Goal: Information Seeking & Learning: Check status

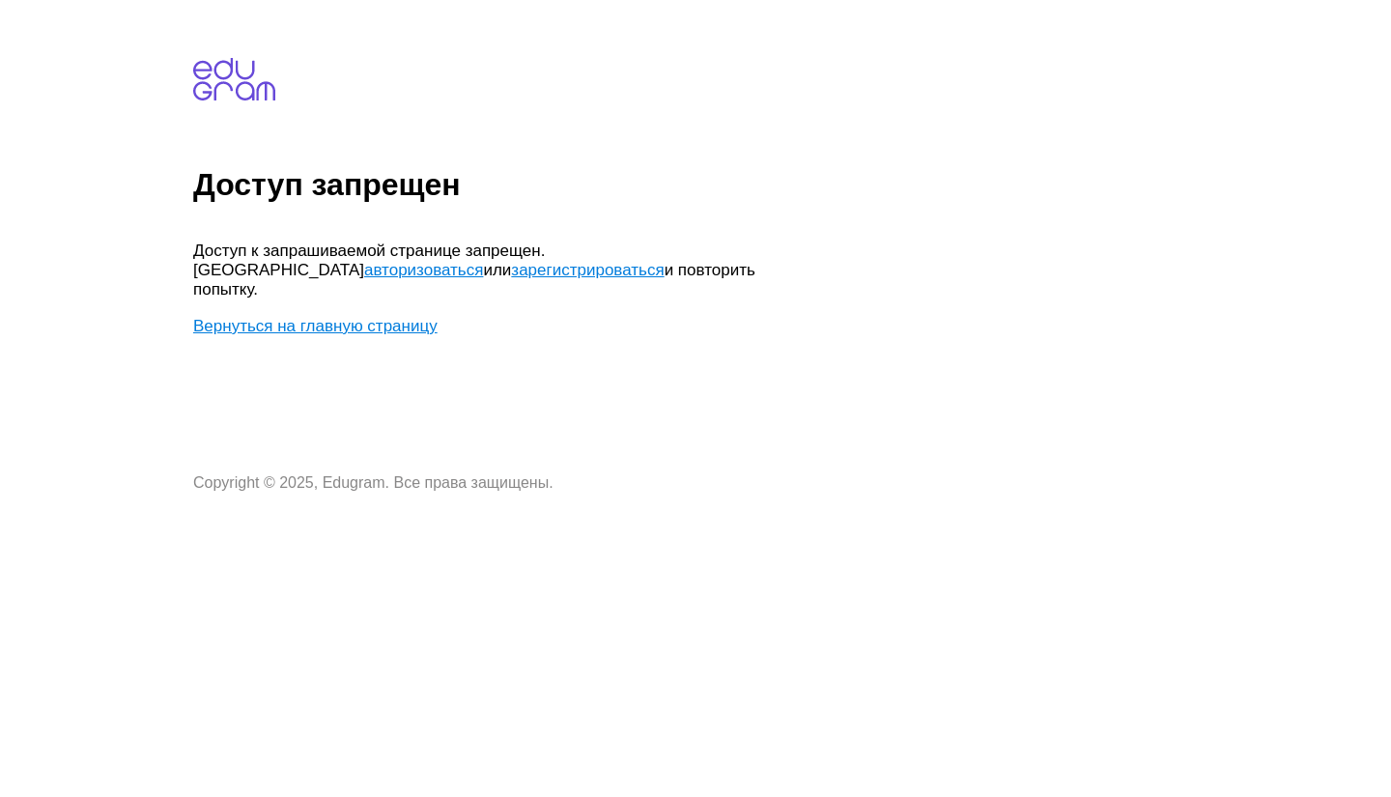
click at [396, 317] on link "Вернуться на главную страницу" at bounding box center [315, 326] width 244 height 18
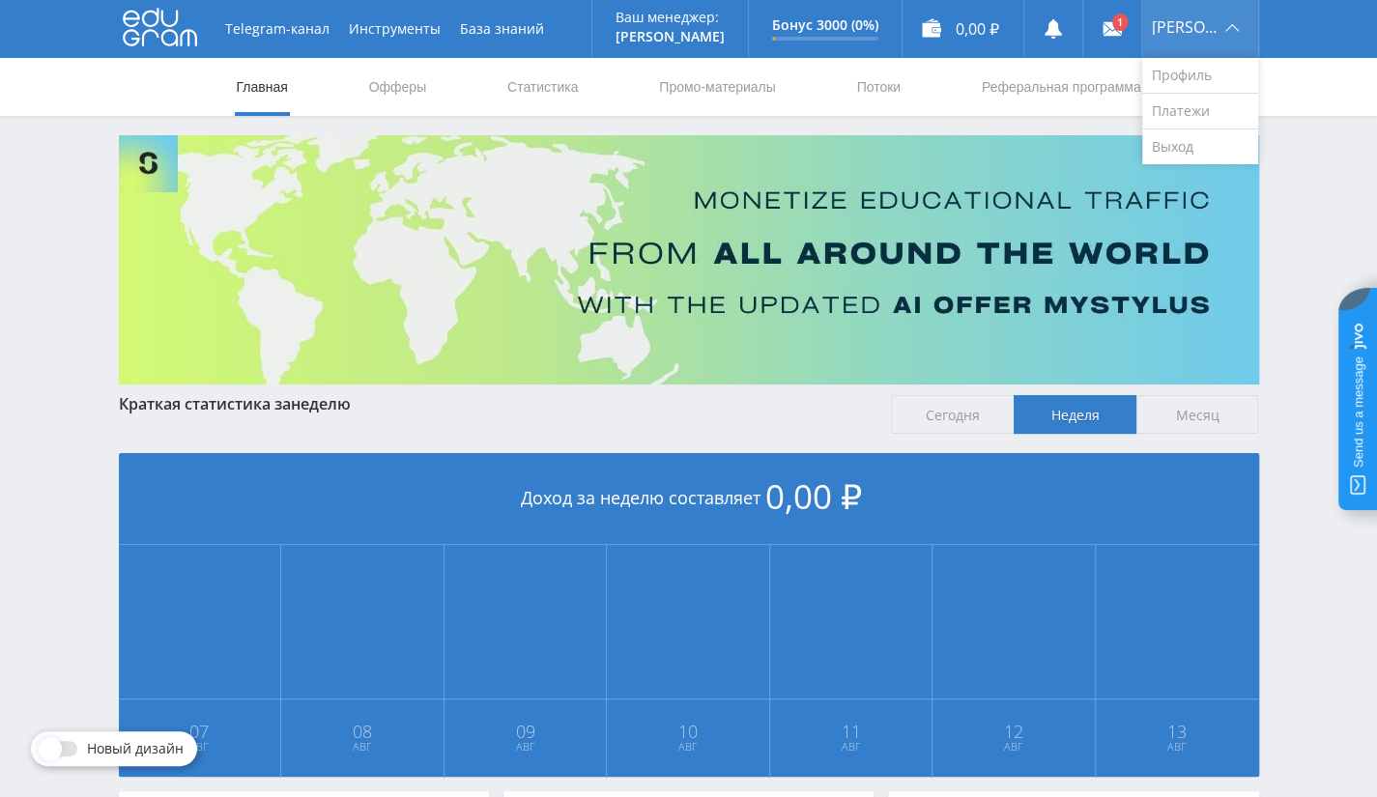
click at [1241, 28] on div "[PERSON_NAME]" at bounding box center [1200, 29] width 116 height 58
click at [1161, 148] on link "Выход" at bounding box center [1200, 146] width 116 height 35
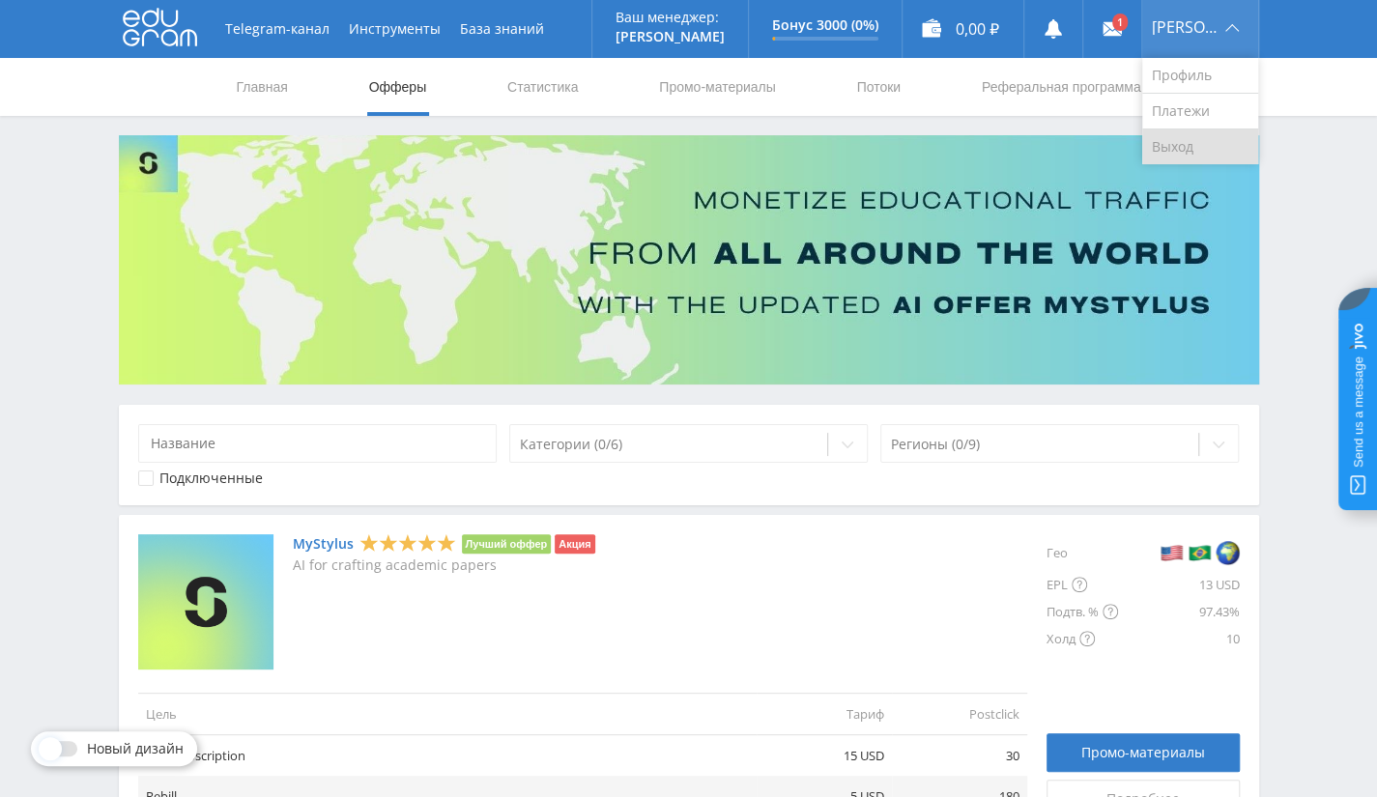
click at [1190, 154] on link "Выход" at bounding box center [1200, 146] width 116 height 35
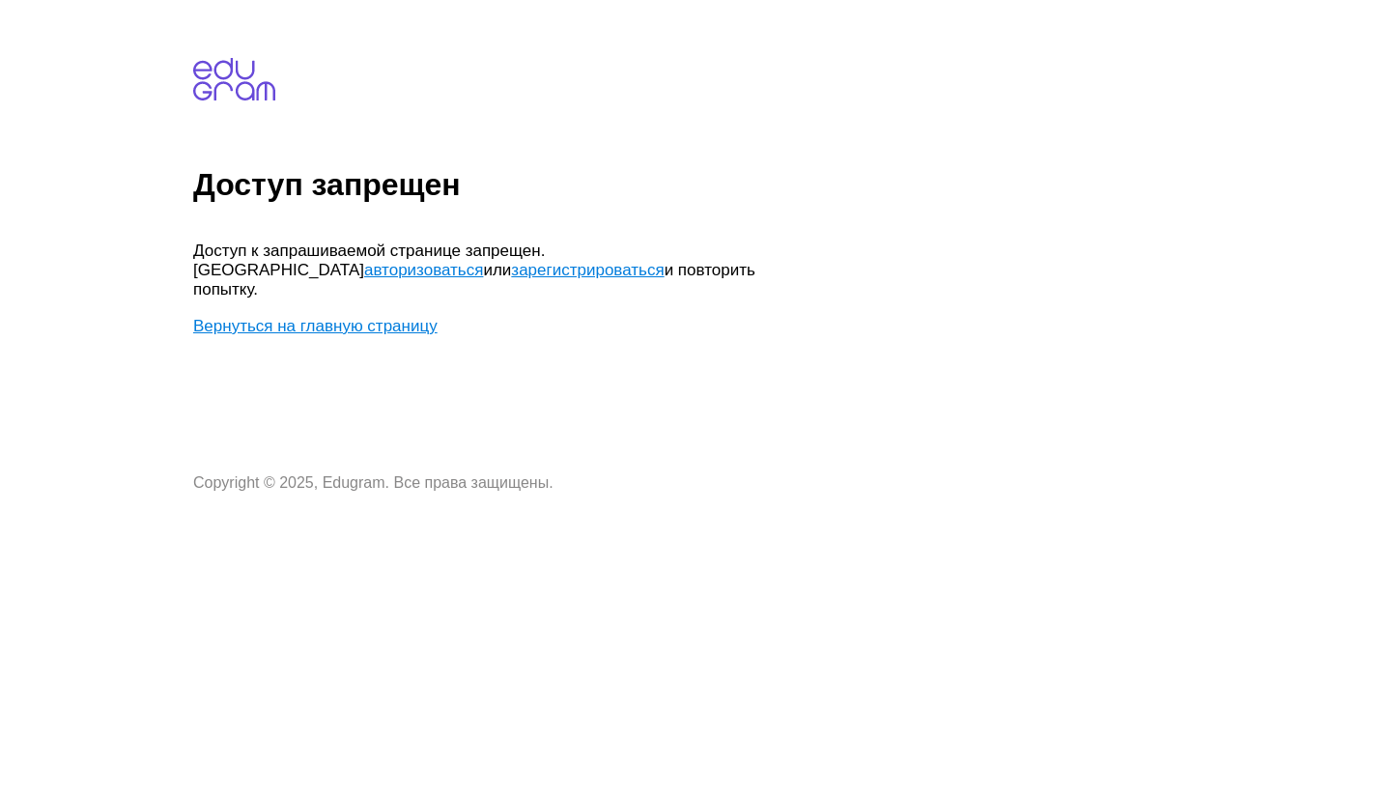
click at [483, 261] on link "авторизоваться" at bounding box center [423, 270] width 119 height 18
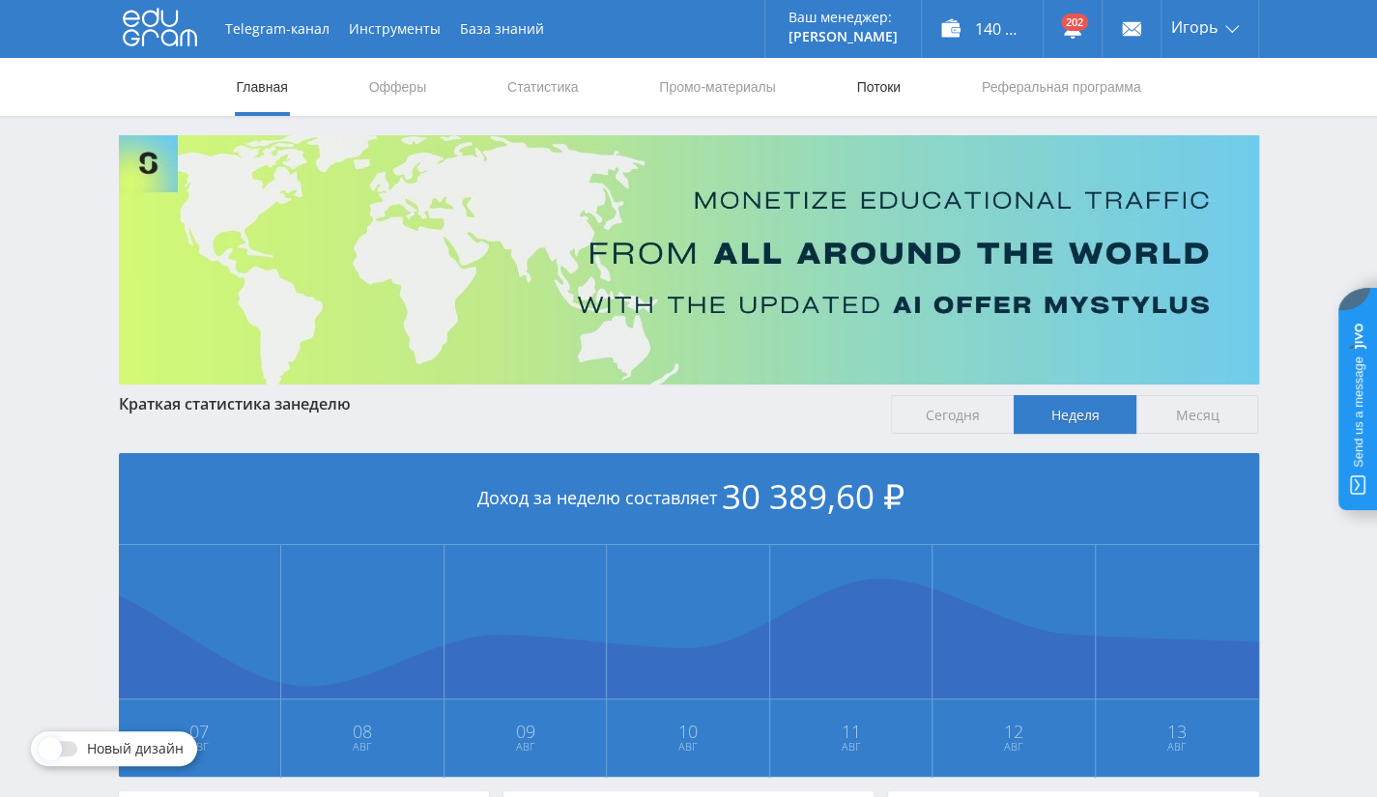
click at [881, 87] on link "Потоки" at bounding box center [878, 87] width 48 height 58
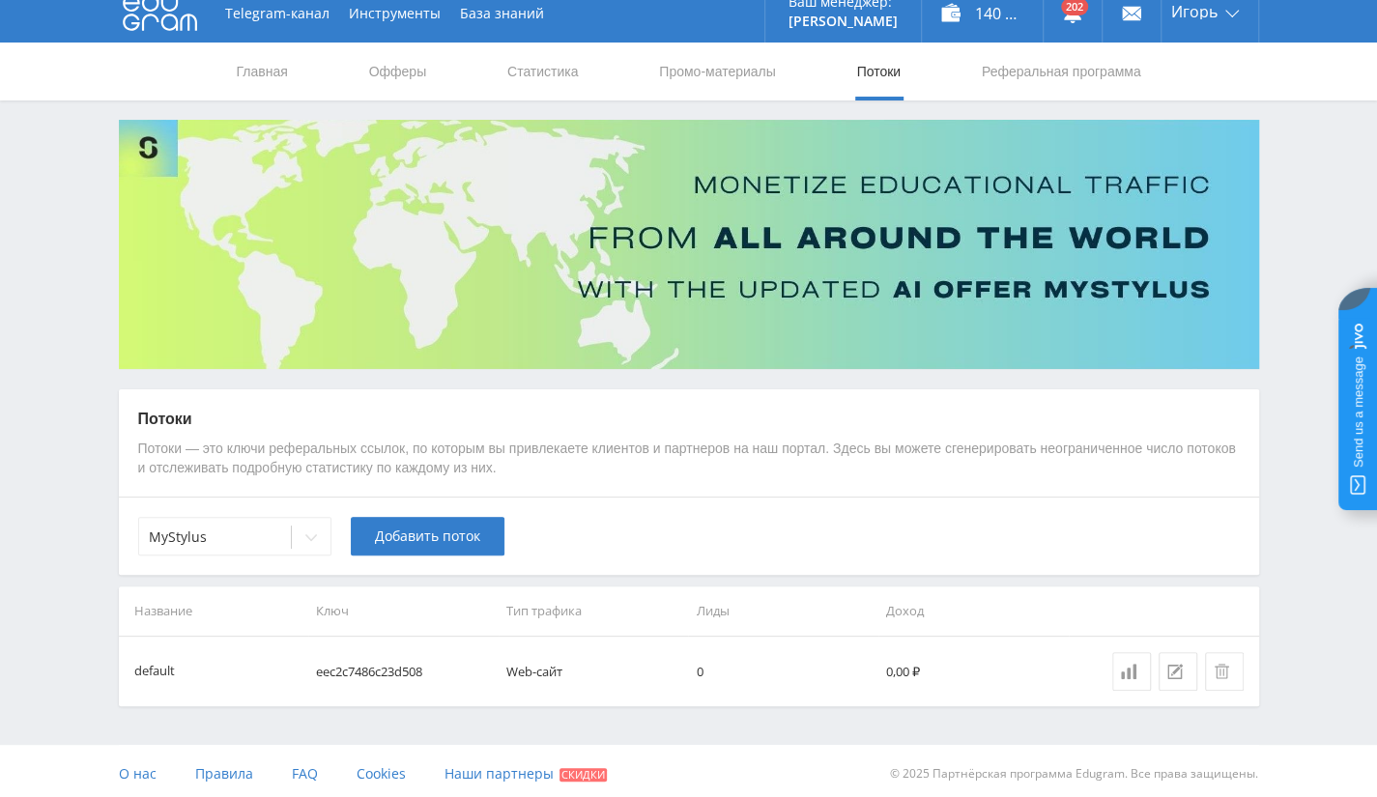
scroll to position [19, 0]
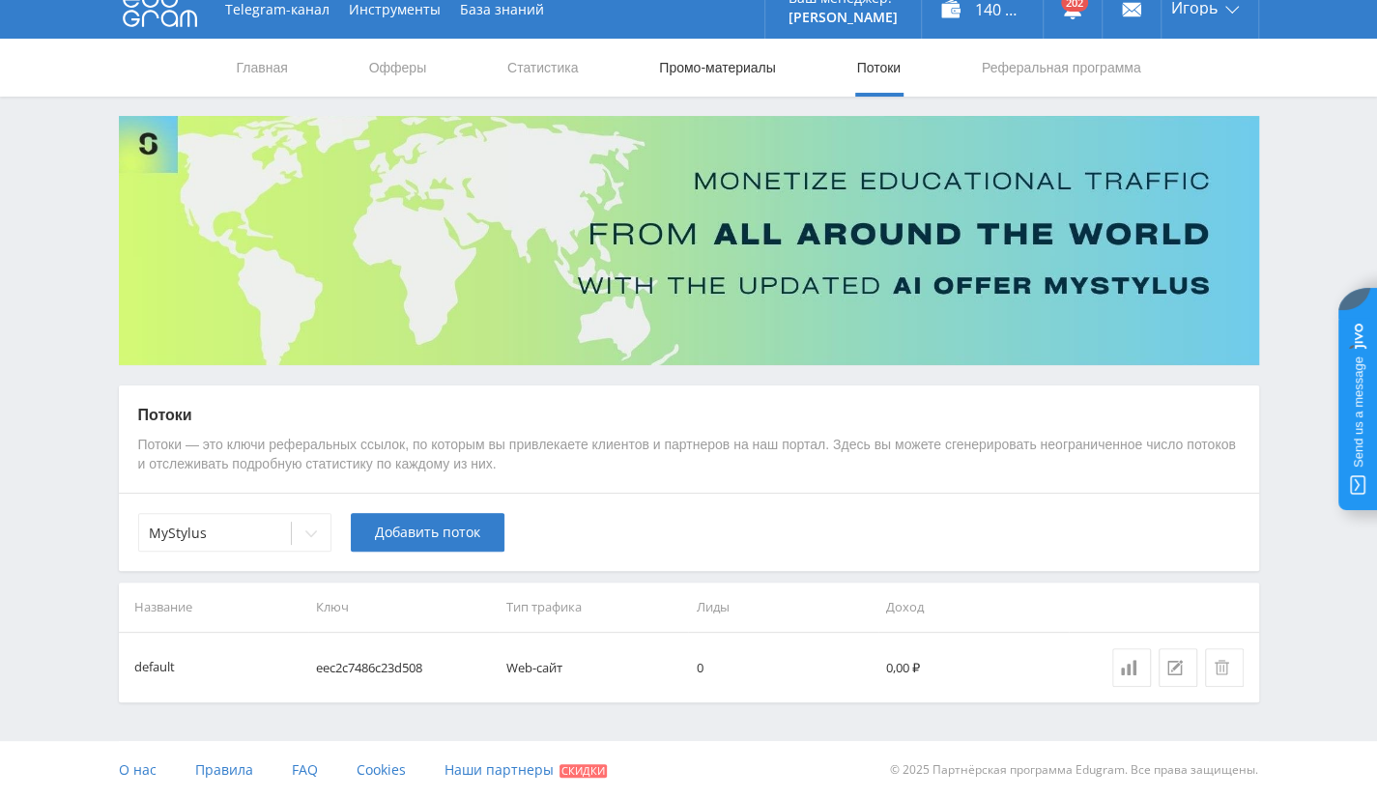
click at [698, 79] on link "Промо-материалы" at bounding box center [717, 68] width 120 height 58
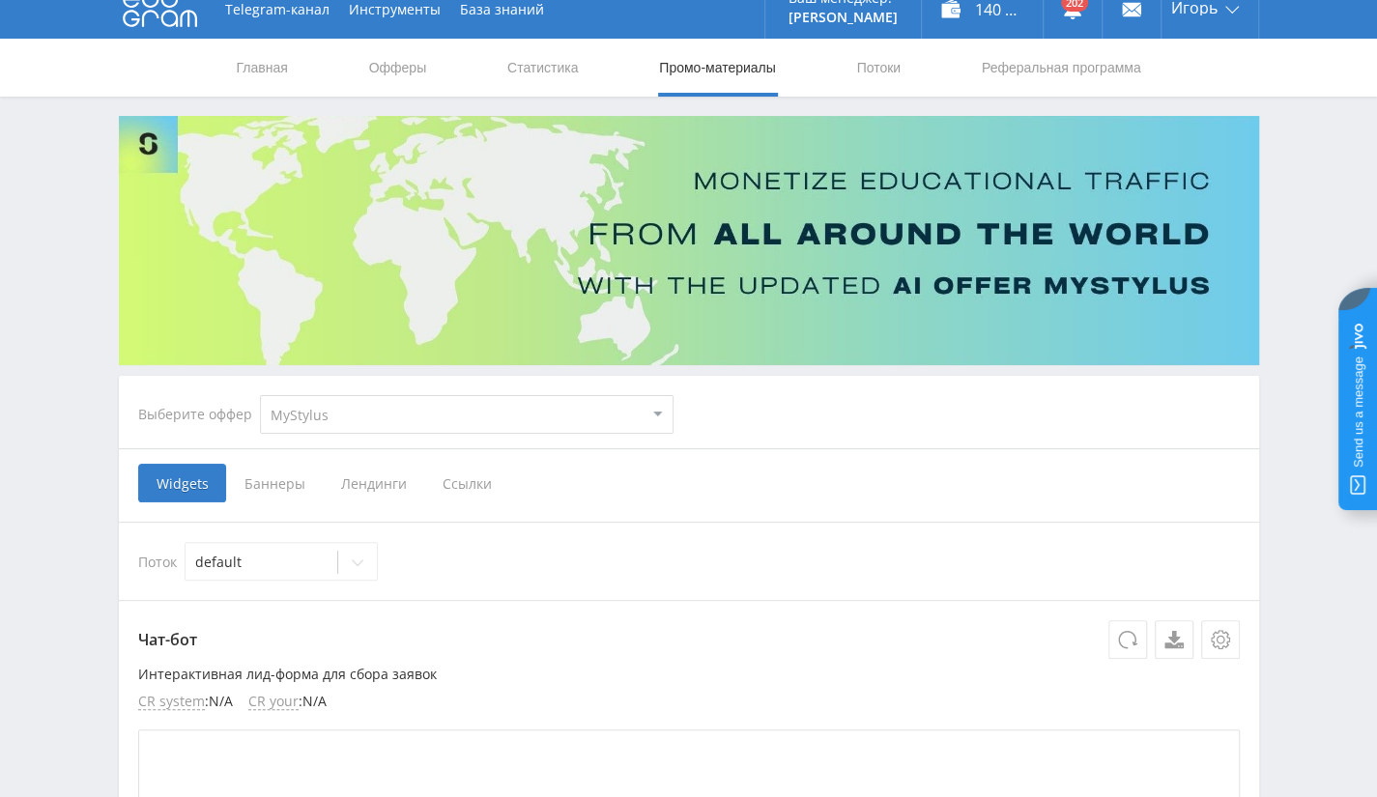
click at [593, 69] on nav "Главная Офферы Статистика Промо-материалы Потоки Реферальная программа" at bounding box center [689, 68] width 908 height 58
click at [559, 63] on link "Статистика" at bounding box center [542, 68] width 75 height 58
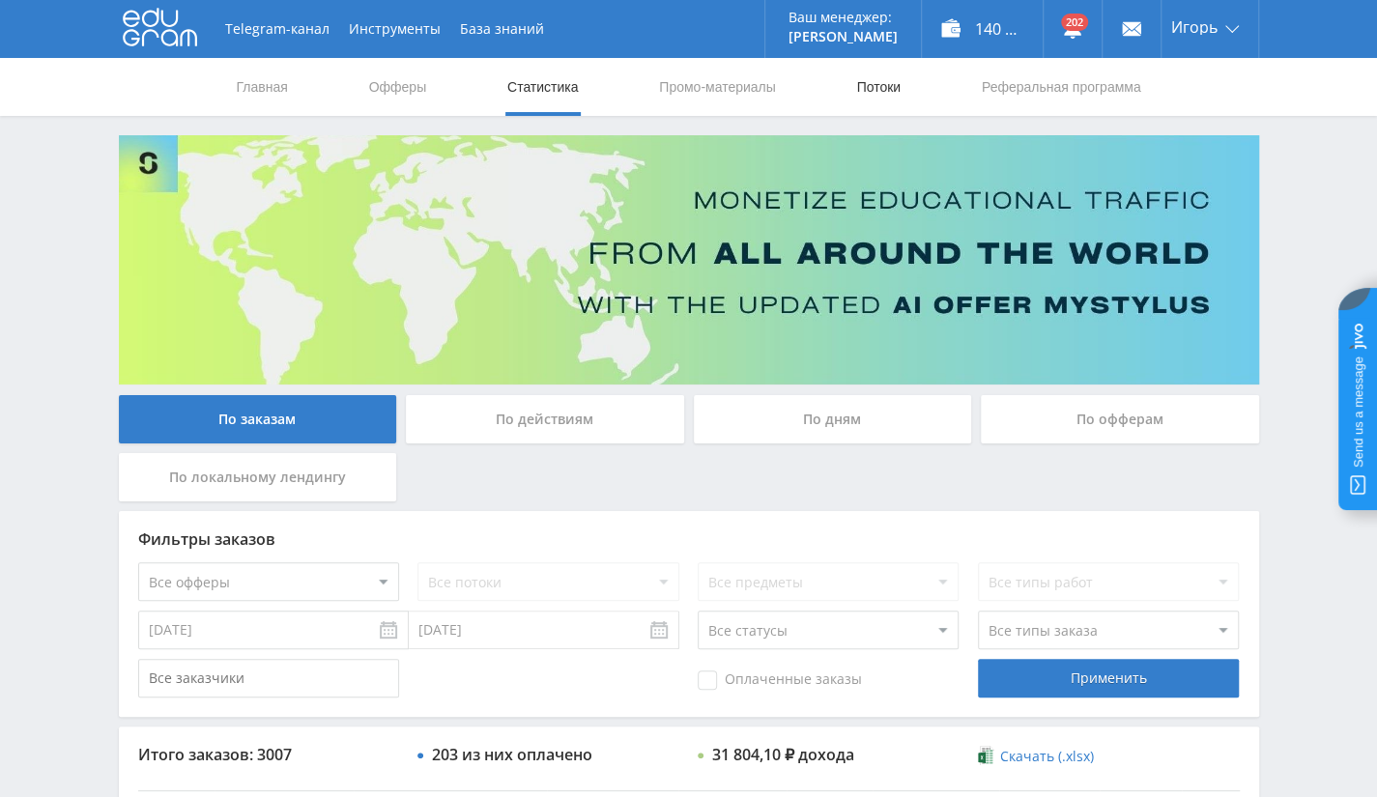
click at [882, 88] on link "Потоки" at bounding box center [878, 87] width 48 height 58
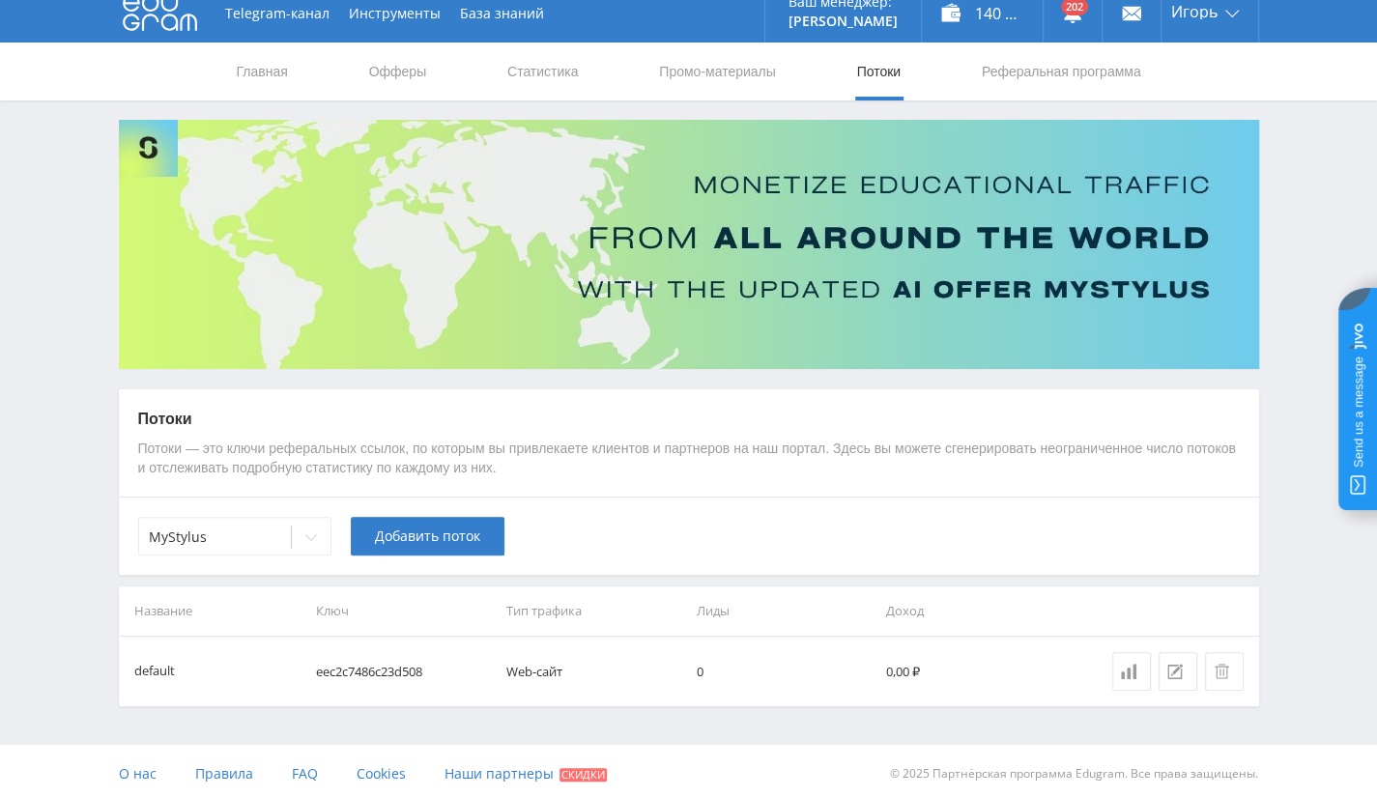
scroll to position [19, 0]
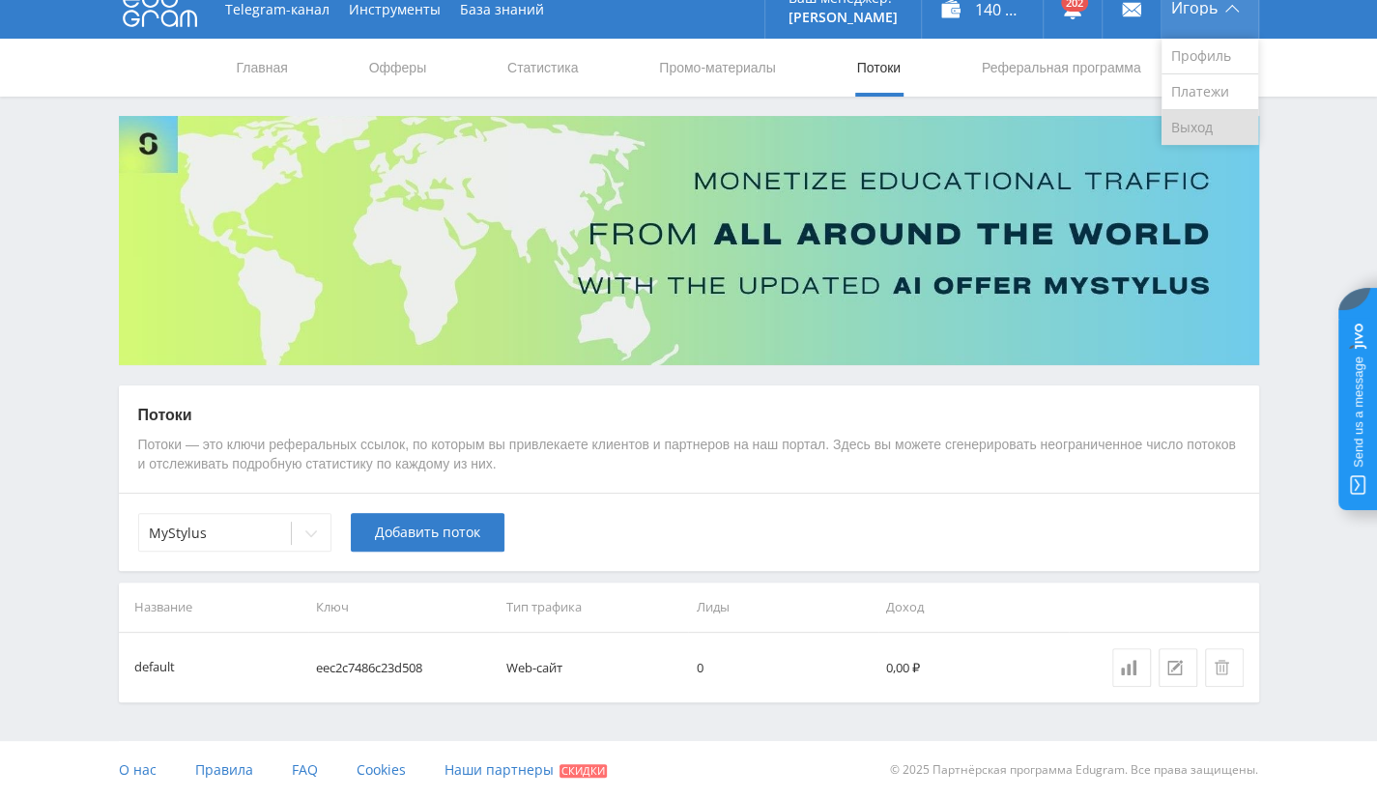
click at [1198, 130] on link "Выход" at bounding box center [1209, 127] width 97 height 35
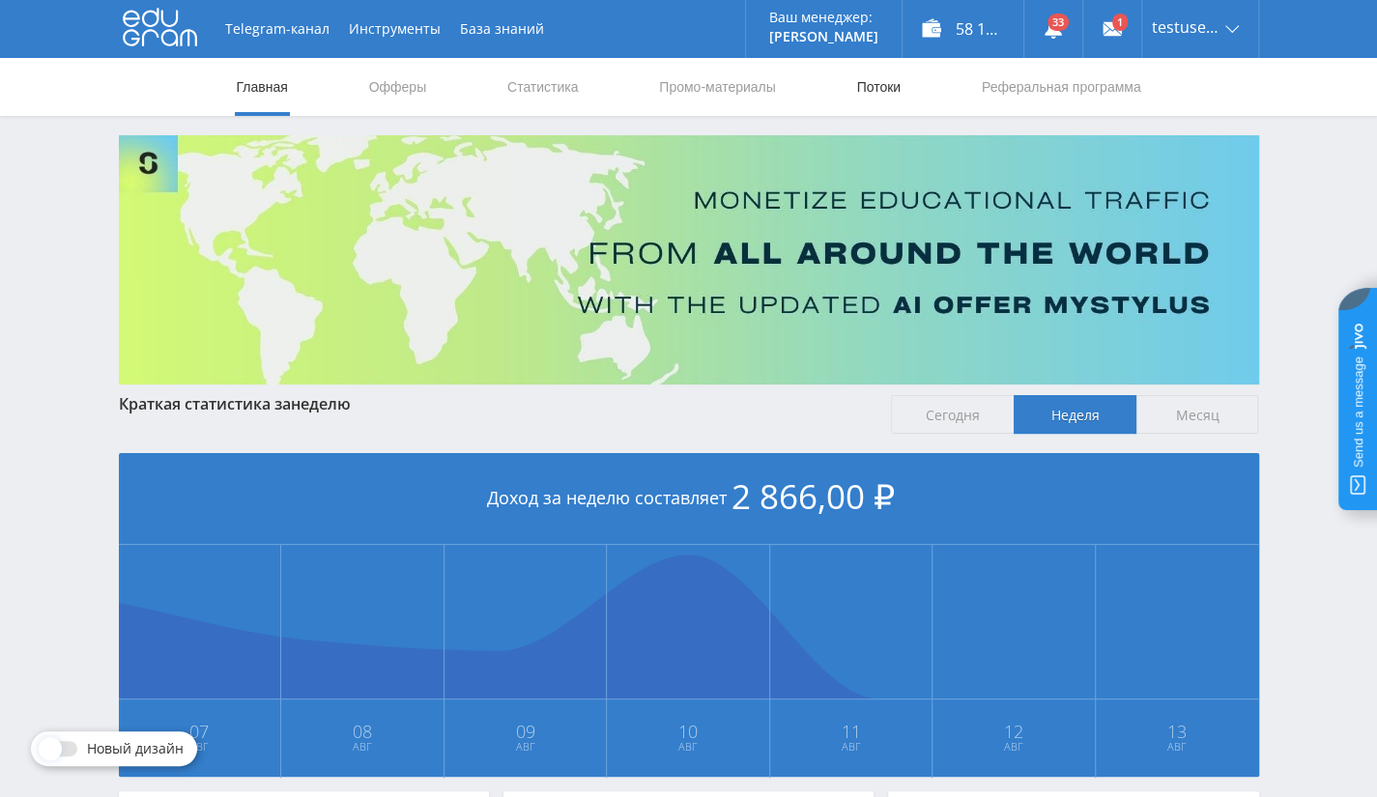
click at [858, 68] on link "Потоки" at bounding box center [878, 87] width 48 height 58
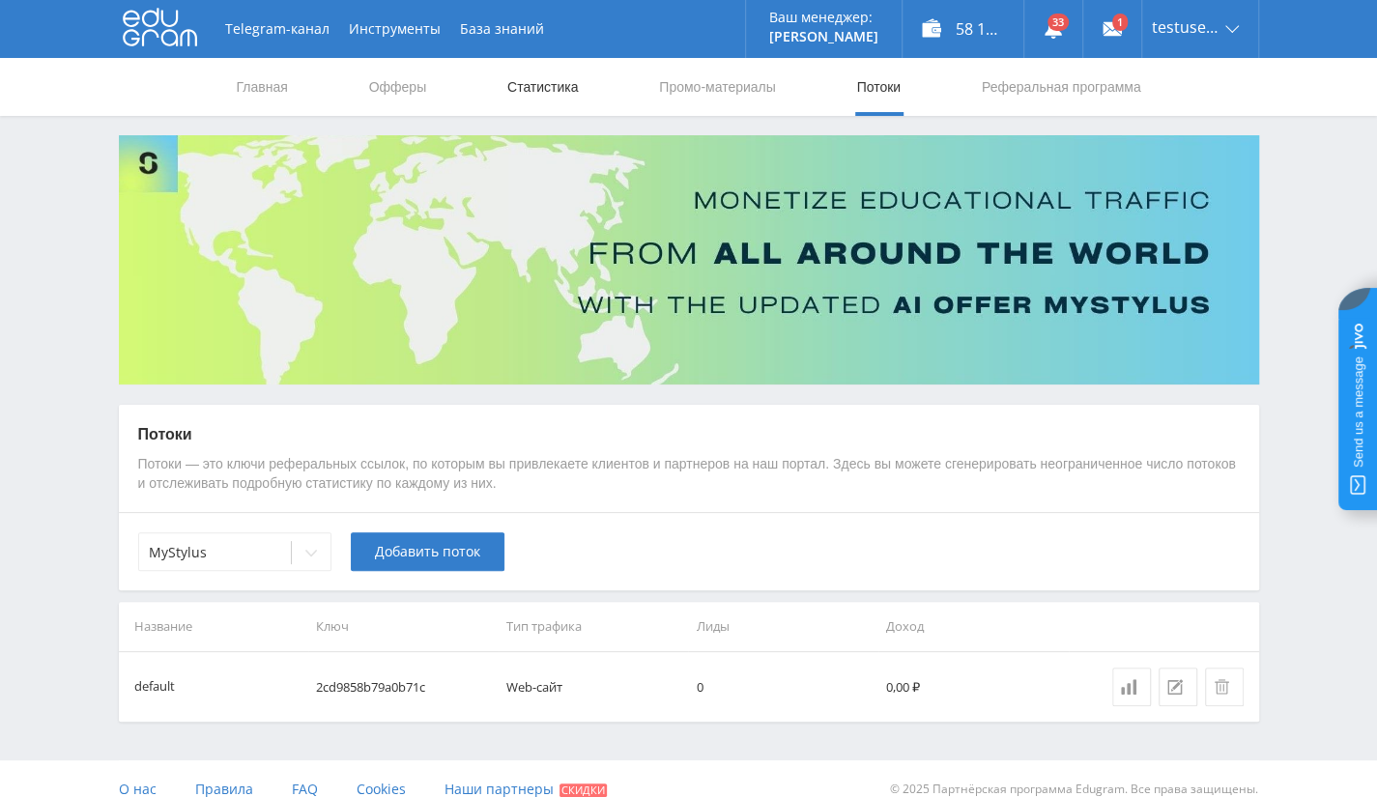
click at [524, 90] on link "Статистика" at bounding box center [542, 87] width 75 height 58
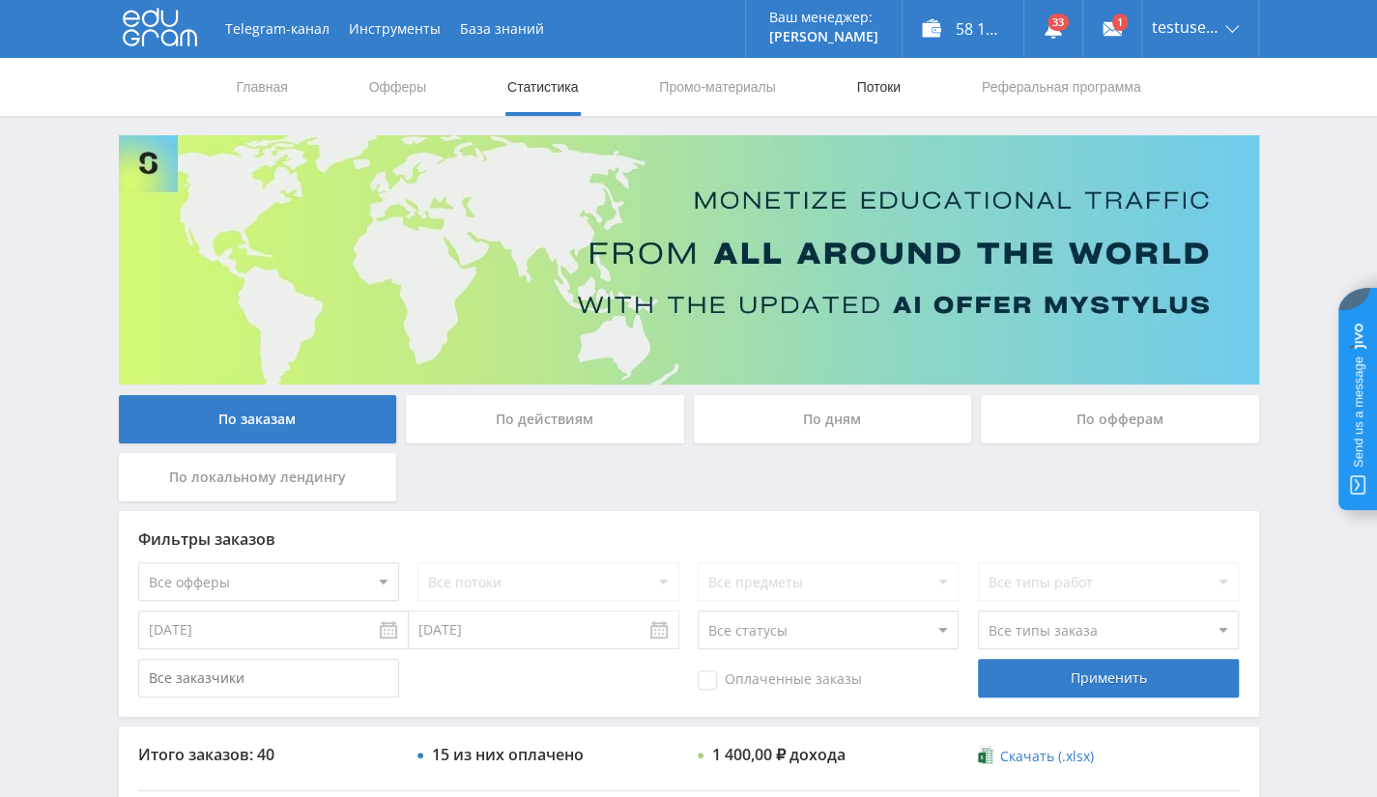
click at [858, 91] on link "Потоки" at bounding box center [878, 87] width 48 height 58
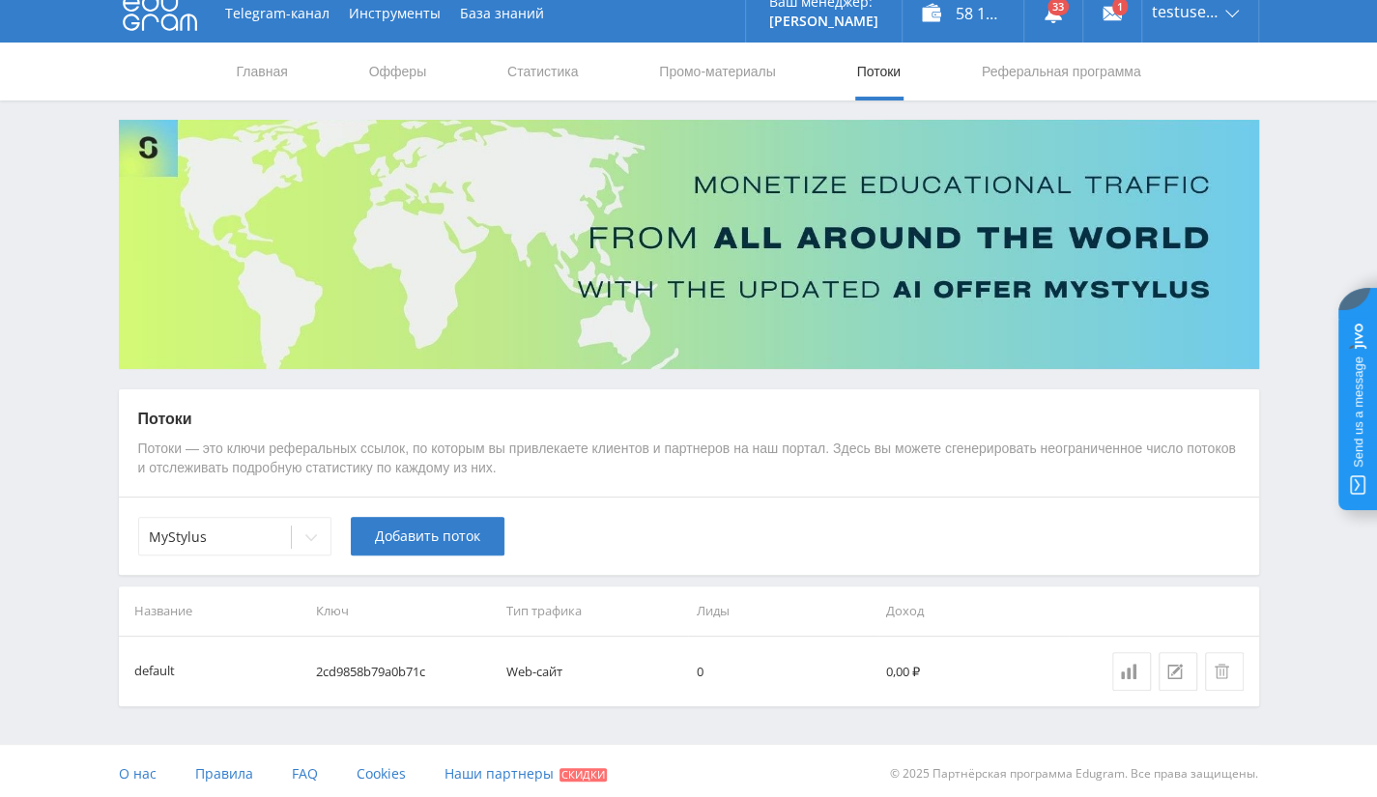
scroll to position [19, 0]
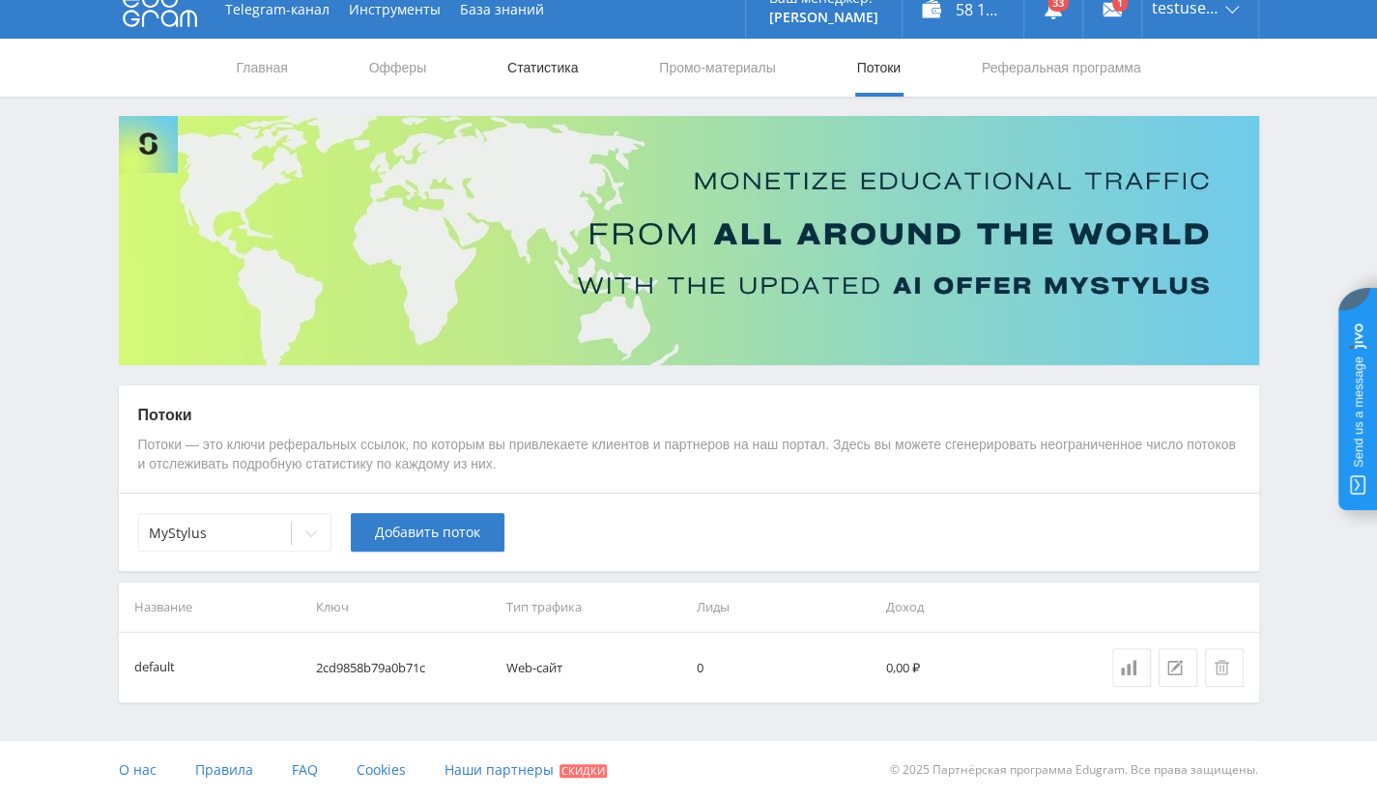
click at [516, 67] on link "Статистика" at bounding box center [542, 68] width 75 height 58
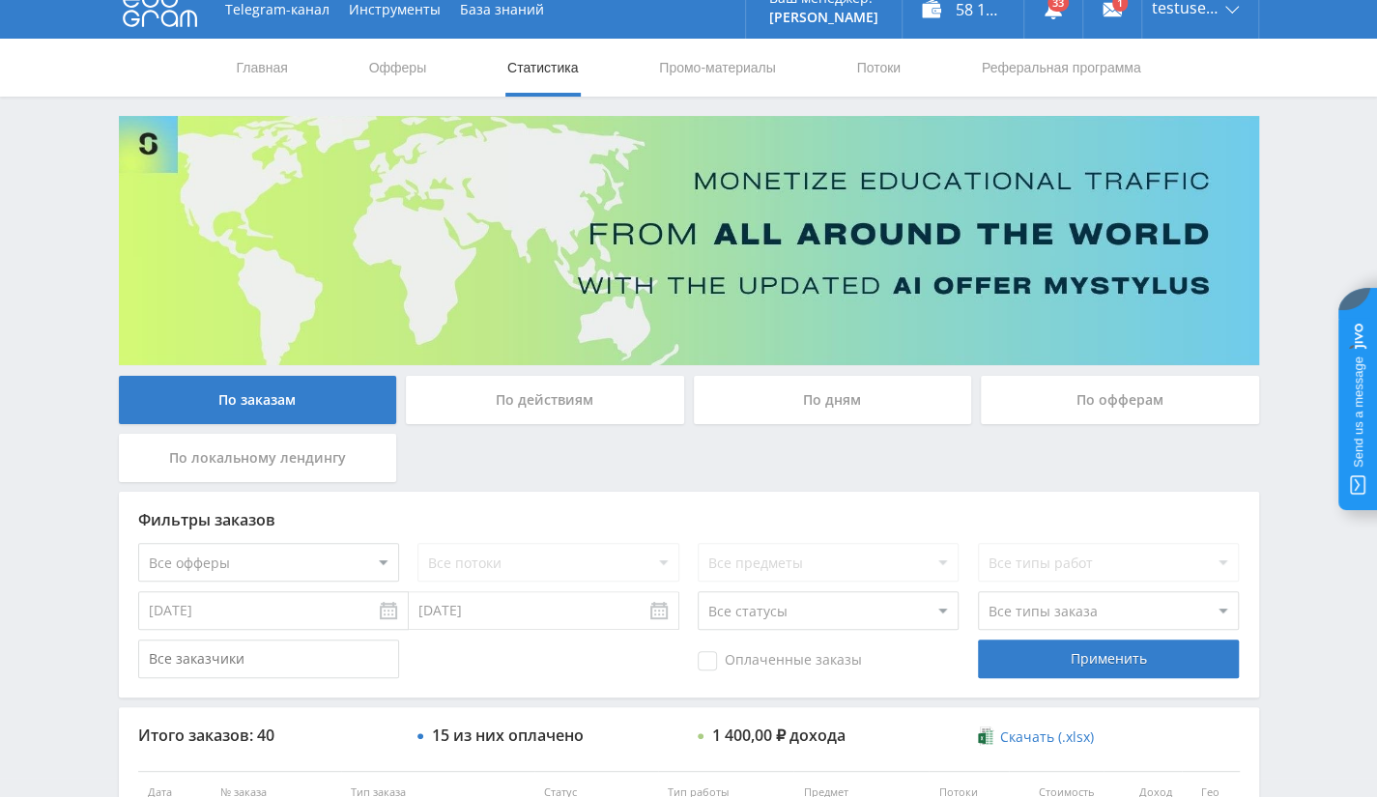
click at [323, 469] on div "По локальному лендингу" at bounding box center [258, 458] width 278 height 48
click at [0, 0] on input "По локальному лендингу" at bounding box center [0, 0] width 0 height 0
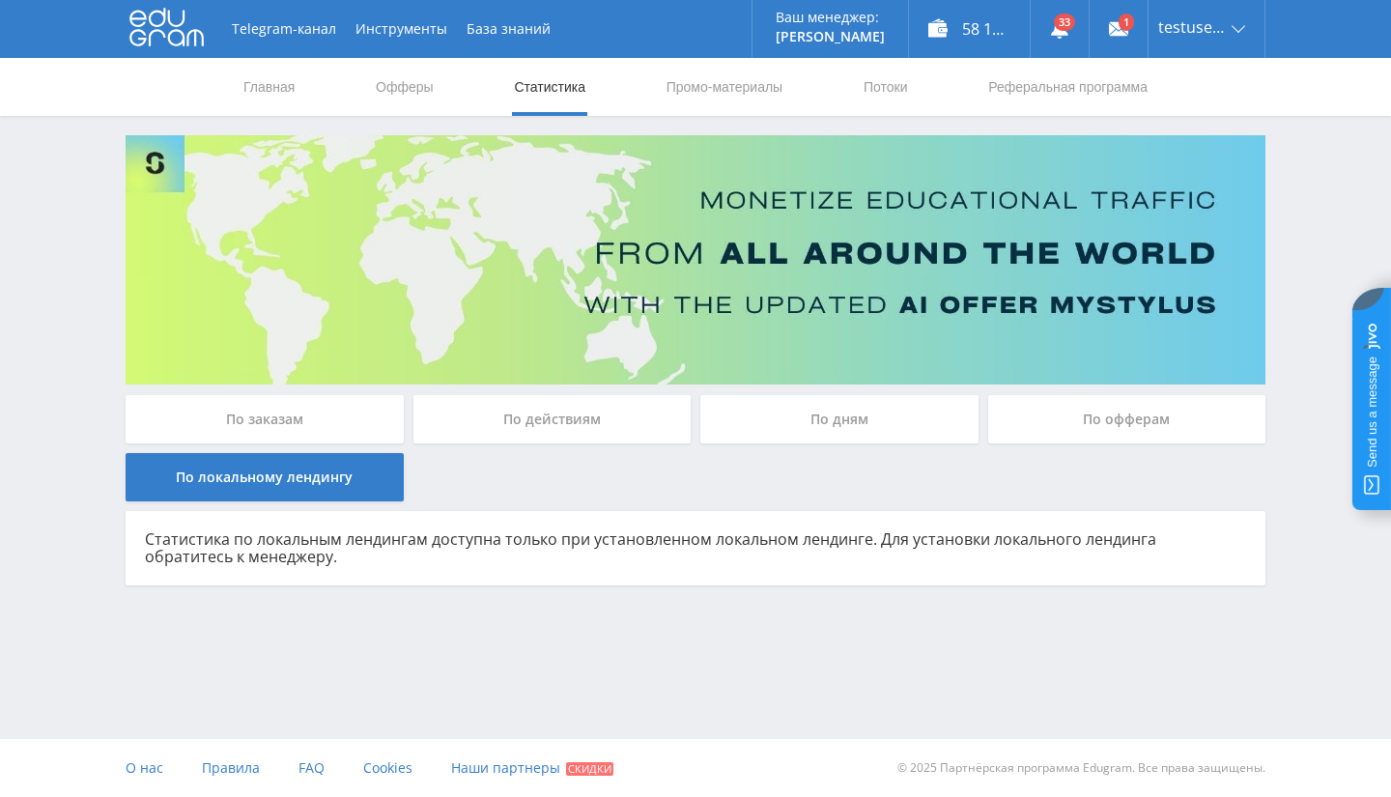
click at [329, 422] on div "По заказам" at bounding box center [265, 419] width 278 height 48
click at [0, 0] on input "По заказам" at bounding box center [0, 0] width 0 height 0
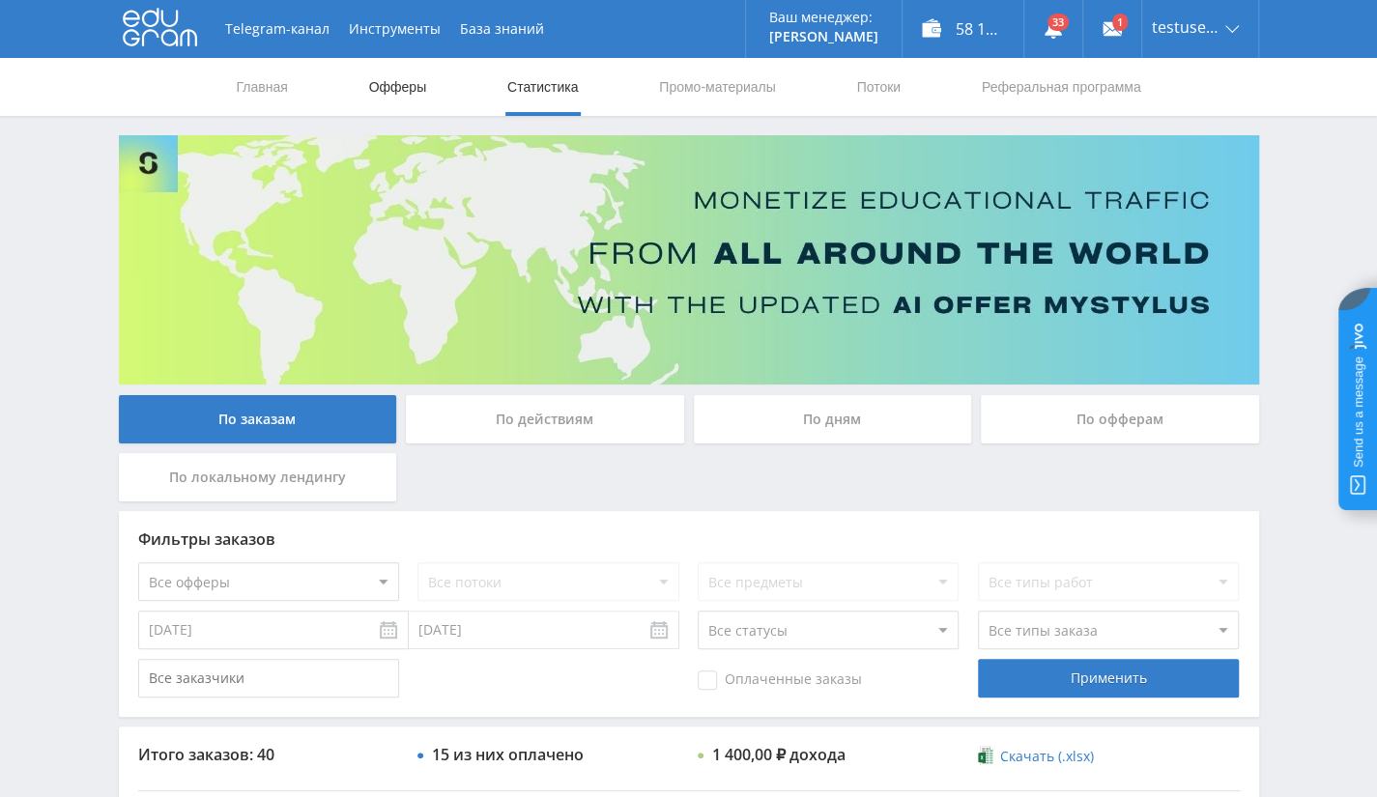
click at [375, 95] on link "Офферы" at bounding box center [398, 87] width 62 height 58
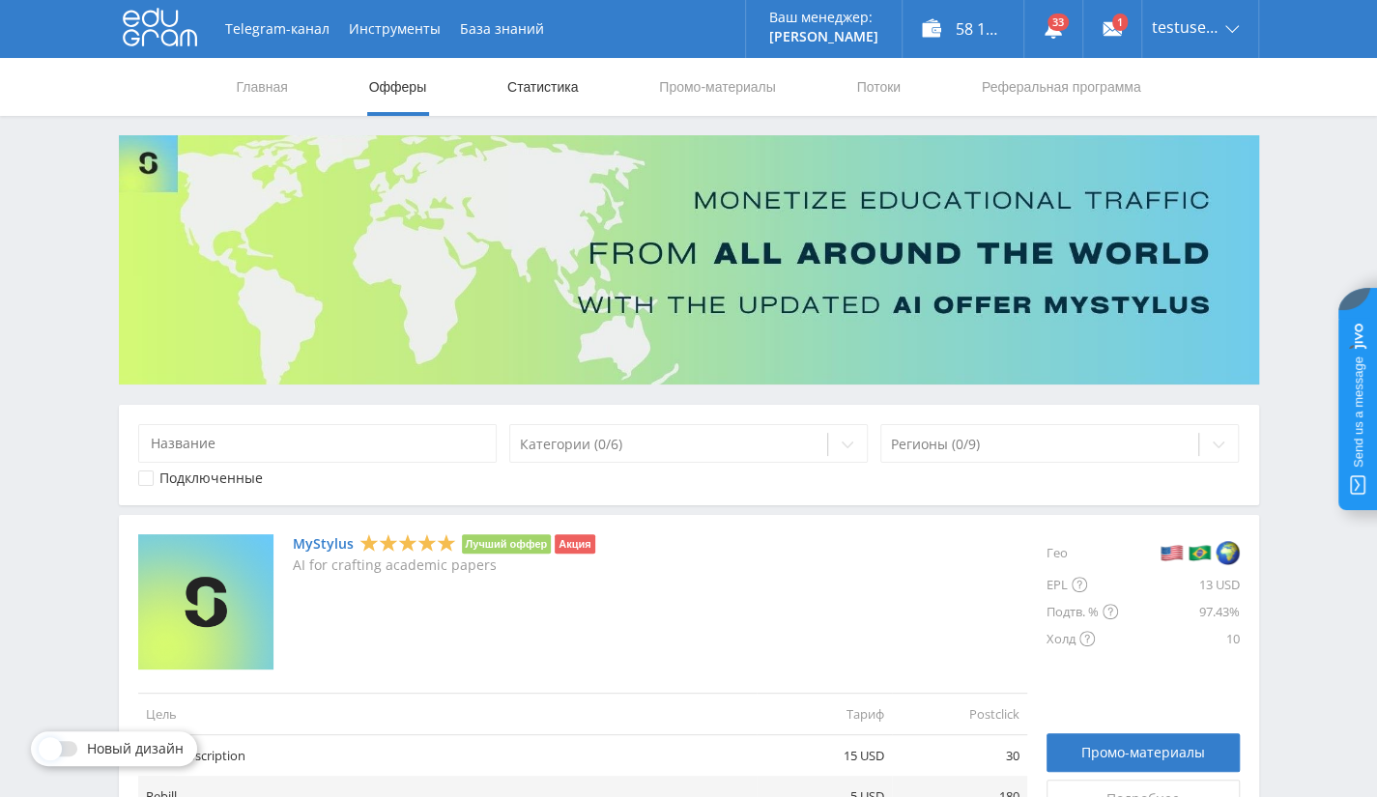
click at [549, 101] on link "Статистика" at bounding box center [542, 87] width 75 height 58
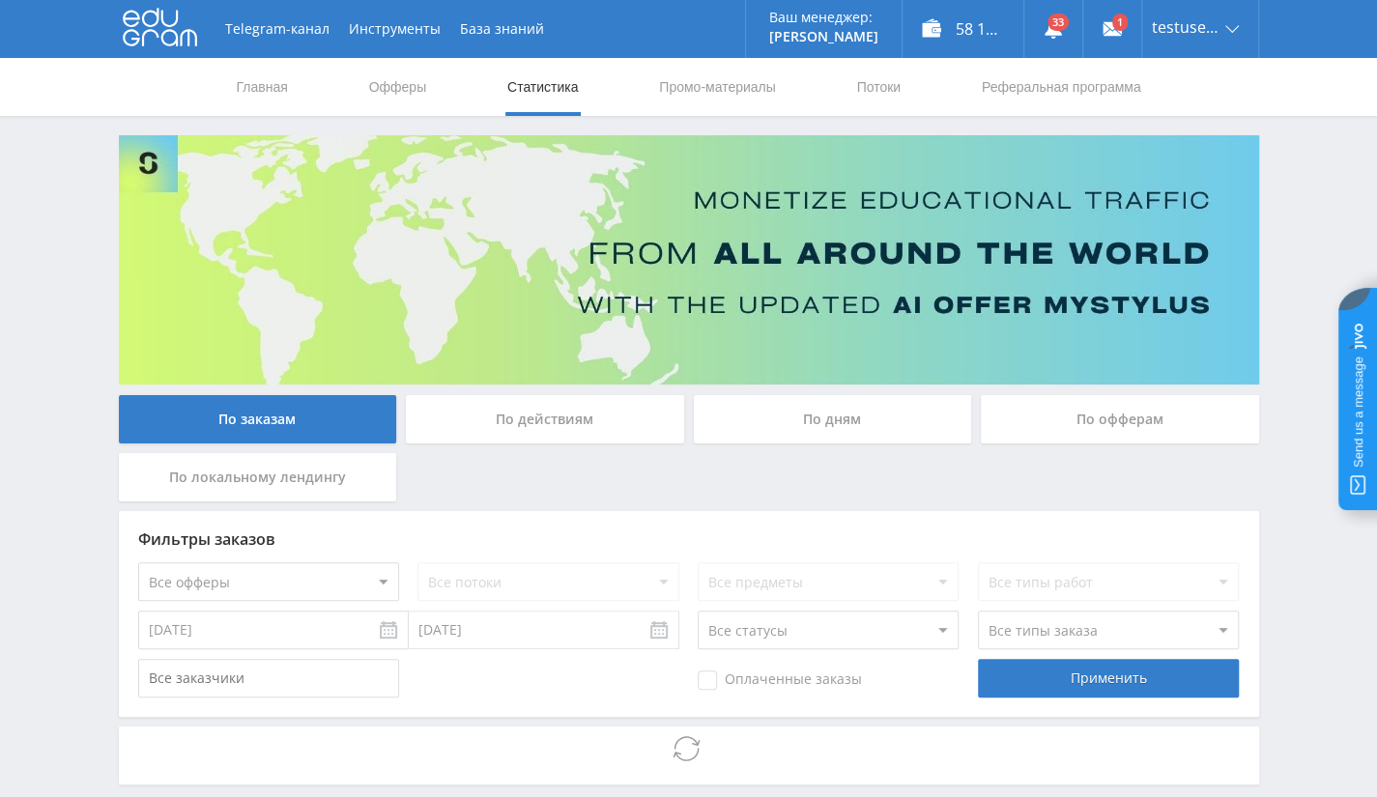
click at [1096, 422] on div "По офферам" at bounding box center [1120, 419] width 278 height 48
click at [0, 0] on input "По офферам" at bounding box center [0, 0] width 0 height 0
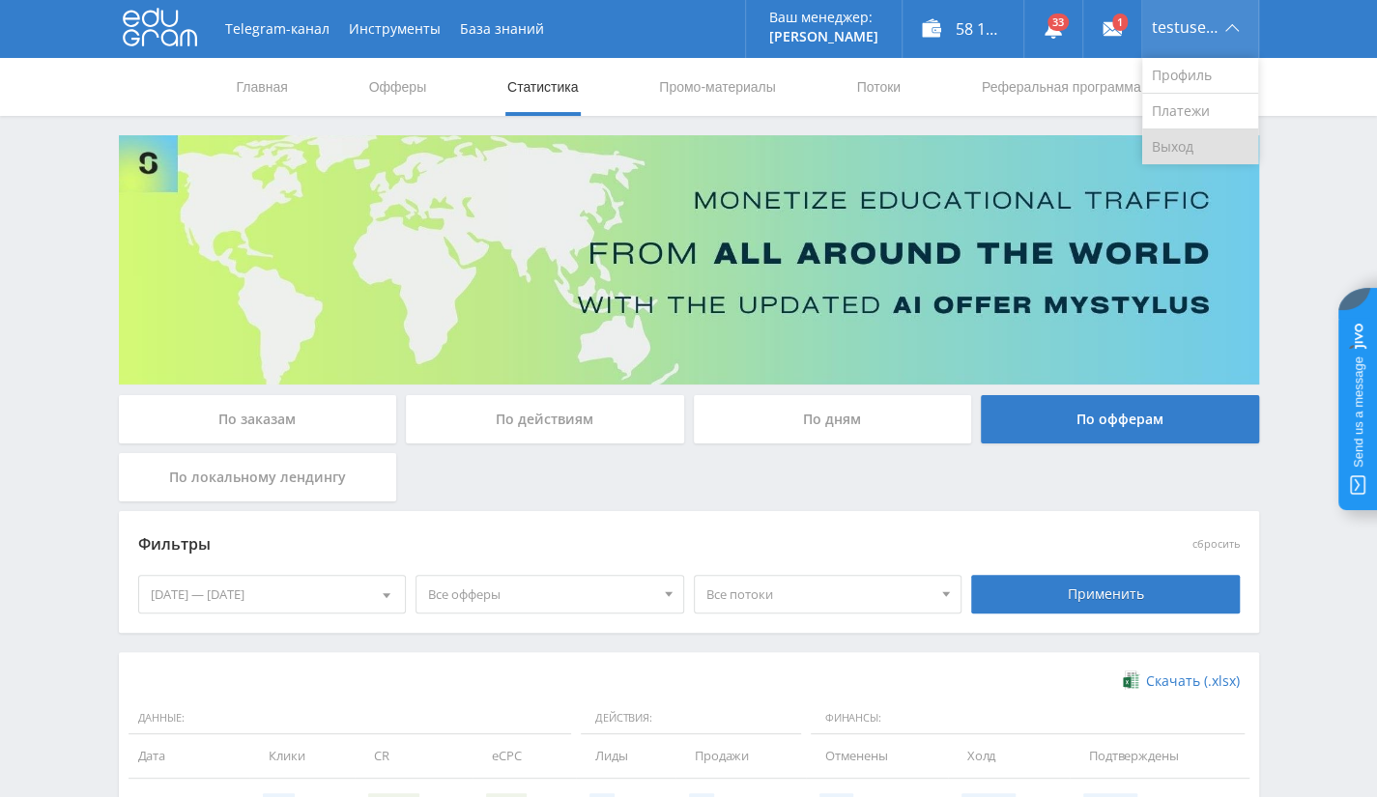
click at [1191, 141] on link "Выход" at bounding box center [1200, 146] width 116 height 35
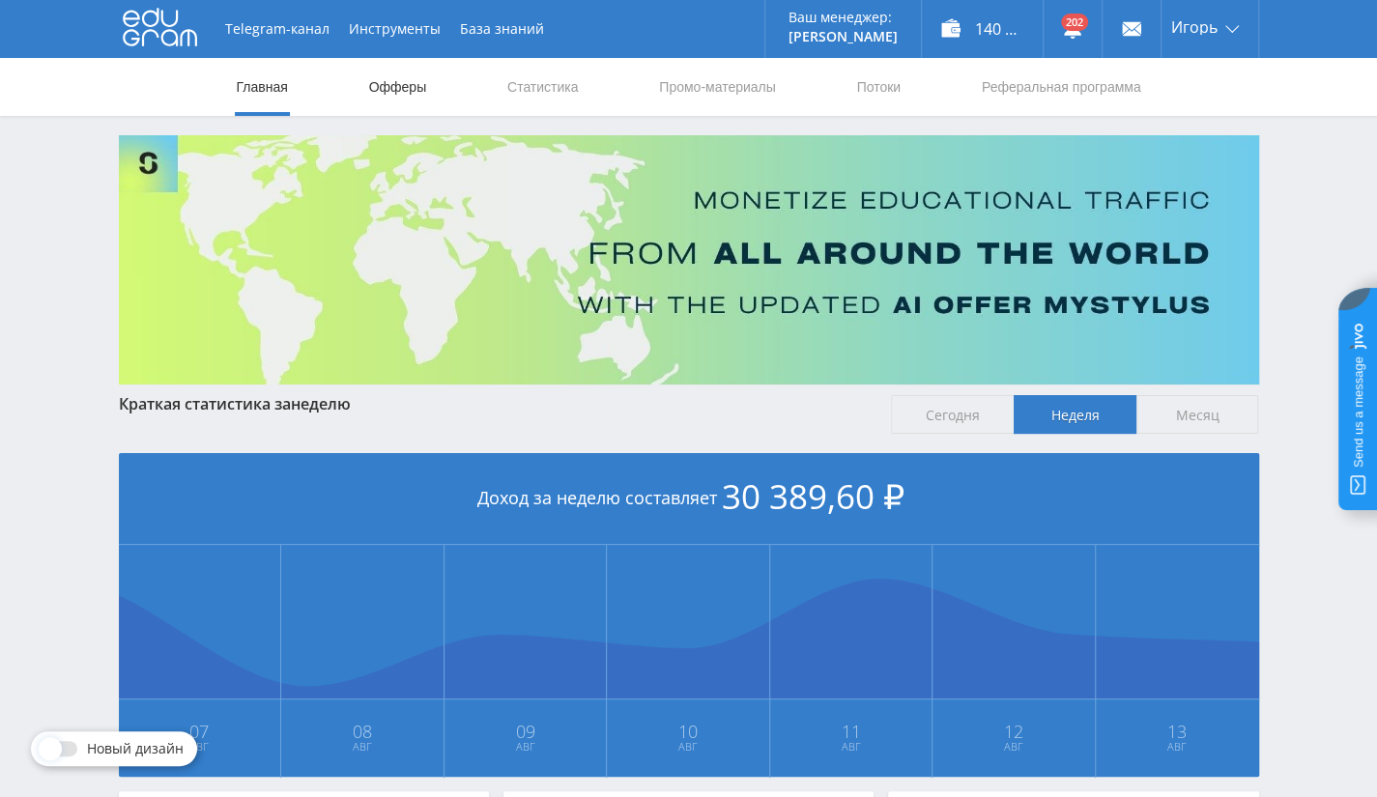
click at [368, 86] on link "Офферы" at bounding box center [398, 87] width 62 height 58
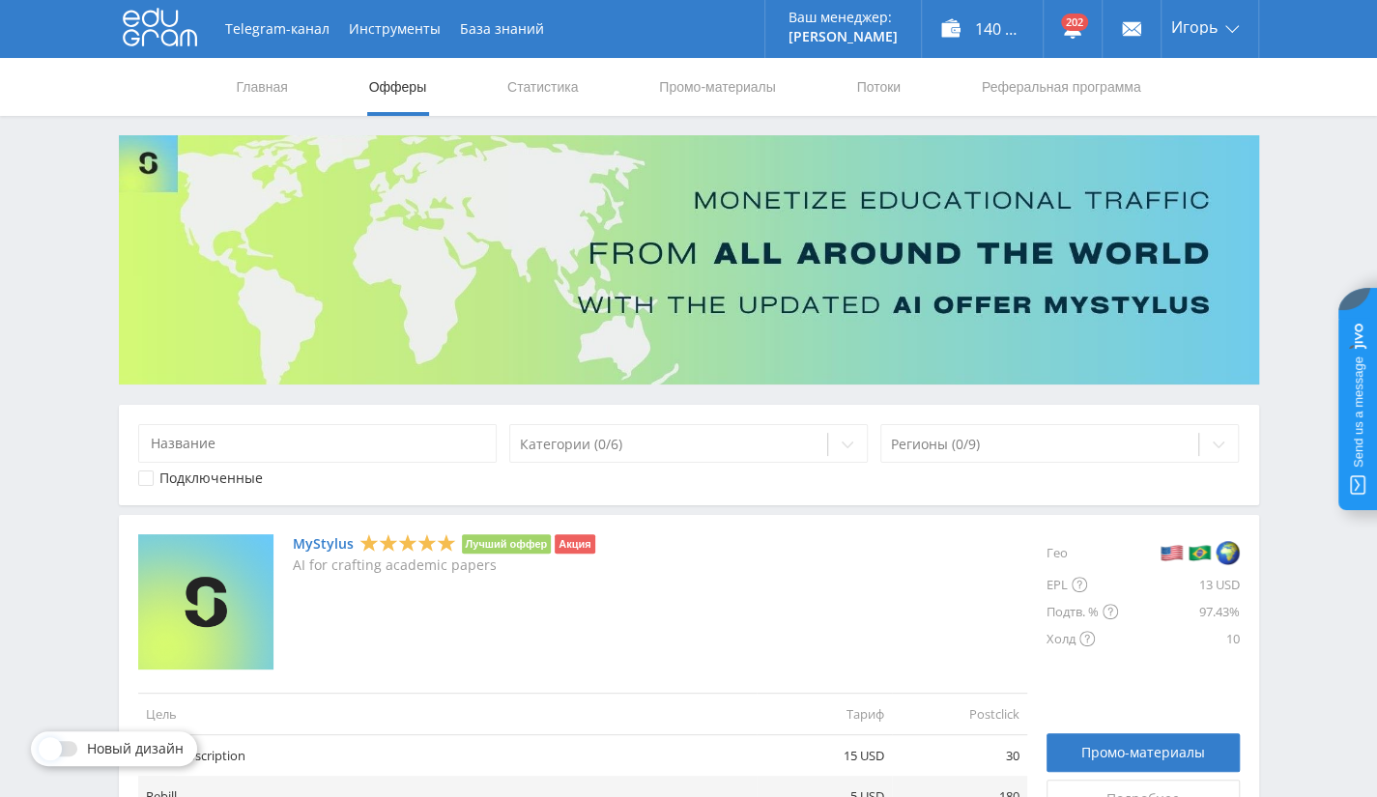
click at [496, 92] on nav "Главная Офферы Статистика Промо-материалы Потоки Реферальная программа" at bounding box center [689, 87] width 908 height 58
click at [518, 84] on link "Статистика" at bounding box center [542, 87] width 75 height 58
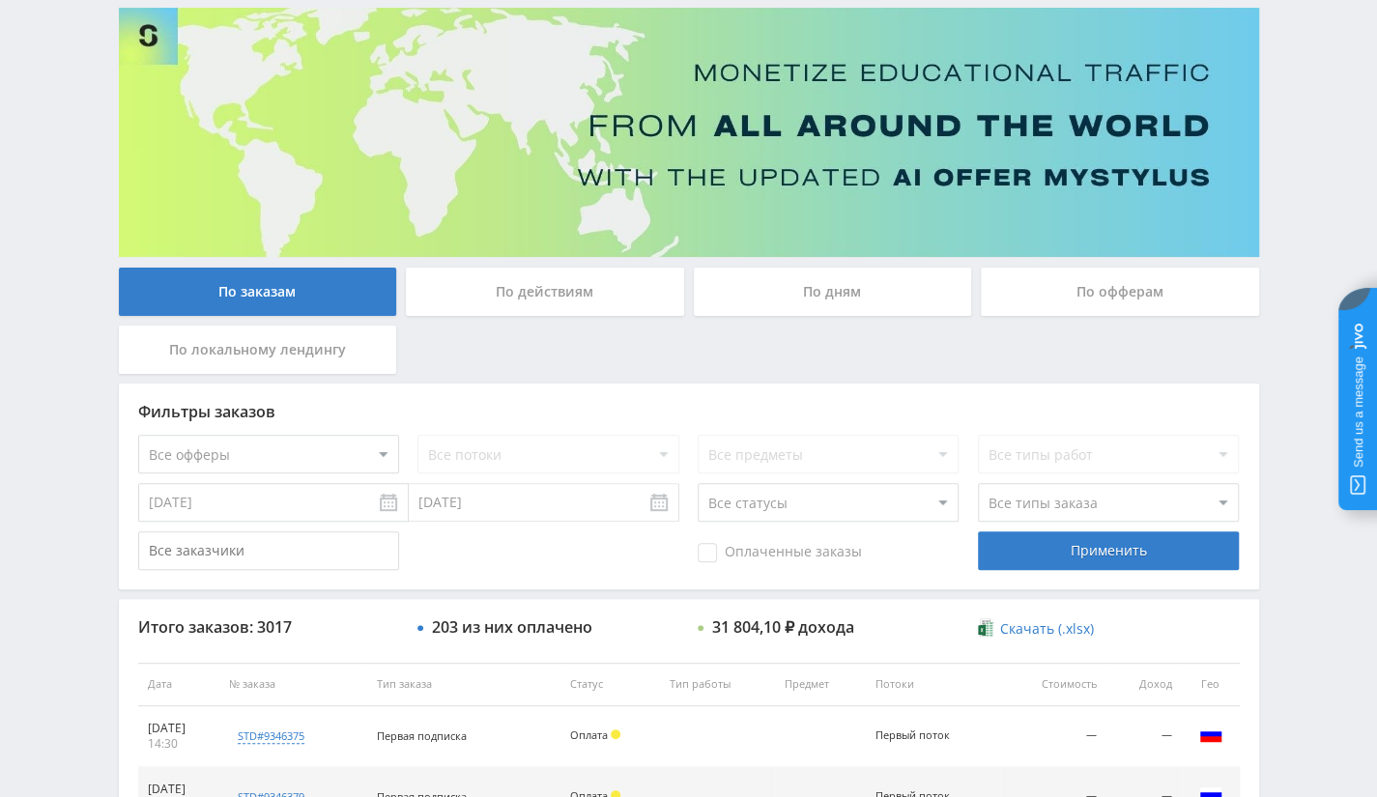
scroll to position [290, 0]
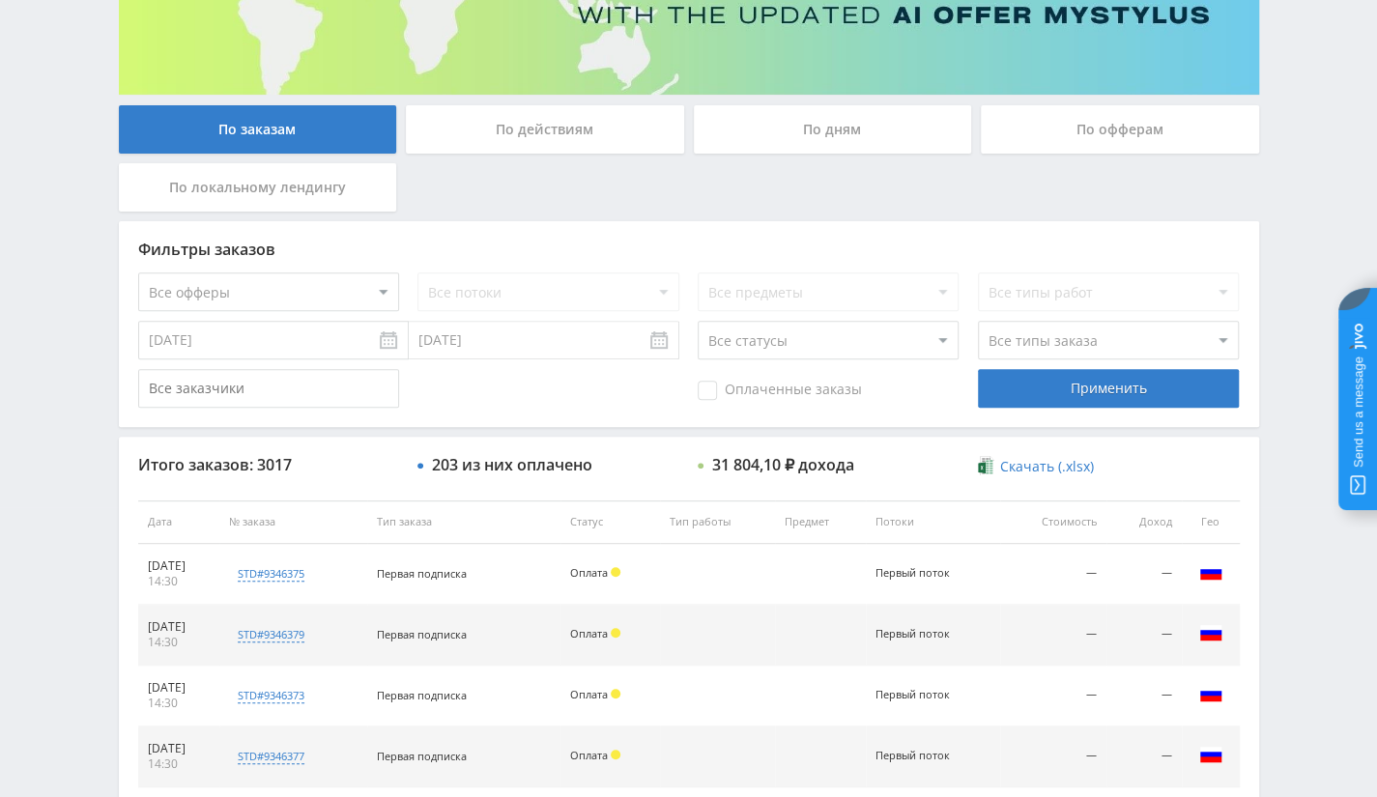
click at [343, 289] on select "Все офферы MyStylus MyStylus - Revshare Кампус AI Studybay Автор24 Studybay Bra…" at bounding box center [268, 291] width 261 height 39
click at [795, 129] on div "По дням" at bounding box center [833, 129] width 278 height 48
click at [0, 0] on input "По дням" at bounding box center [0, 0] width 0 height 0
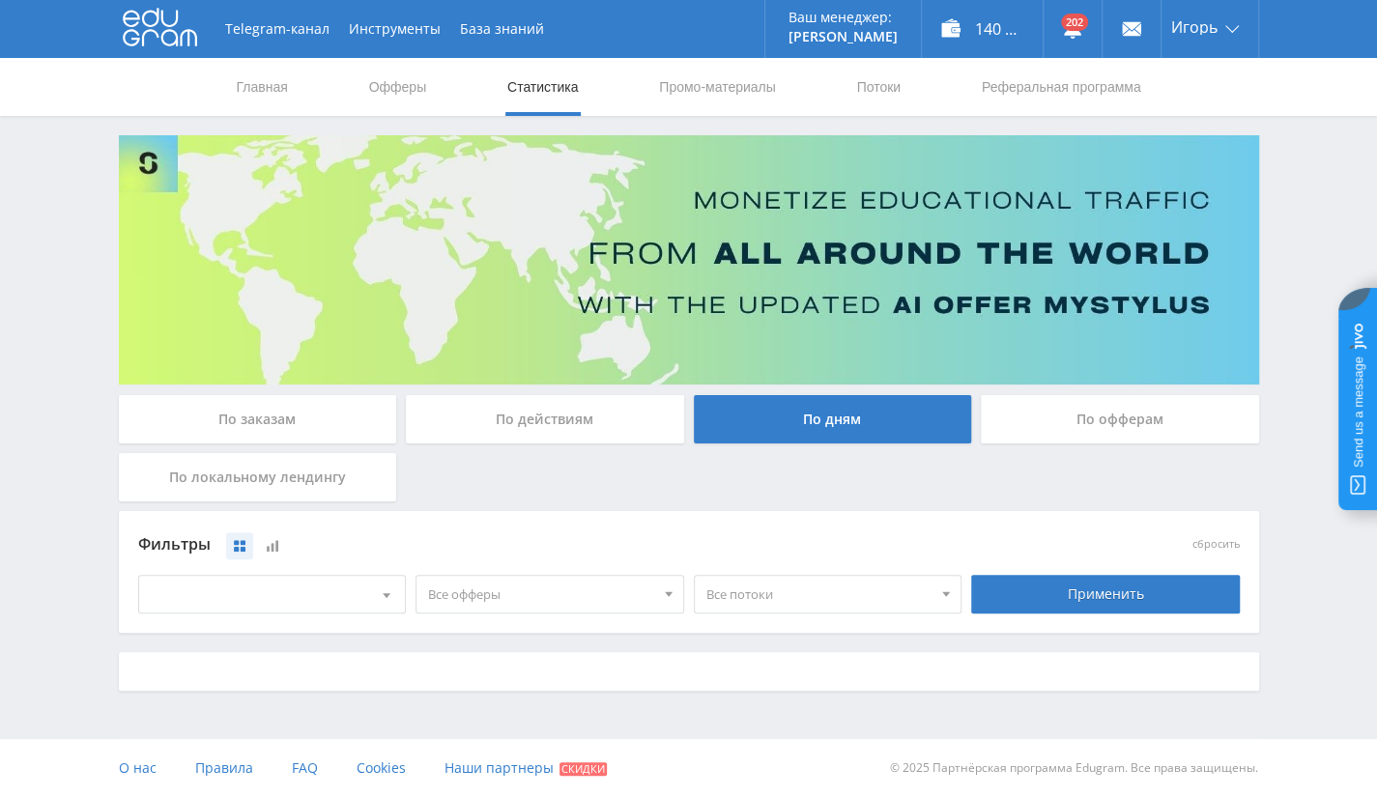
scroll to position [0, 0]
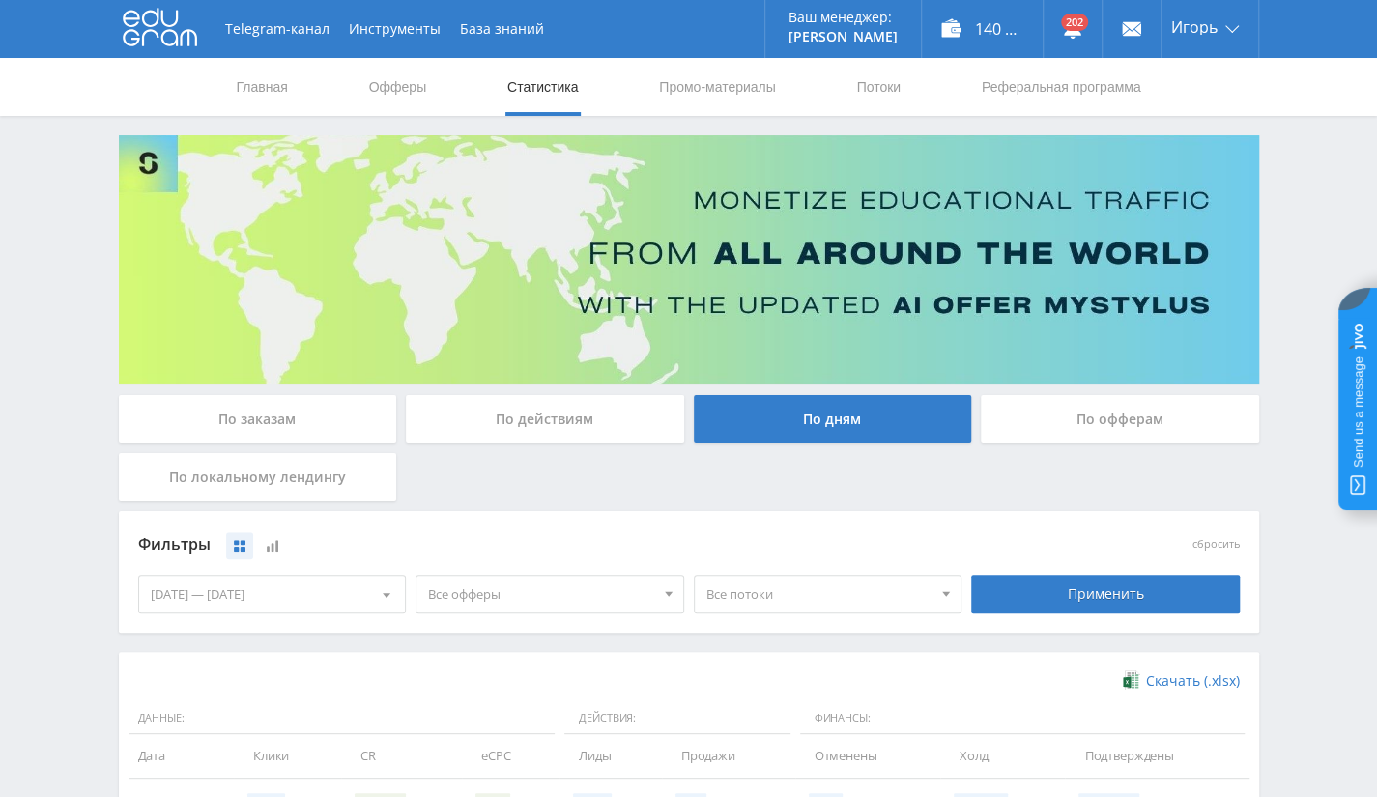
click at [1134, 430] on div "По офферам" at bounding box center [1120, 419] width 278 height 48
click at [0, 0] on input "По офферам" at bounding box center [0, 0] width 0 height 0
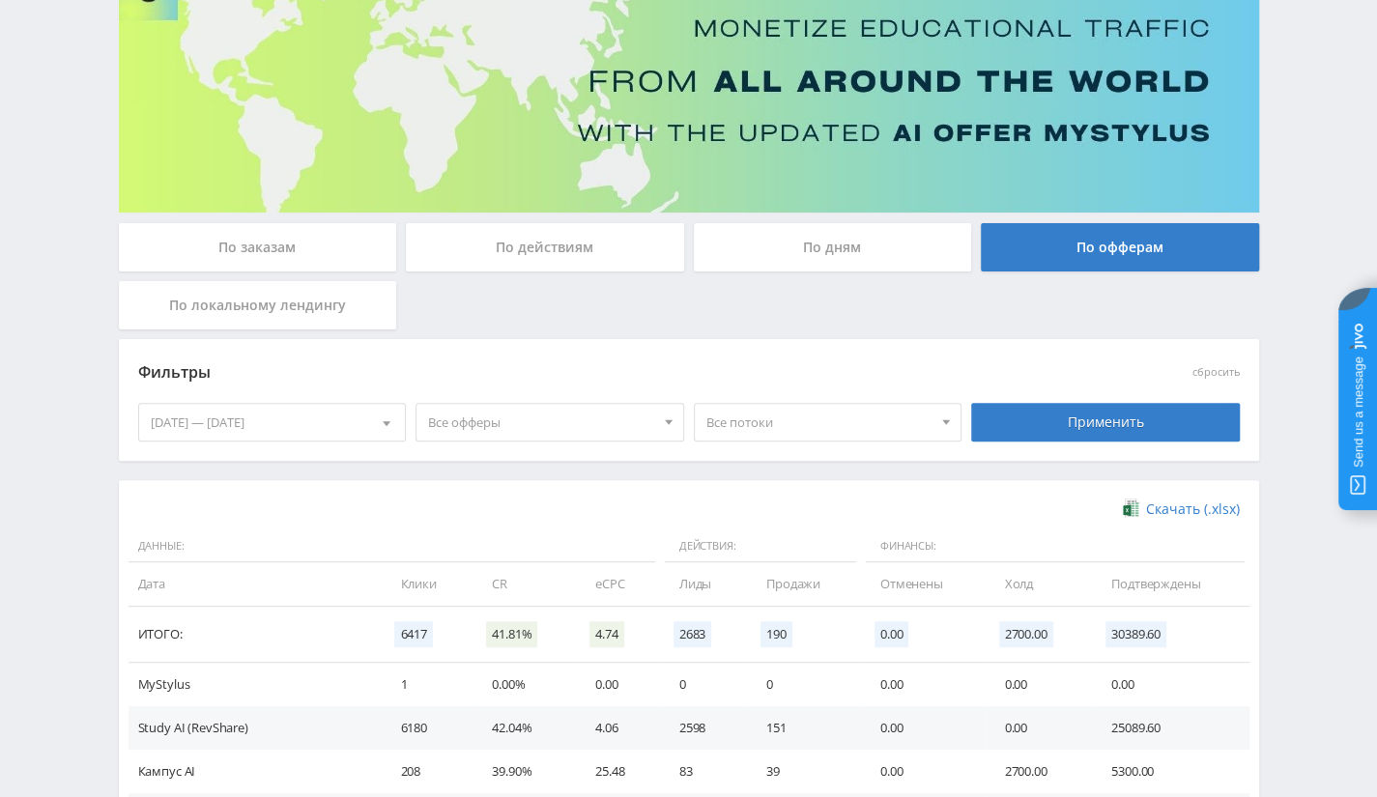
scroll to position [379, 0]
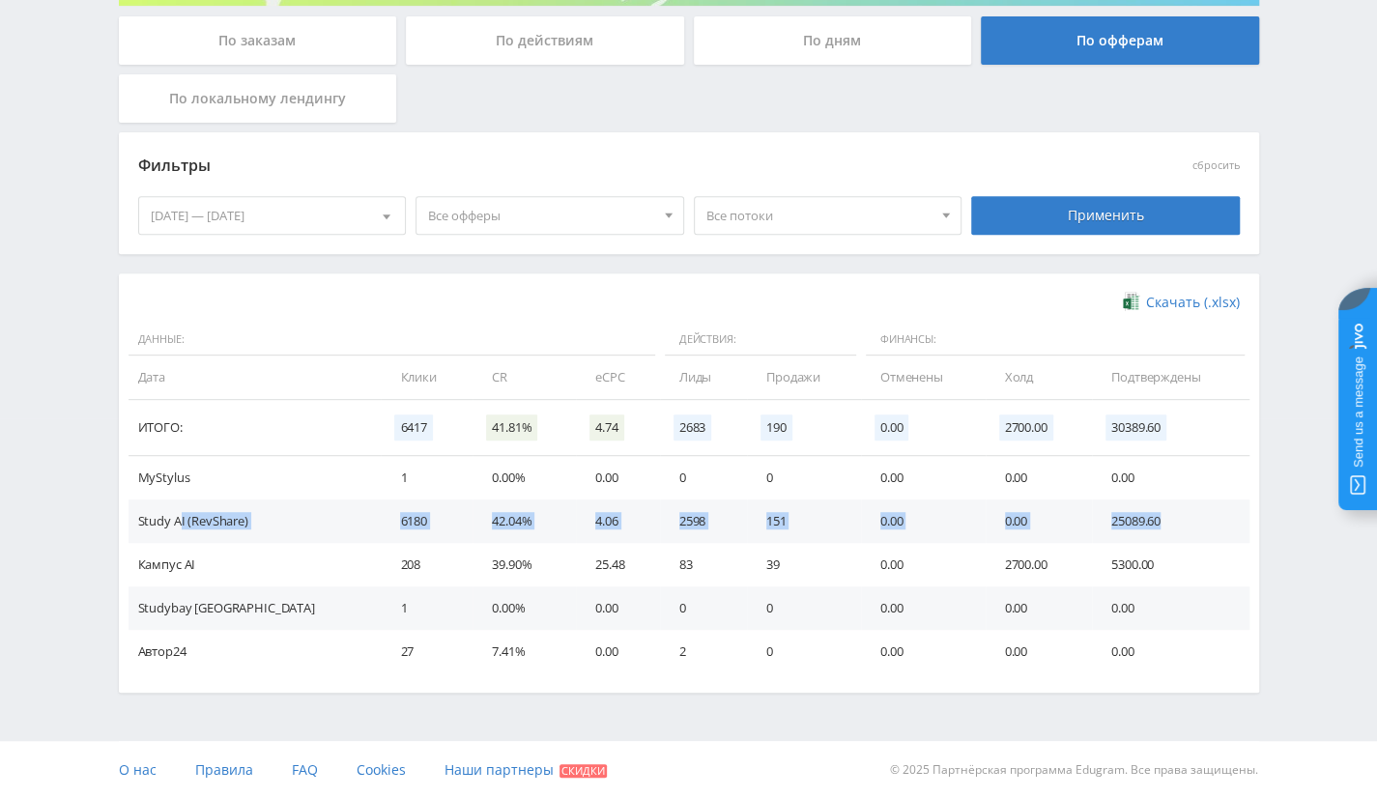
drag, startPoint x: 182, startPoint y: 526, endPoint x: 1216, endPoint y: 517, distance: 1034.0
click at [1216, 517] on tr "Study AI (RevShare) 6180 42.04% 4.06 2598 151 0.00 0.00 25089.60" at bounding box center [689, 521] width 1121 height 43
click at [861, 525] on td "0.00" at bounding box center [923, 521] width 125 height 43
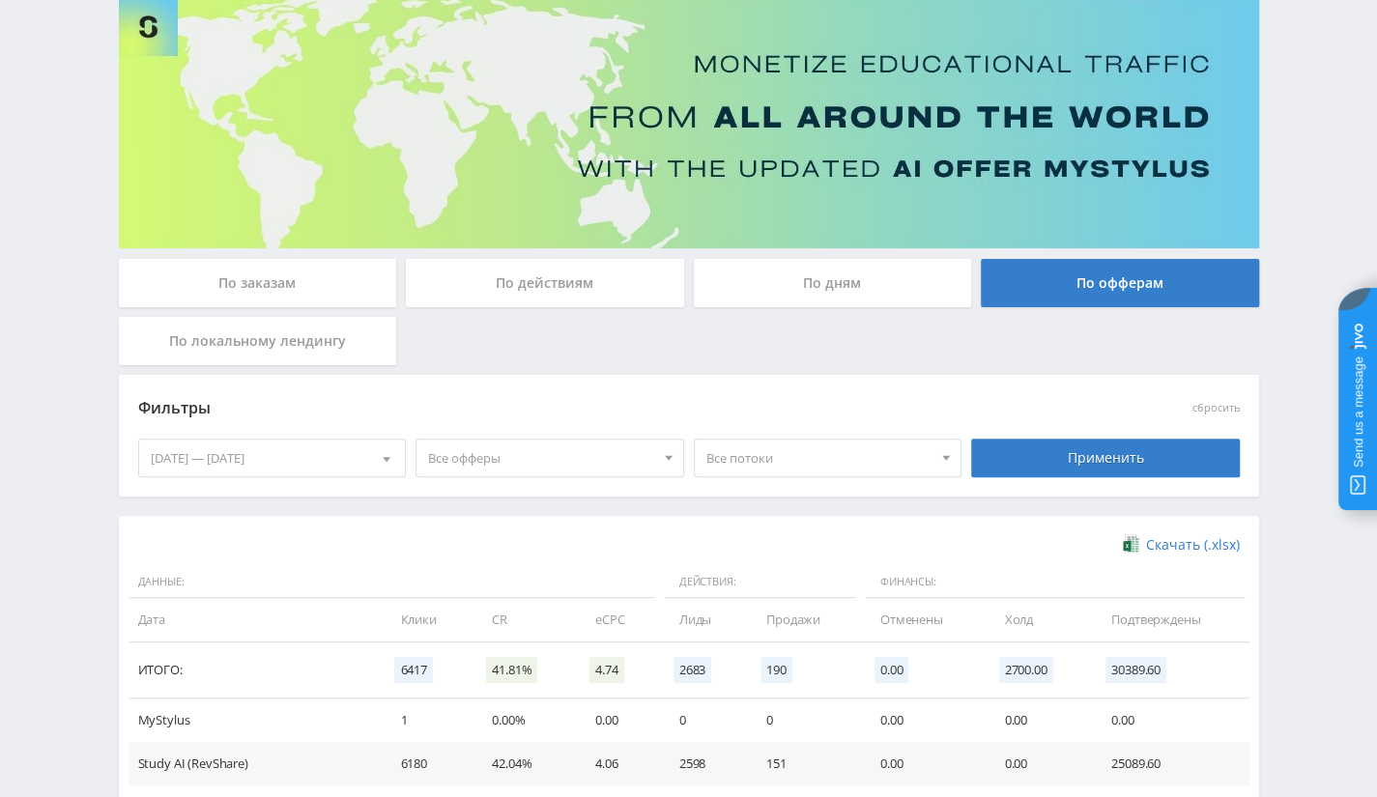
scroll to position [89, 0]
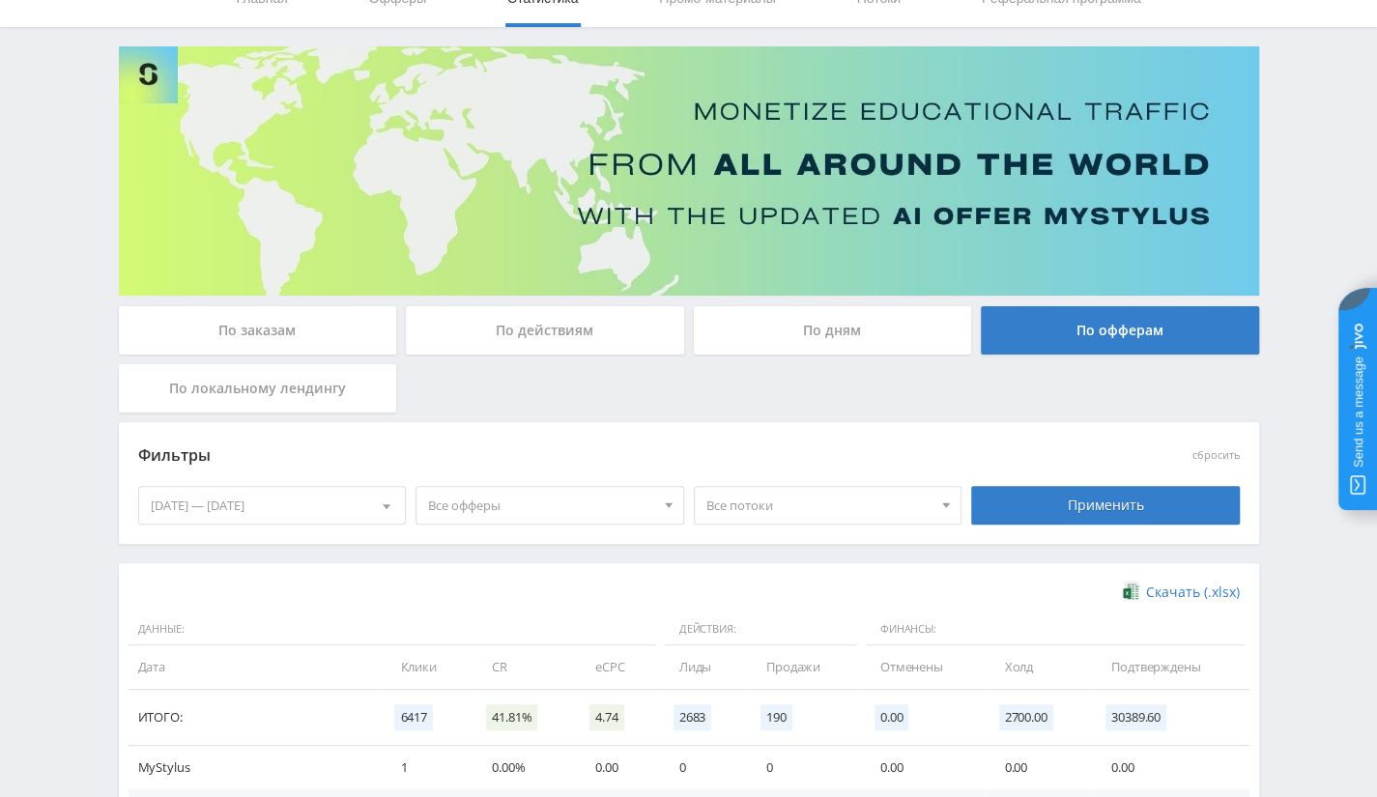
click at [502, 502] on span "Все офферы" at bounding box center [541, 505] width 226 height 37
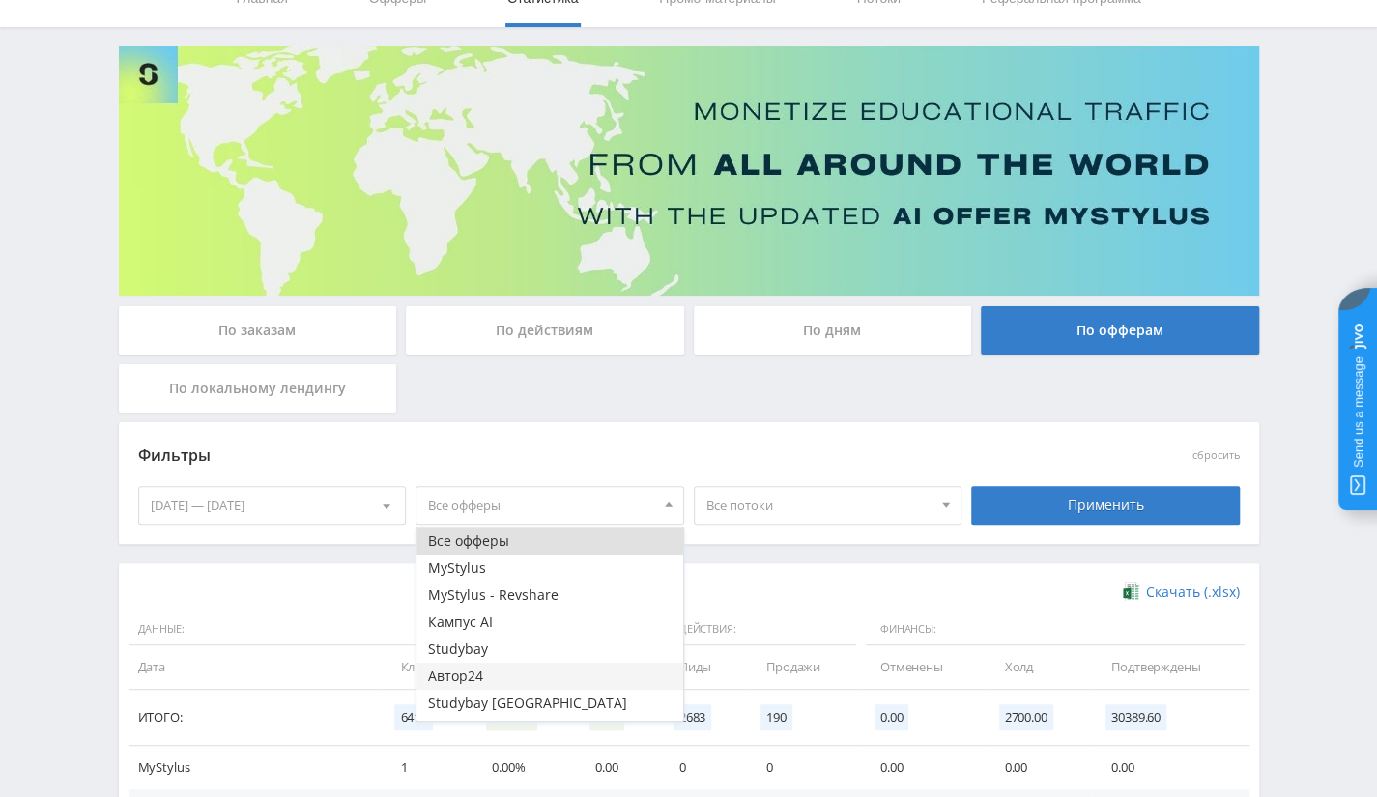
scroll to position [23, 0]
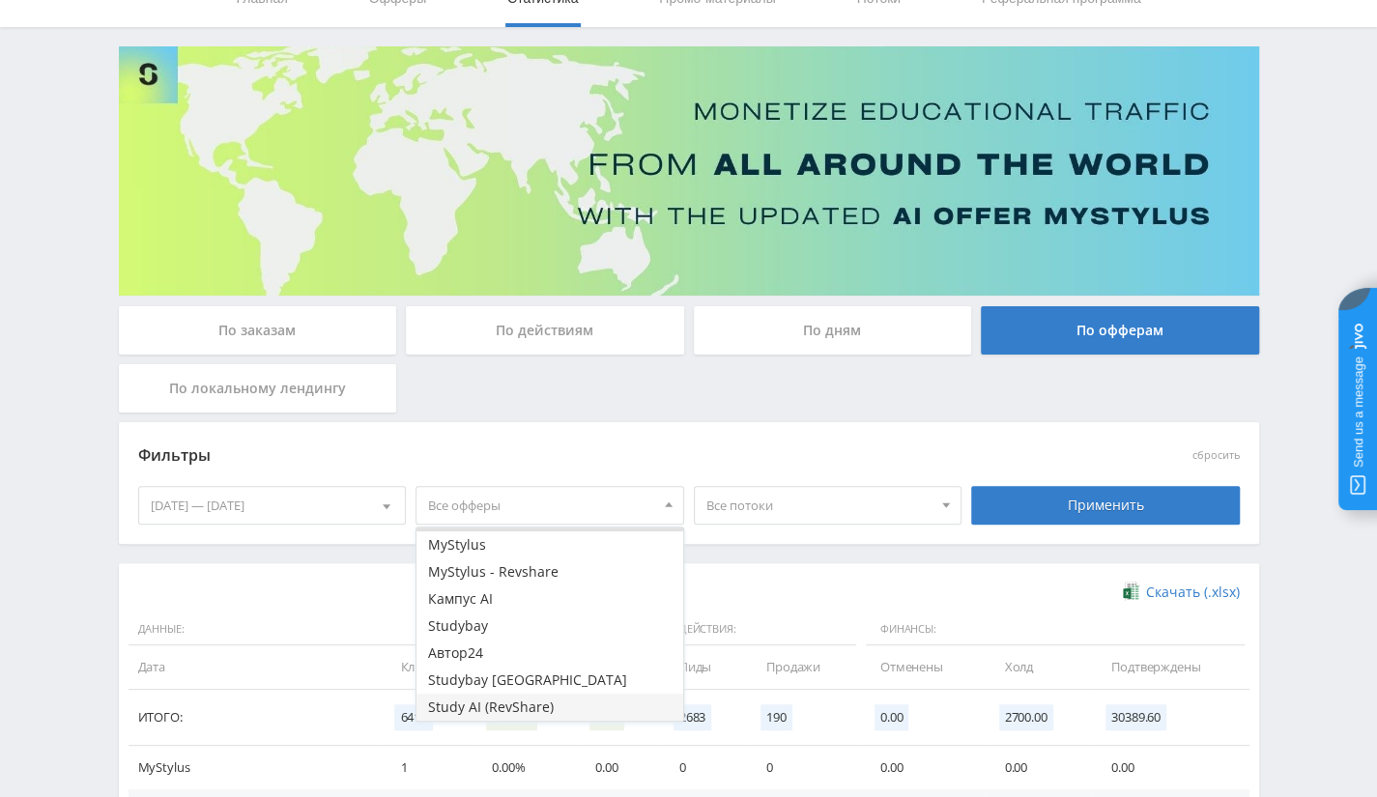
click at [501, 701] on button "Study AI (RevShare)" at bounding box center [549, 707] width 267 height 27
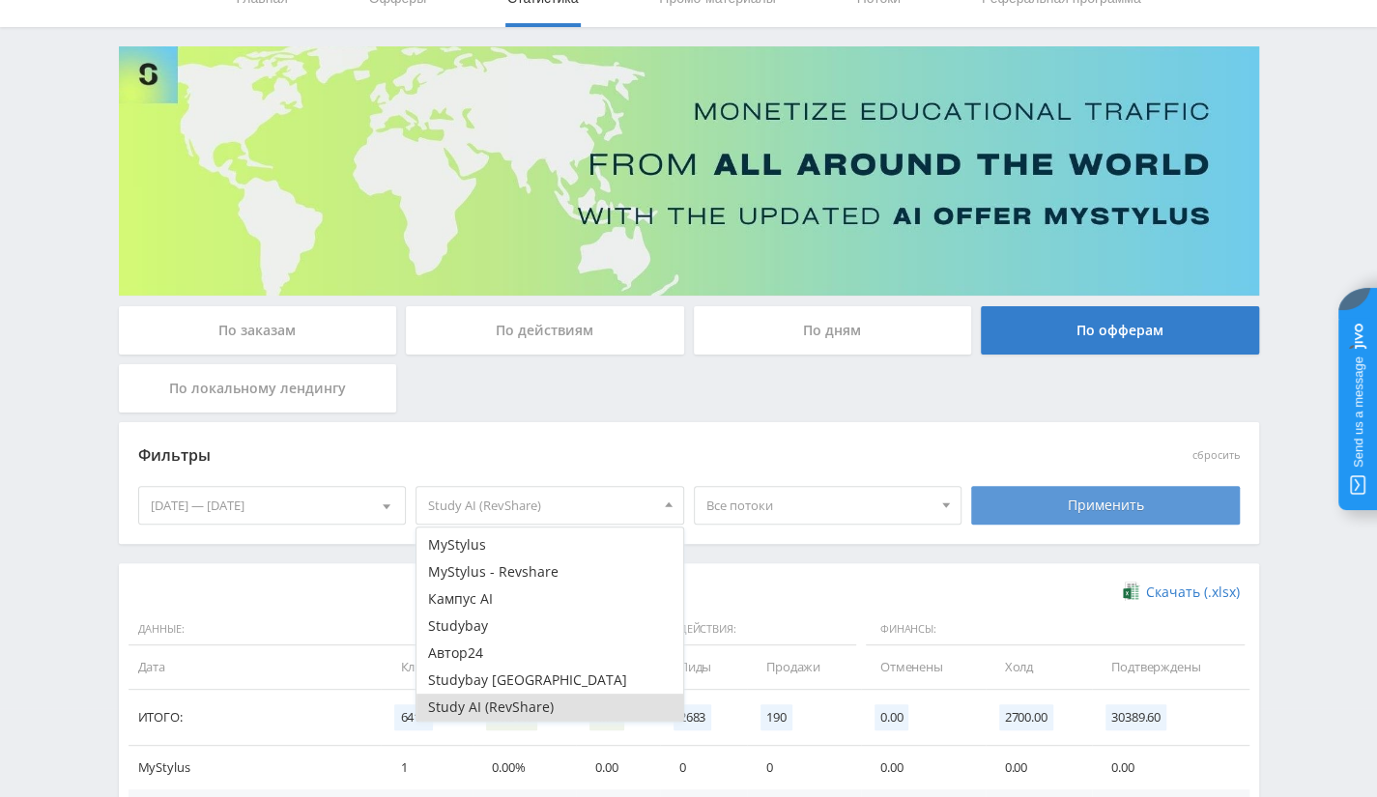
click at [1102, 511] on div "Применить" at bounding box center [1105, 505] width 269 height 39
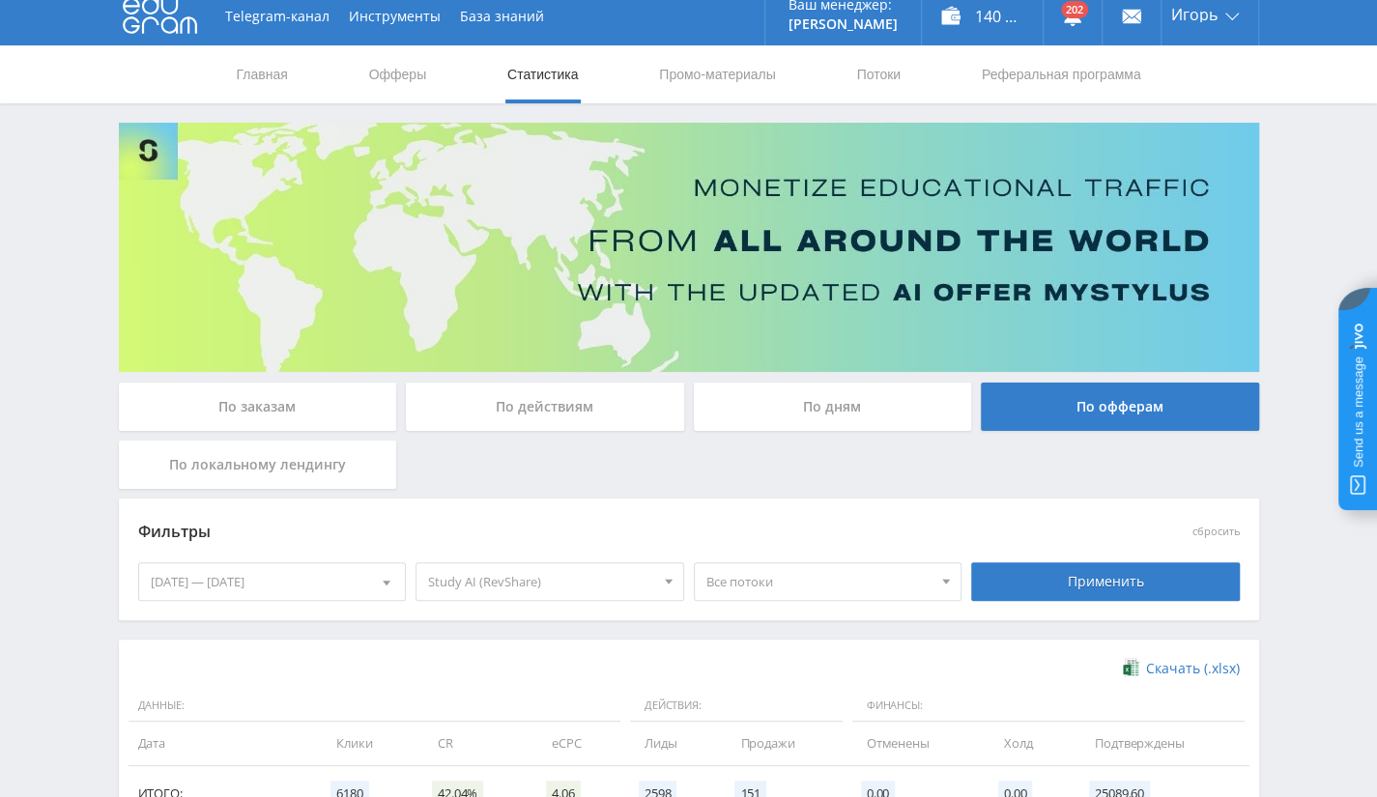
scroll to position [12, 0]
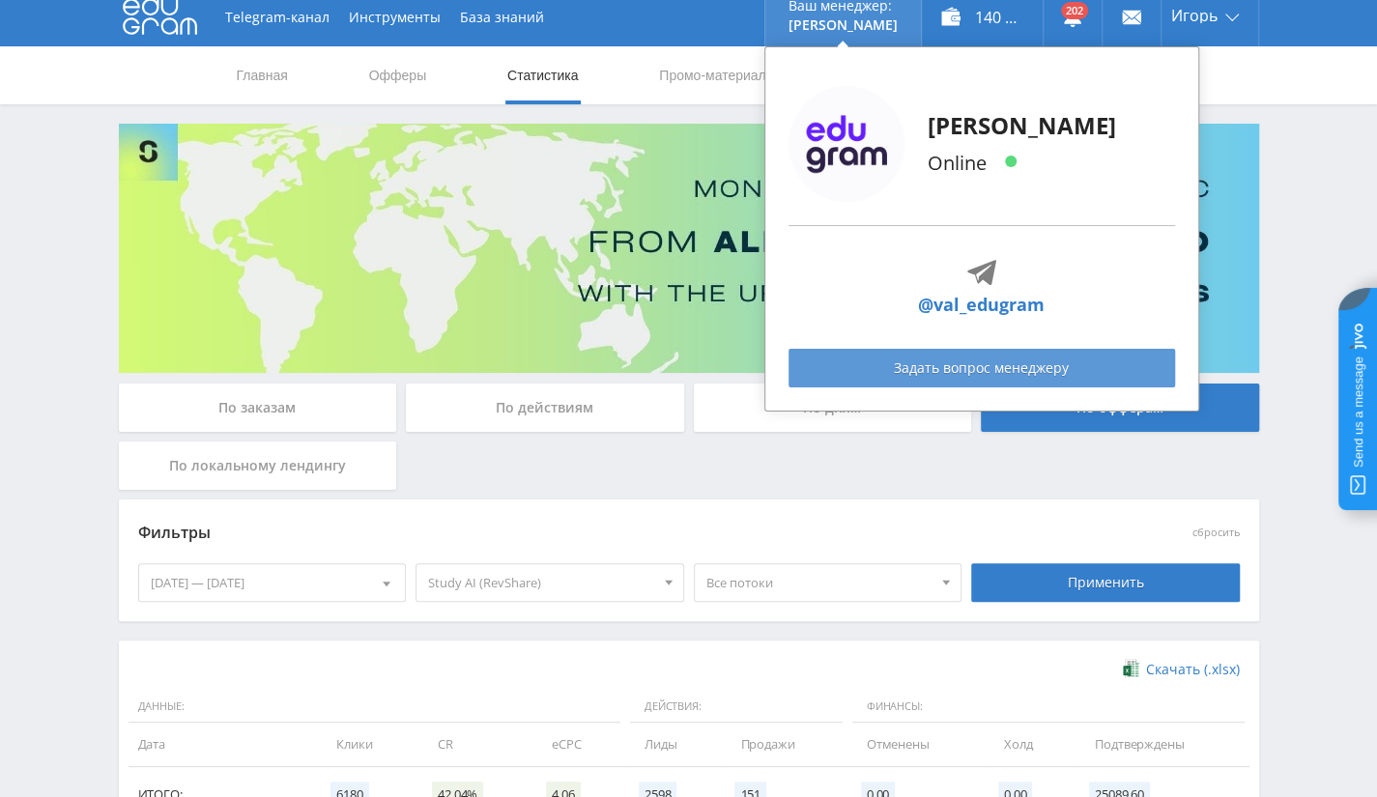
click at [947, 368] on link "Задать вопрос менеджеру" at bounding box center [982, 368] width 387 height 39
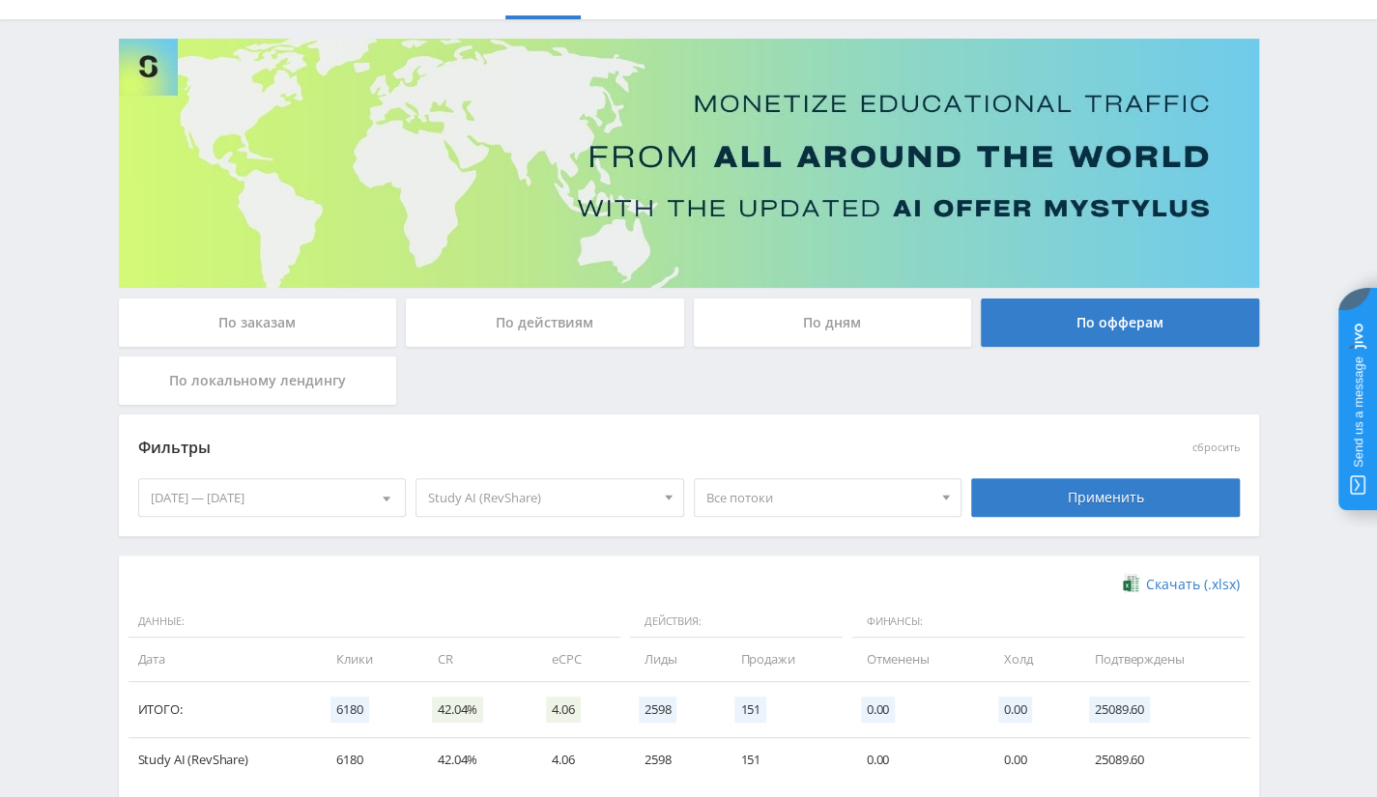
scroll to position [0, 0]
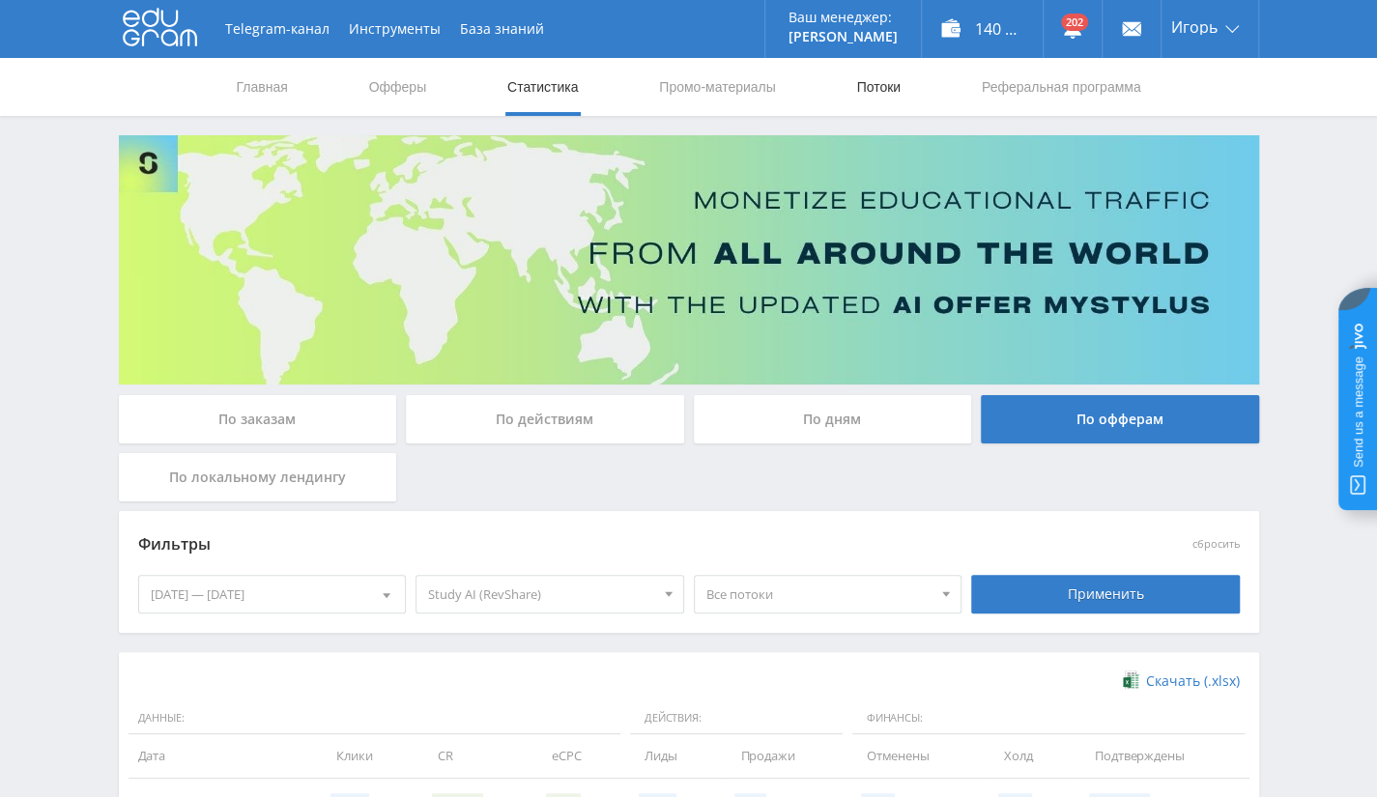
click at [881, 88] on link "Потоки" at bounding box center [878, 87] width 48 height 58
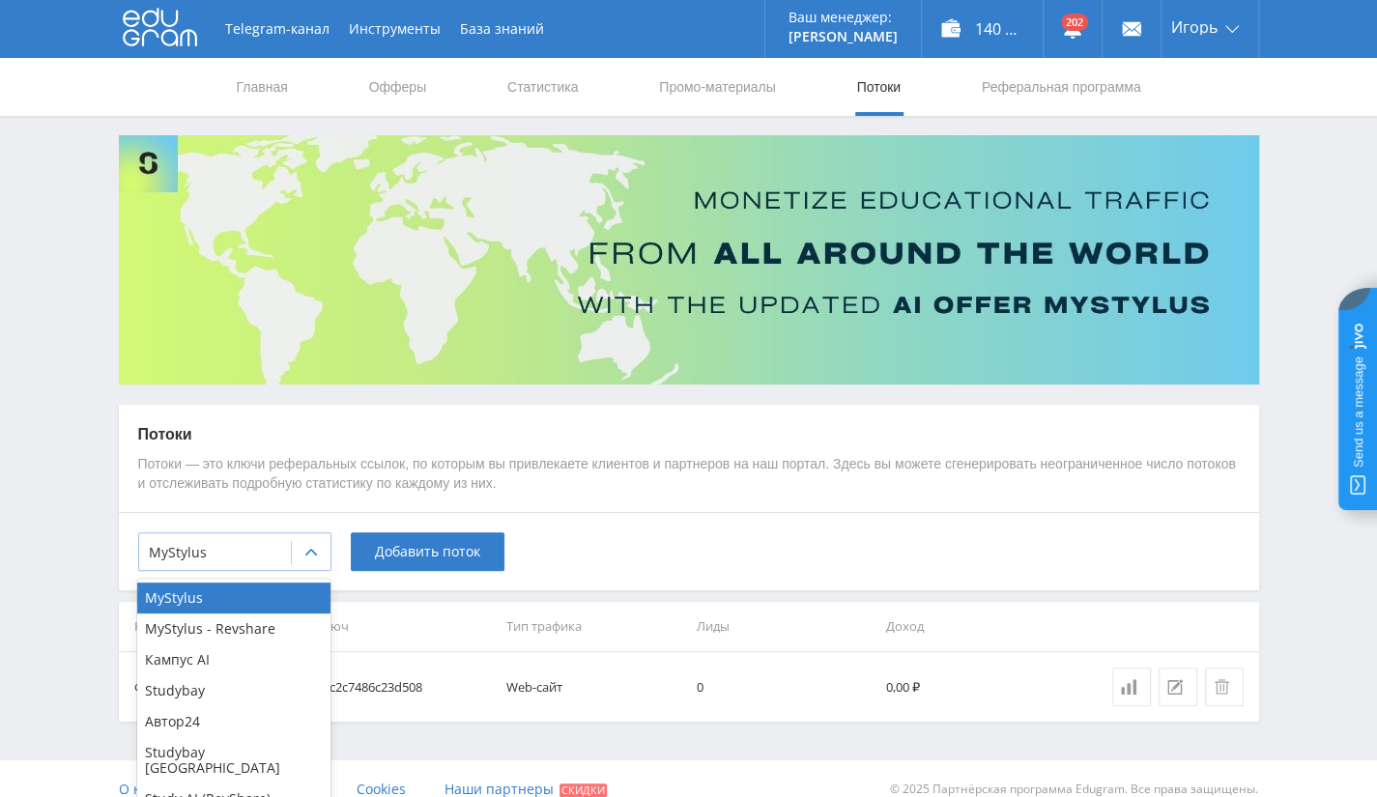
click at [280, 561] on div "MyStylus" at bounding box center [215, 552] width 152 height 27
click at [240, 792] on div "Study AI (RevShare)" at bounding box center [233, 799] width 193 height 31
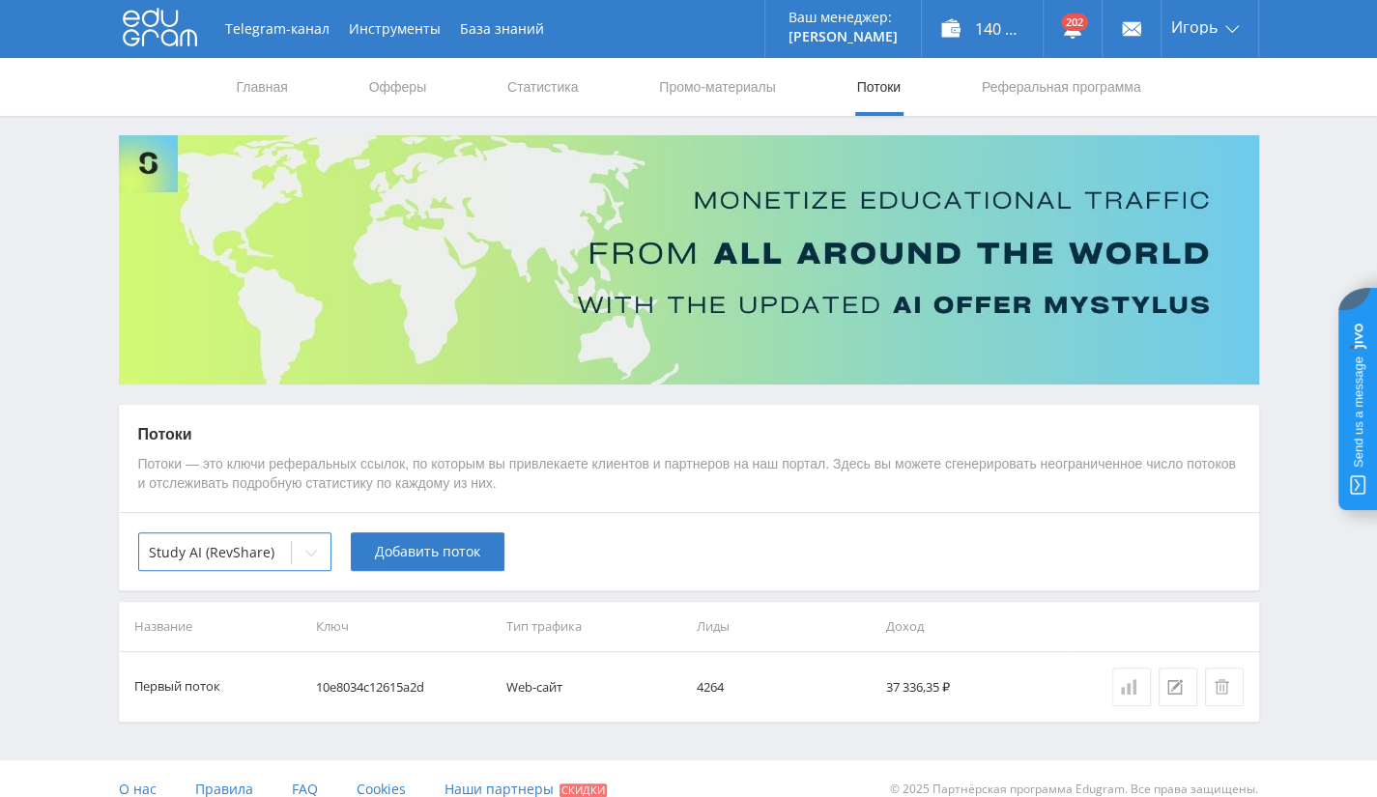
click at [1130, 695] on link at bounding box center [1131, 687] width 39 height 39
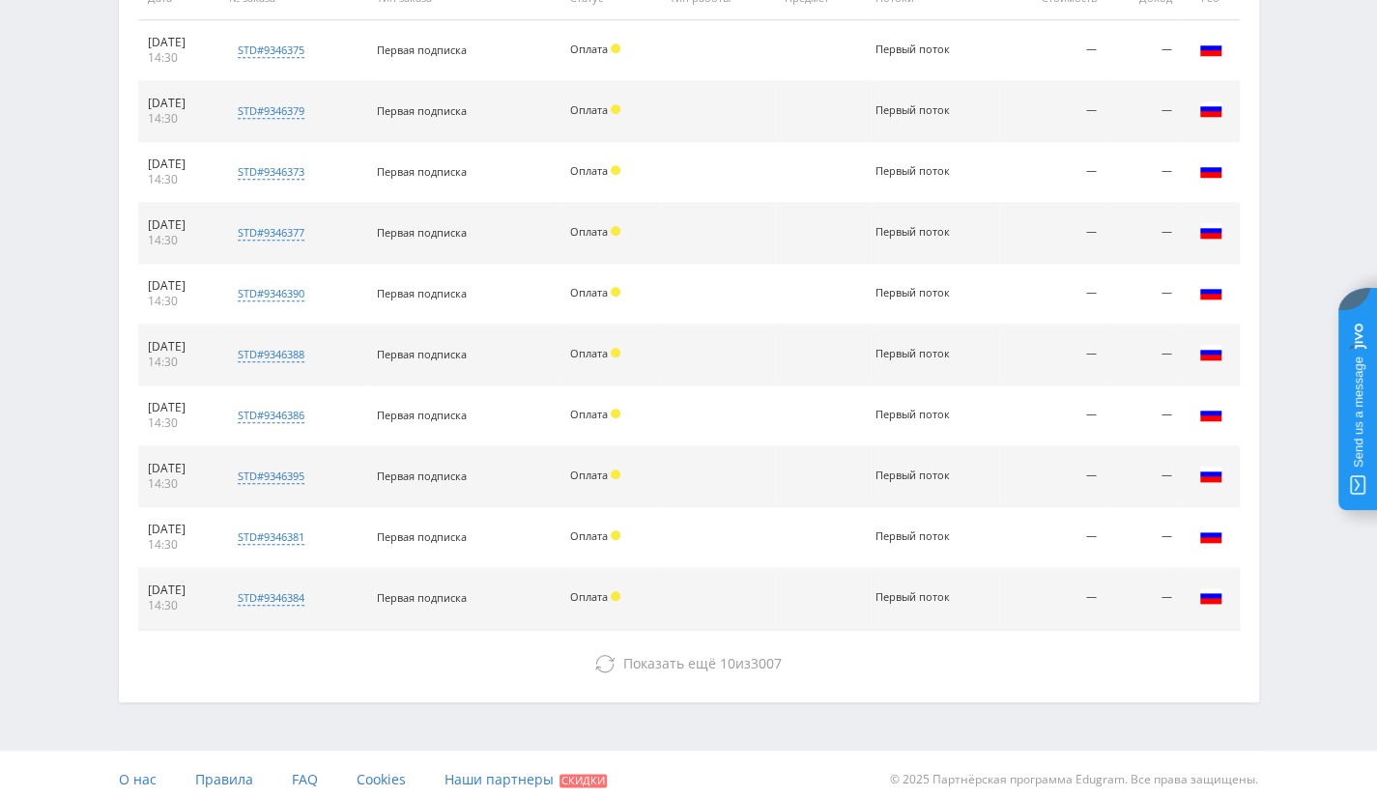
scroll to position [820, 0]
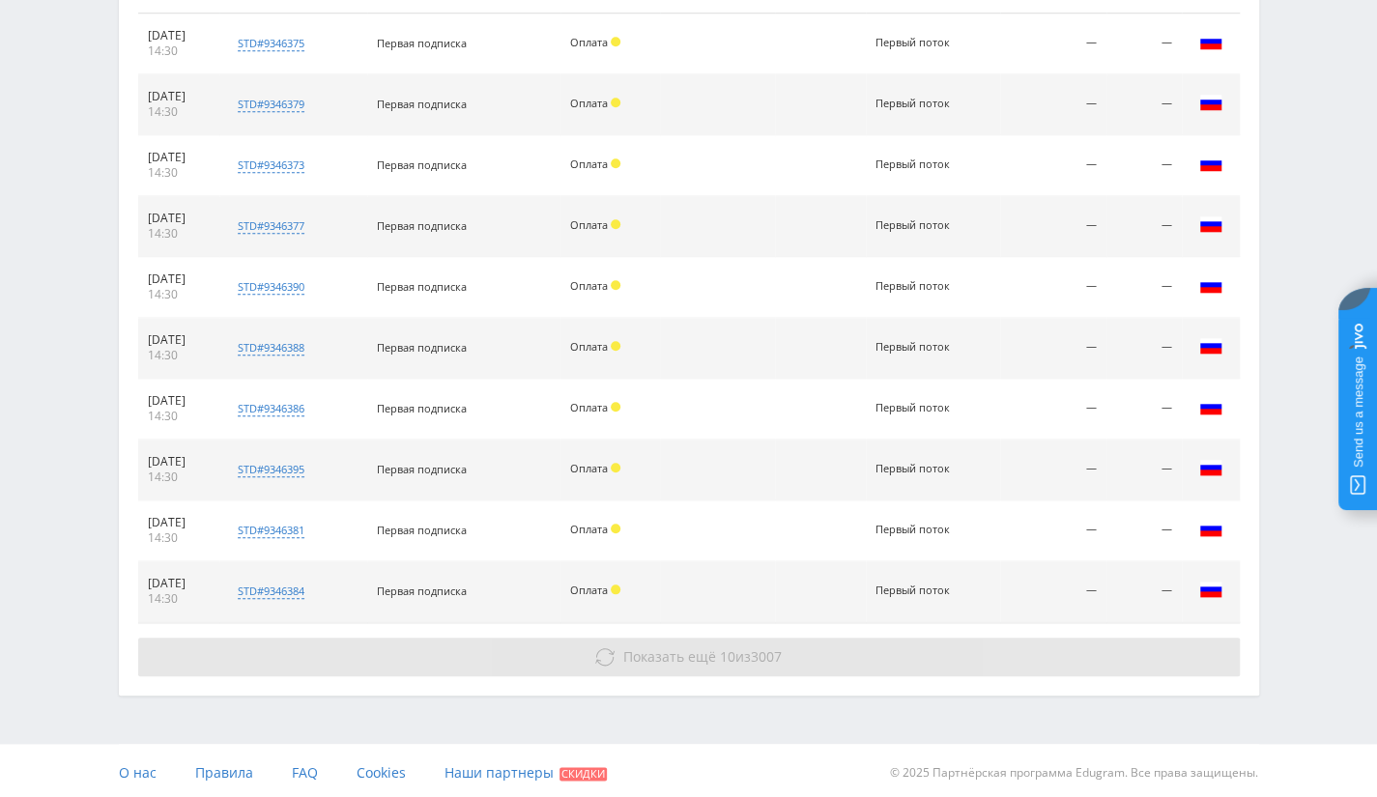
click at [711, 656] on span "Показать ещё 10 из 3007" at bounding box center [702, 656] width 158 height 18
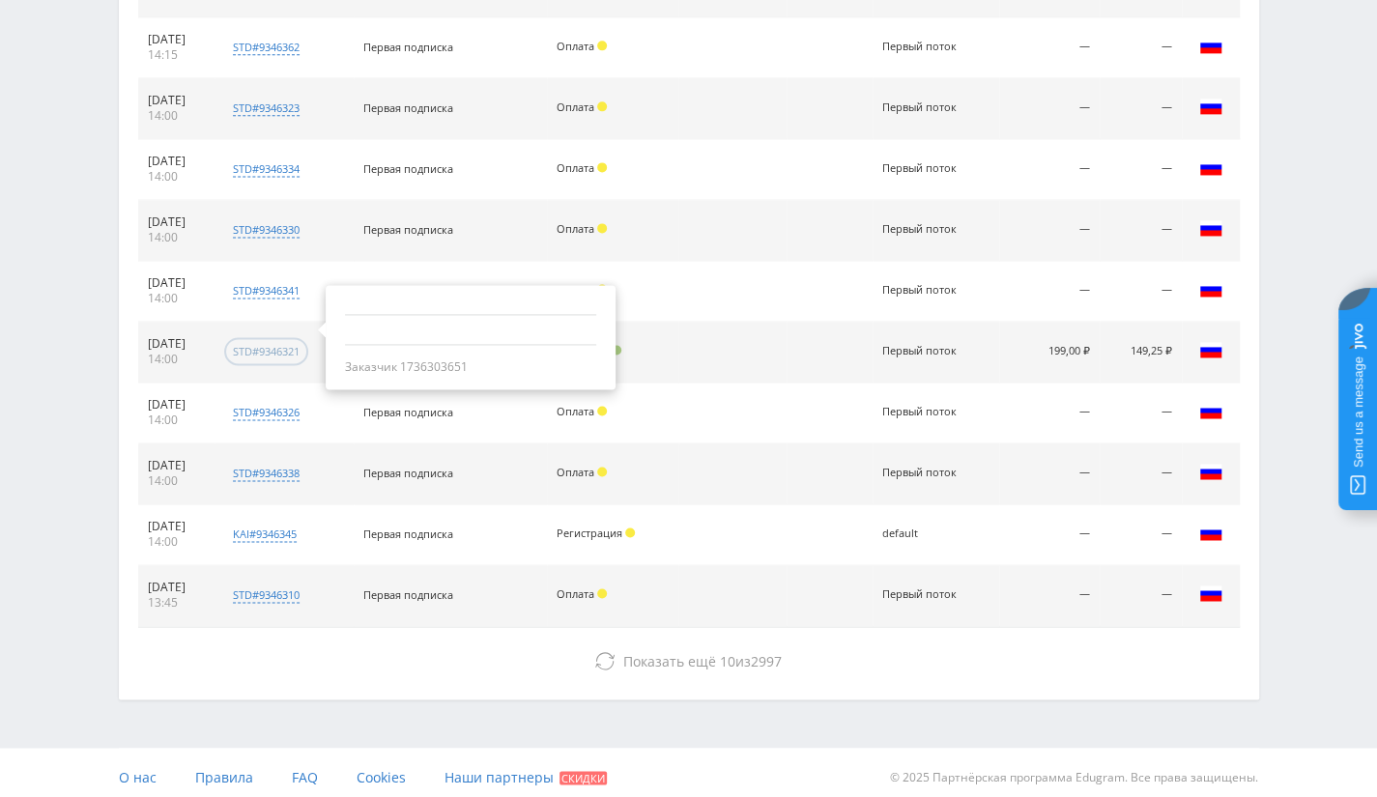
scroll to position [1426, 0]
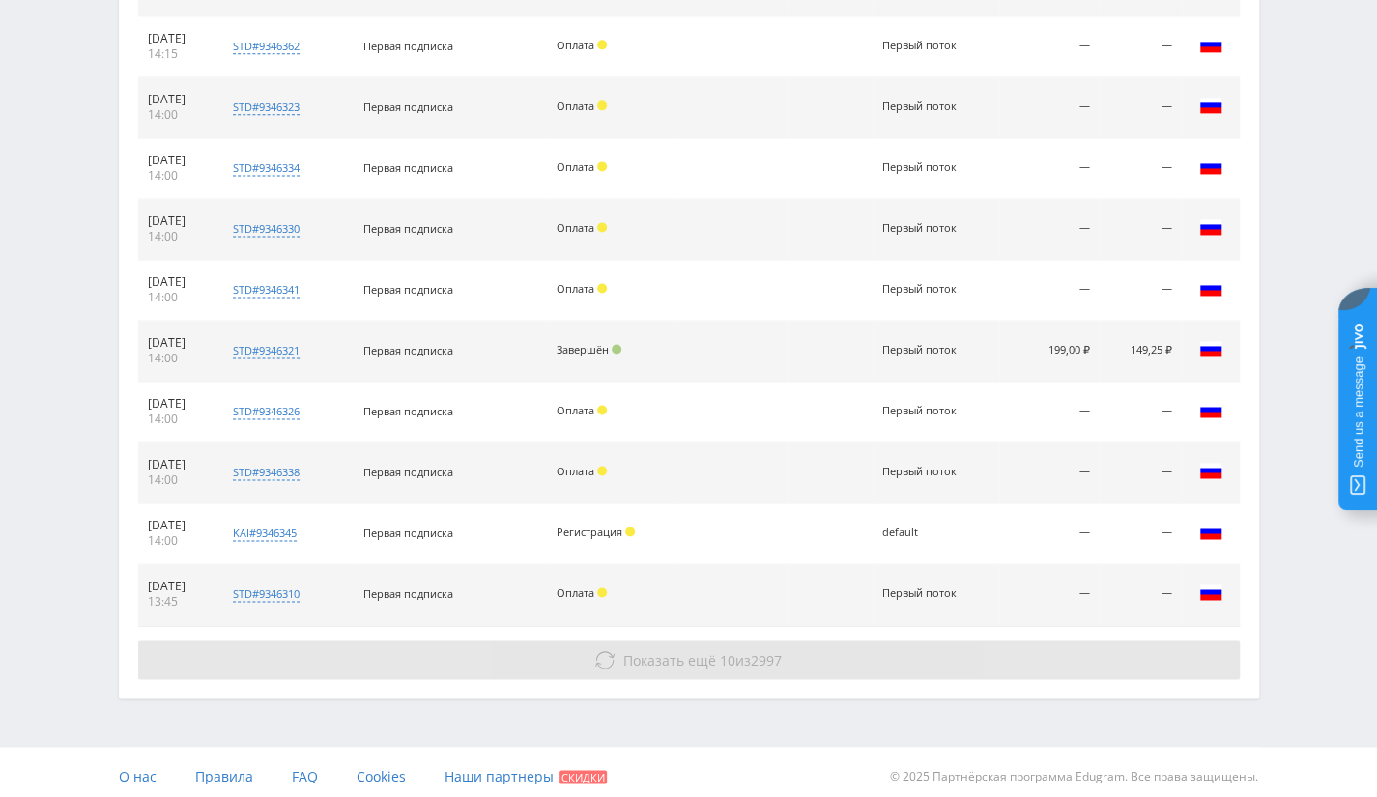
click at [793, 650] on button "Показать ещё 10 из 2997" at bounding box center [689, 660] width 1102 height 39
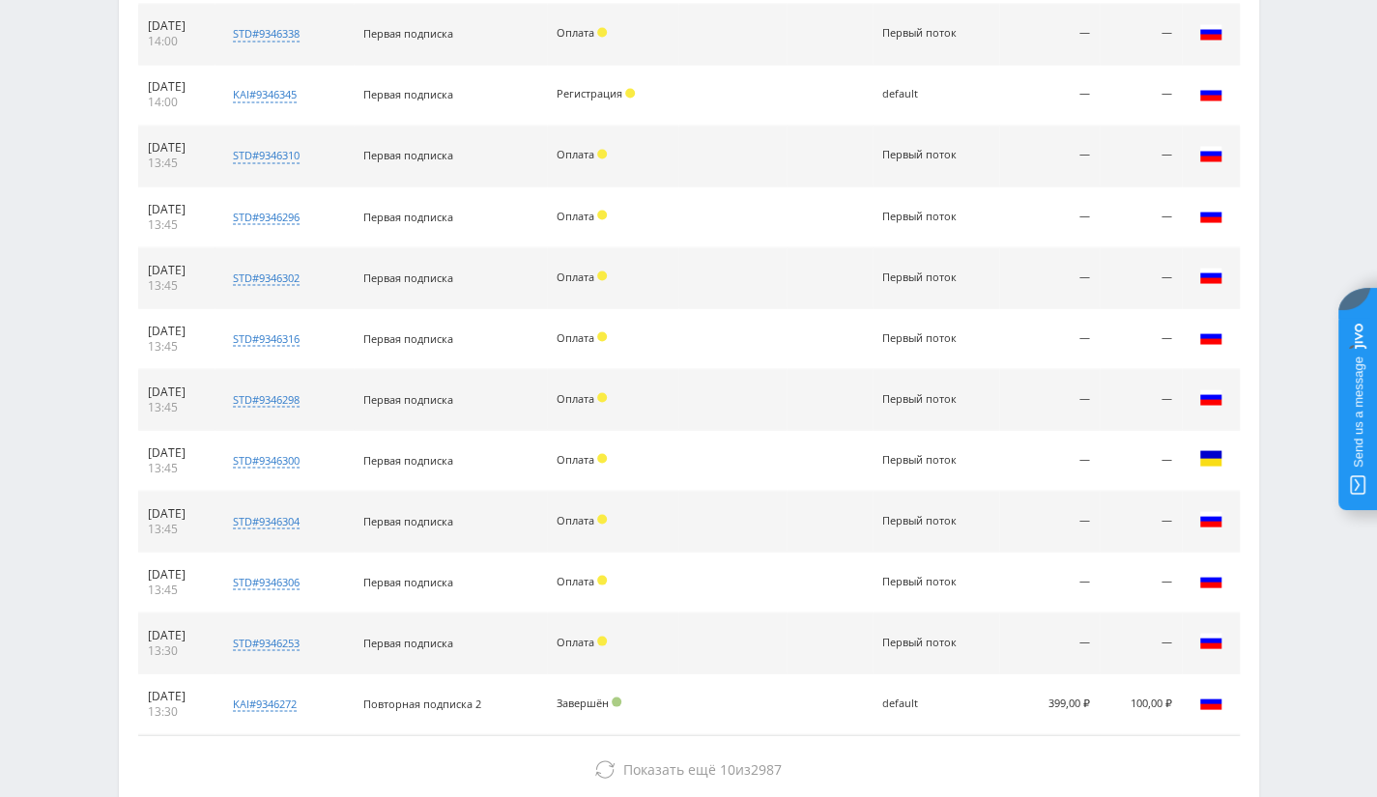
scroll to position [1971, 0]
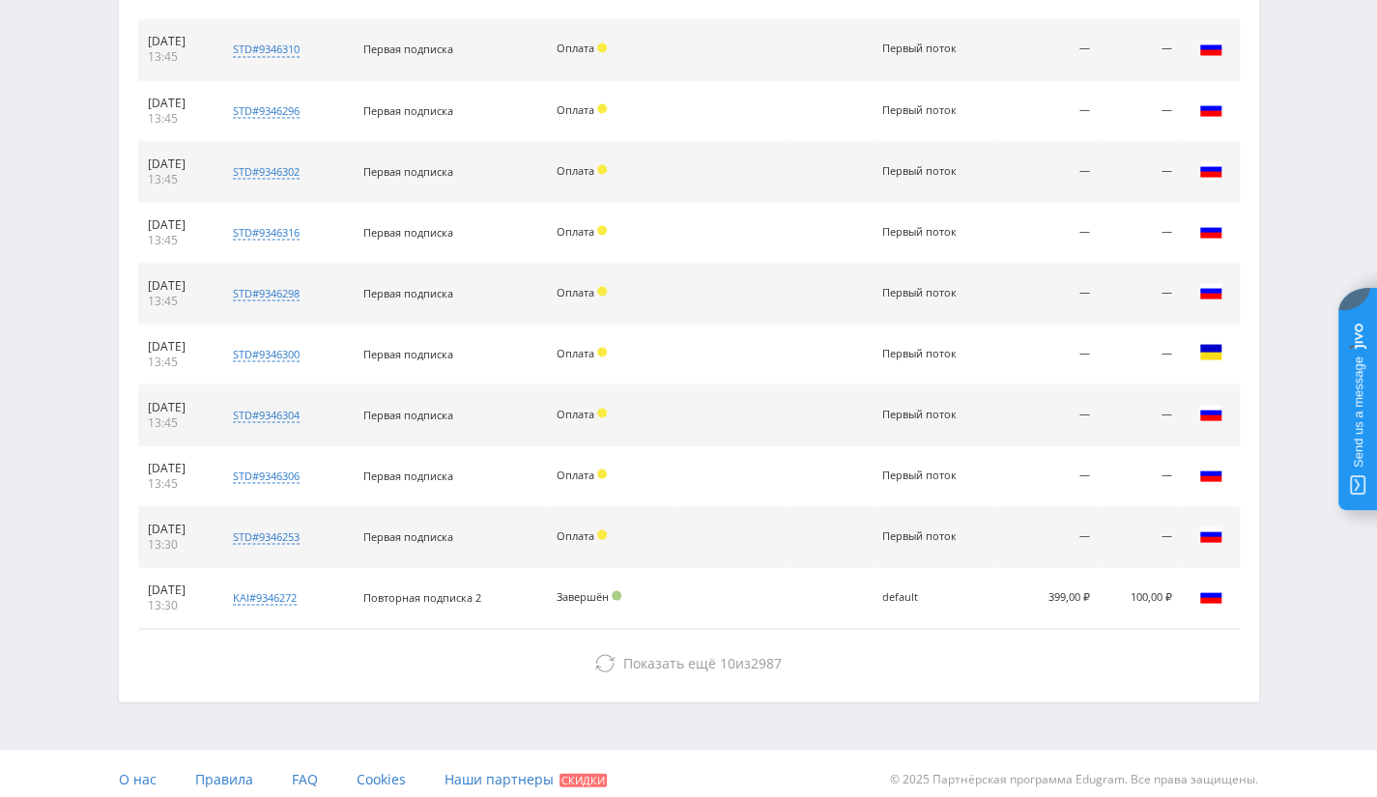
click at [793, 650] on button "Показать ещё 10 из 2987" at bounding box center [689, 663] width 1102 height 39
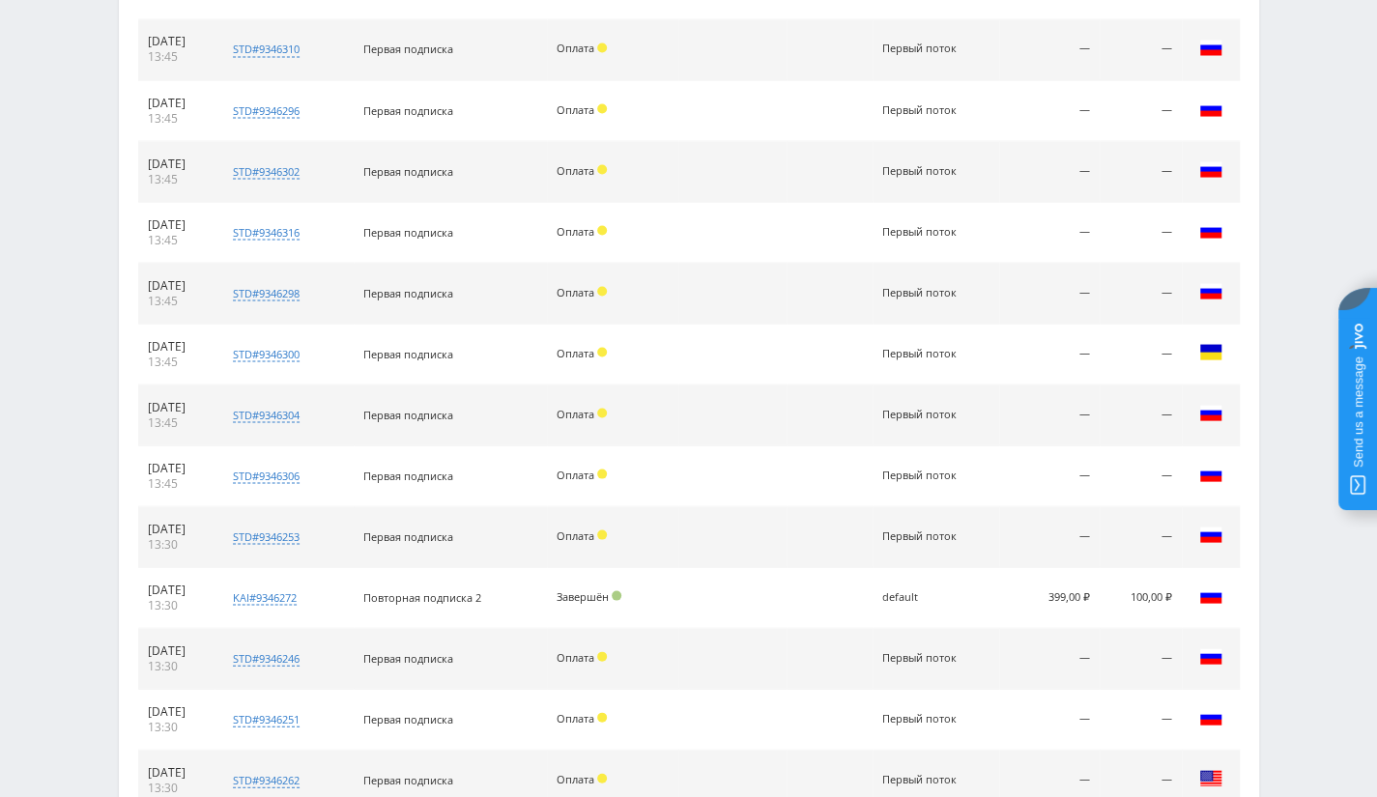
scroll to position [2455, 0]
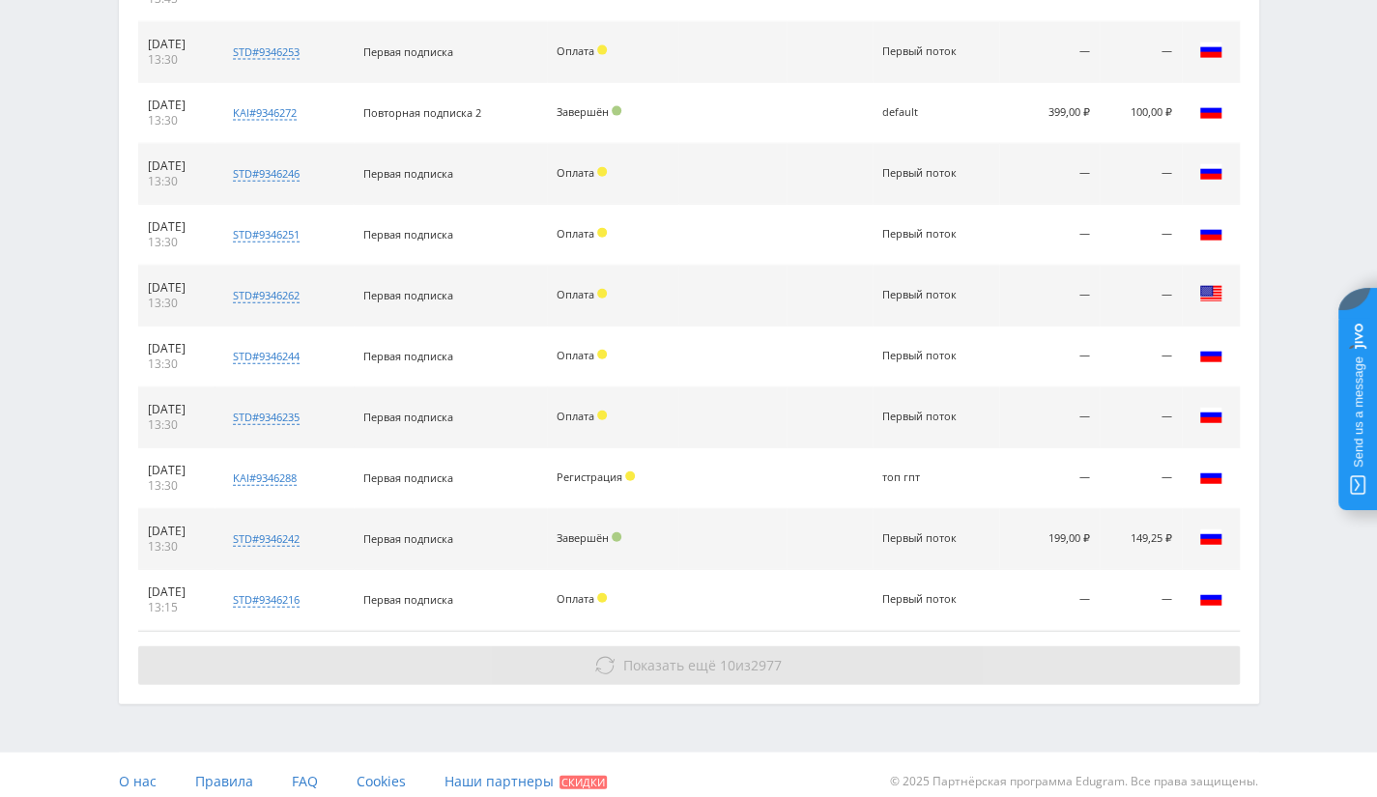
click at [768, 657] on span "2977" at bounding box center [766, 665] width 31 height 18
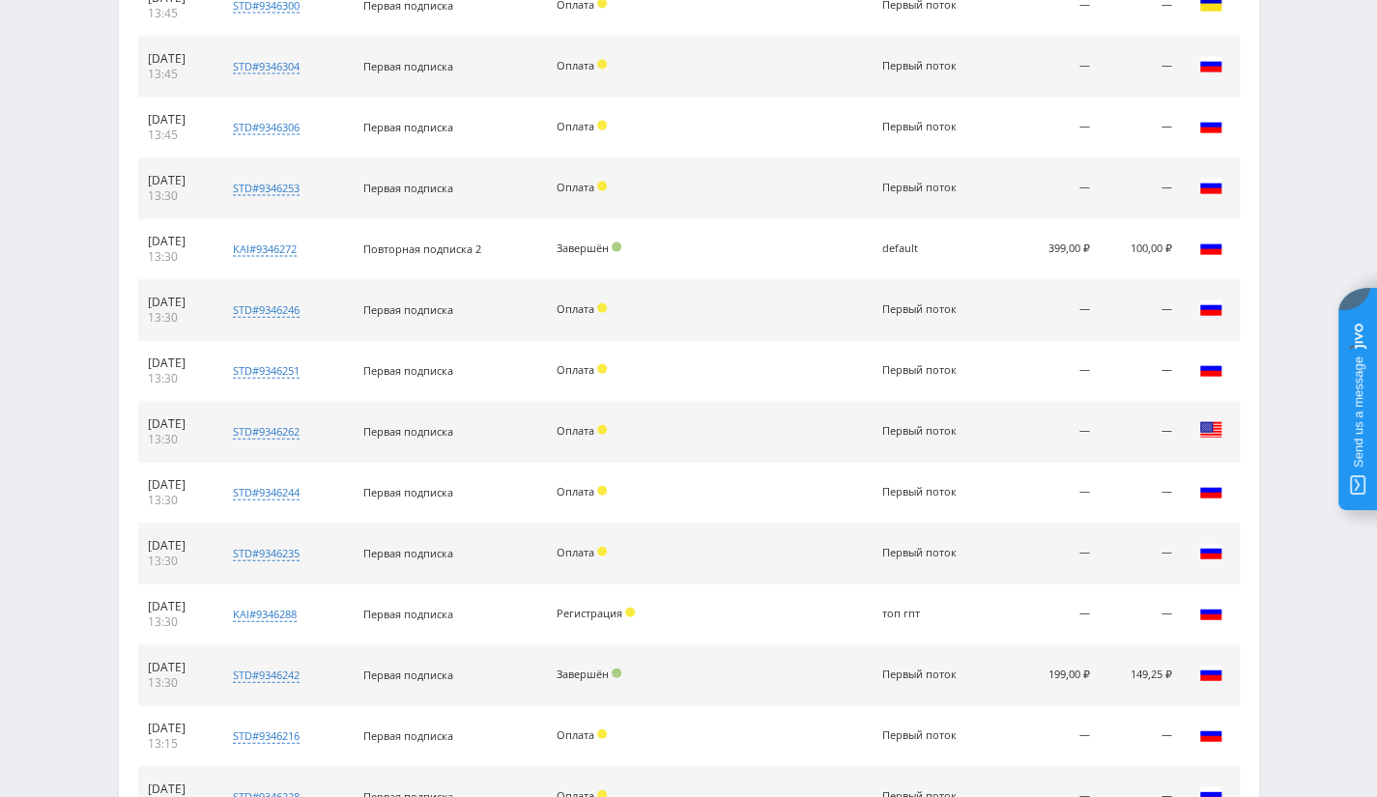
scroll to position [3000, 0]
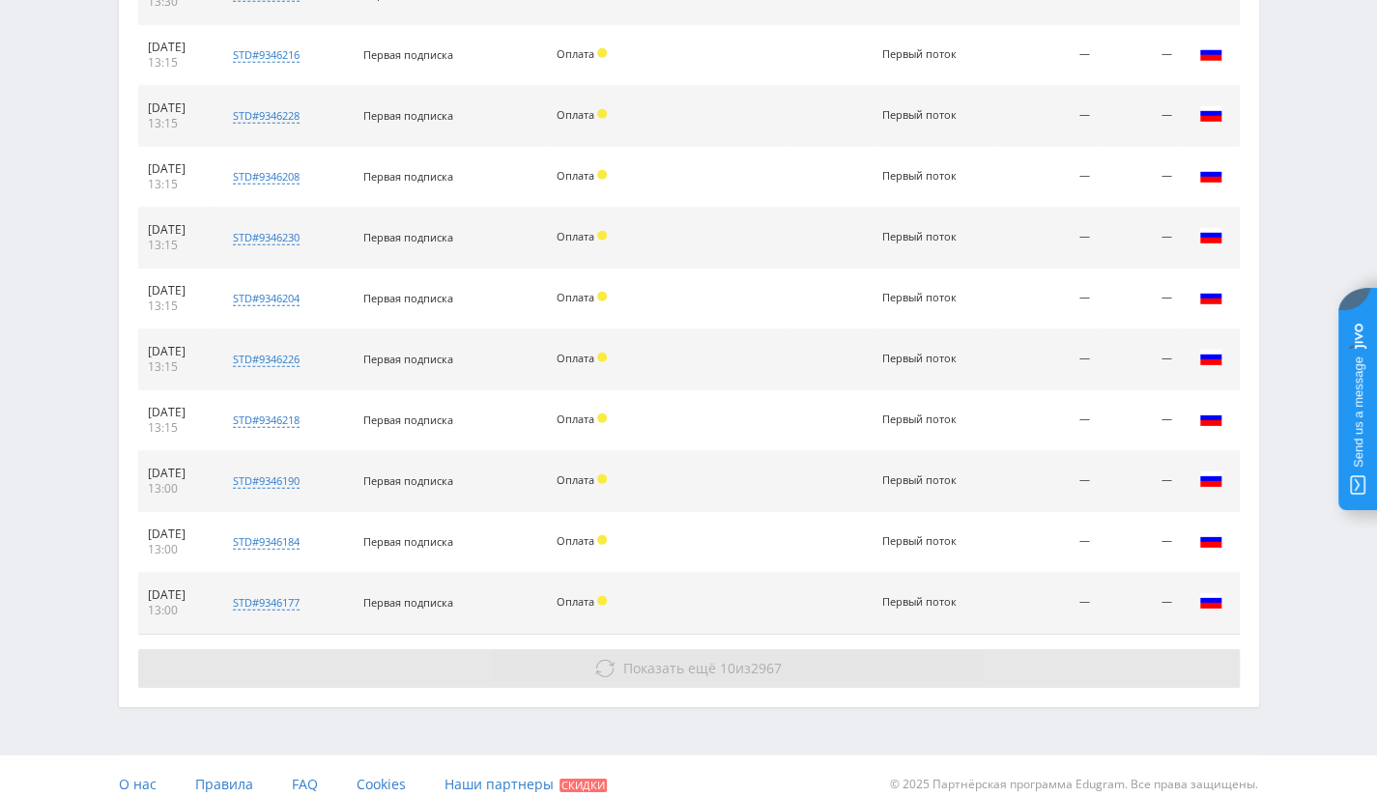
click at [720, 659] on span "10" at bounding box center [727, 668] width 15 height 18
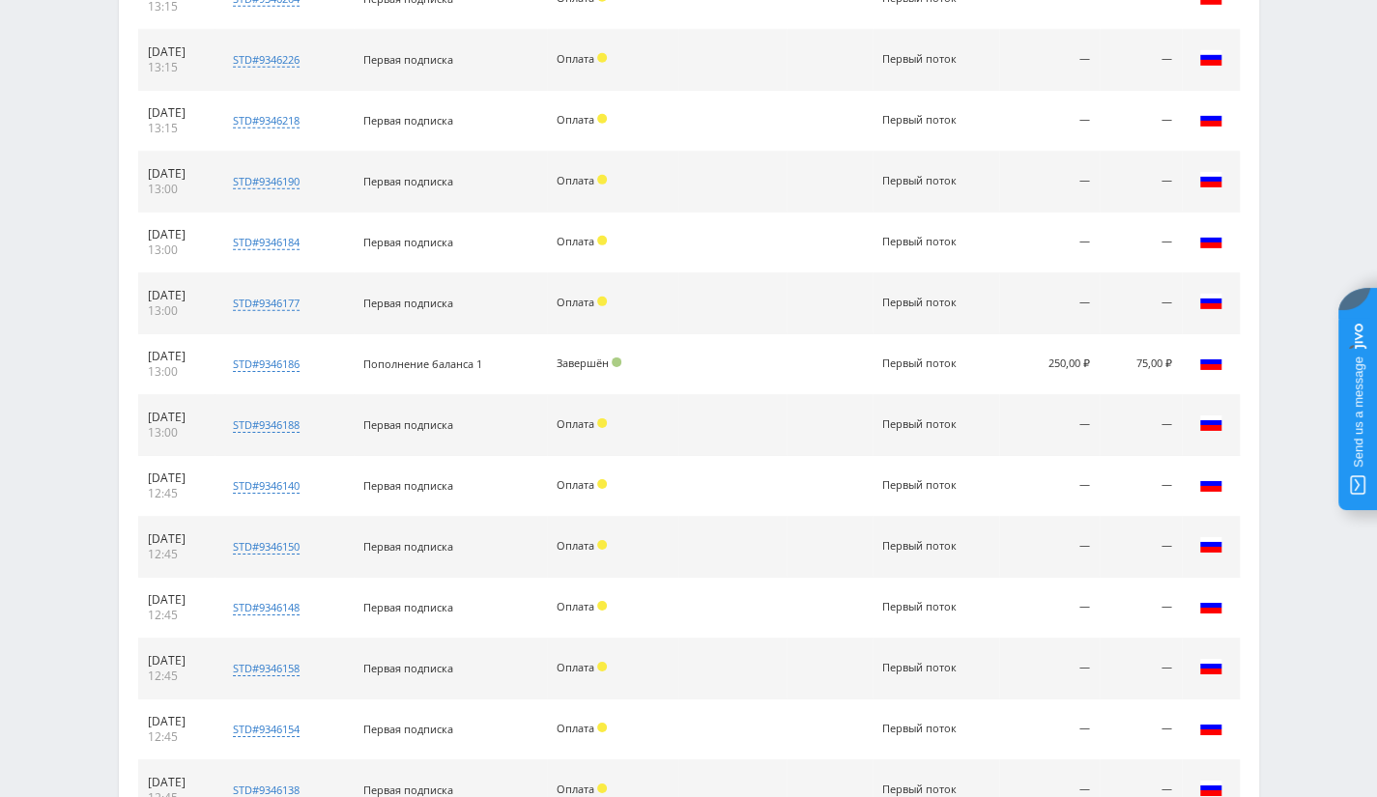
scroll to position [3484, 0]
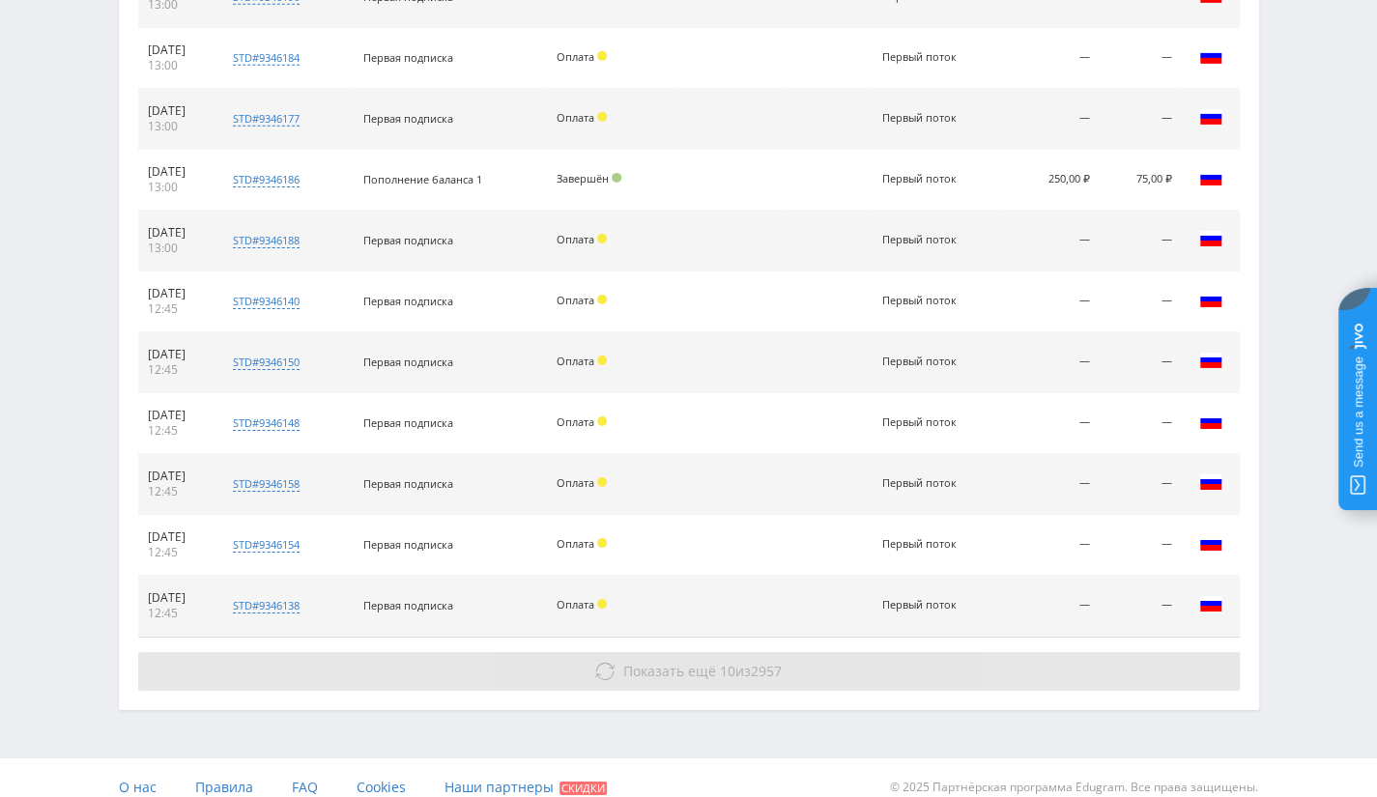
click at [787, 658] on button "Показать ещё 10 из 2957" at bounding box center [689, 671] width 1102 height 39
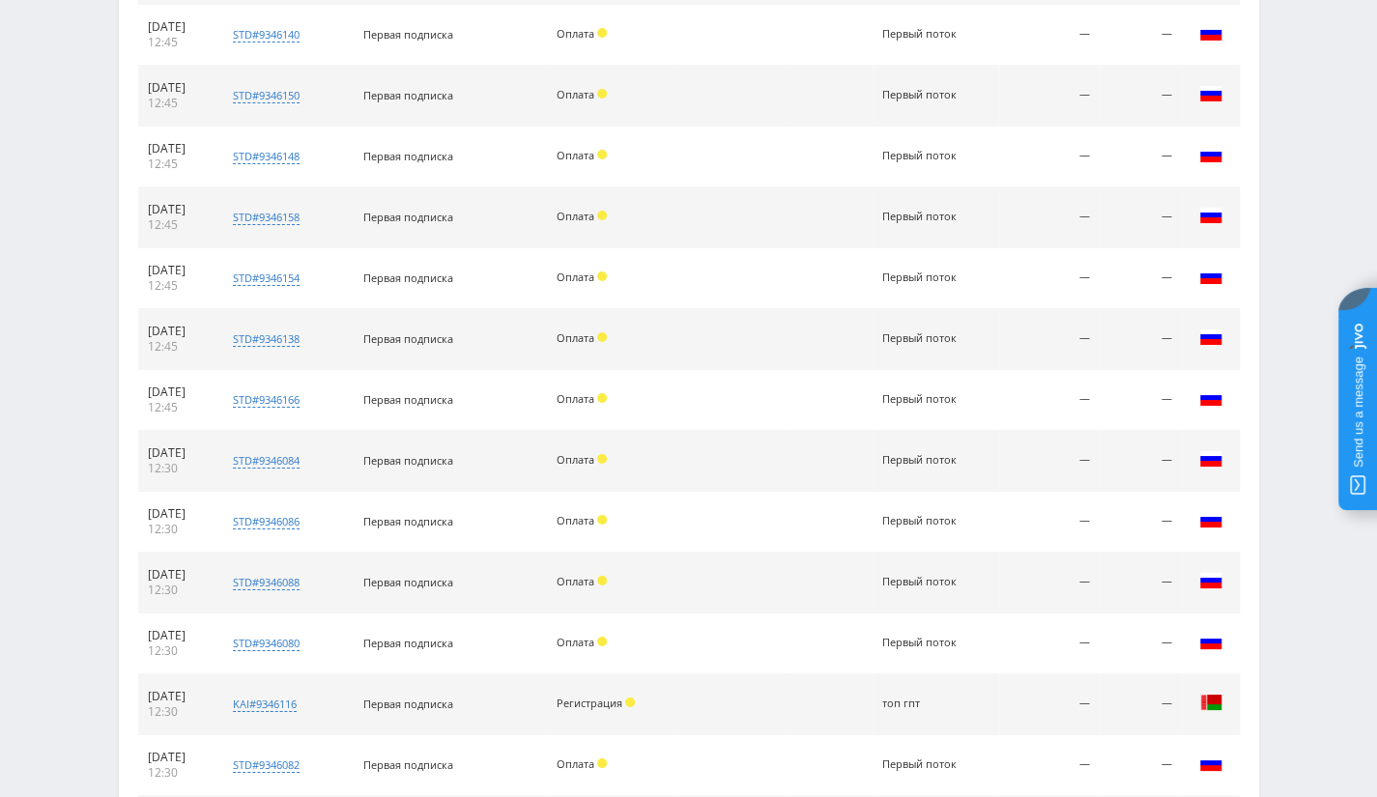
scroll to position [3970, 0]
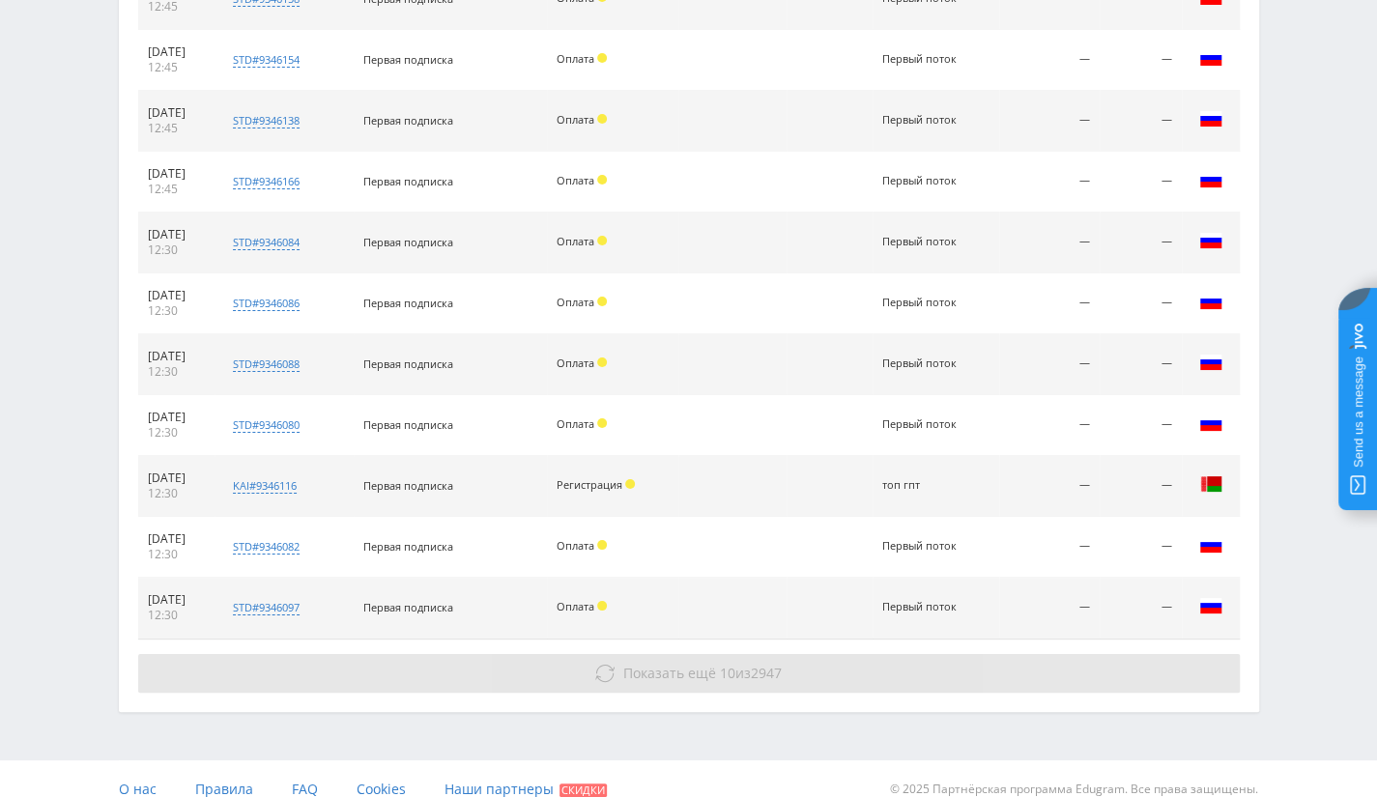
click at [826, 654] on button "Показать ещё 10 из 2947" at bounding box center [689, 673] width 1102 height 39
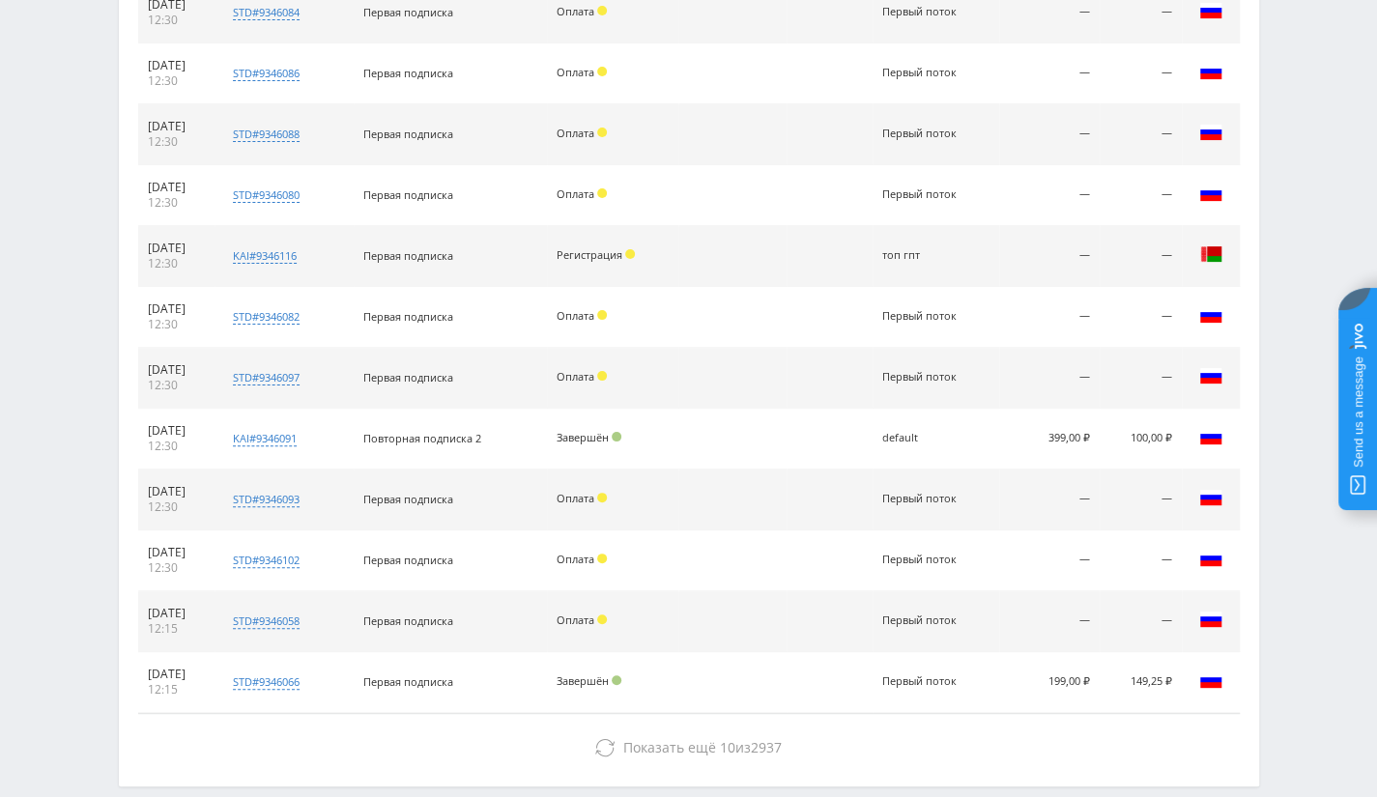
scroll to position [4272, 0]
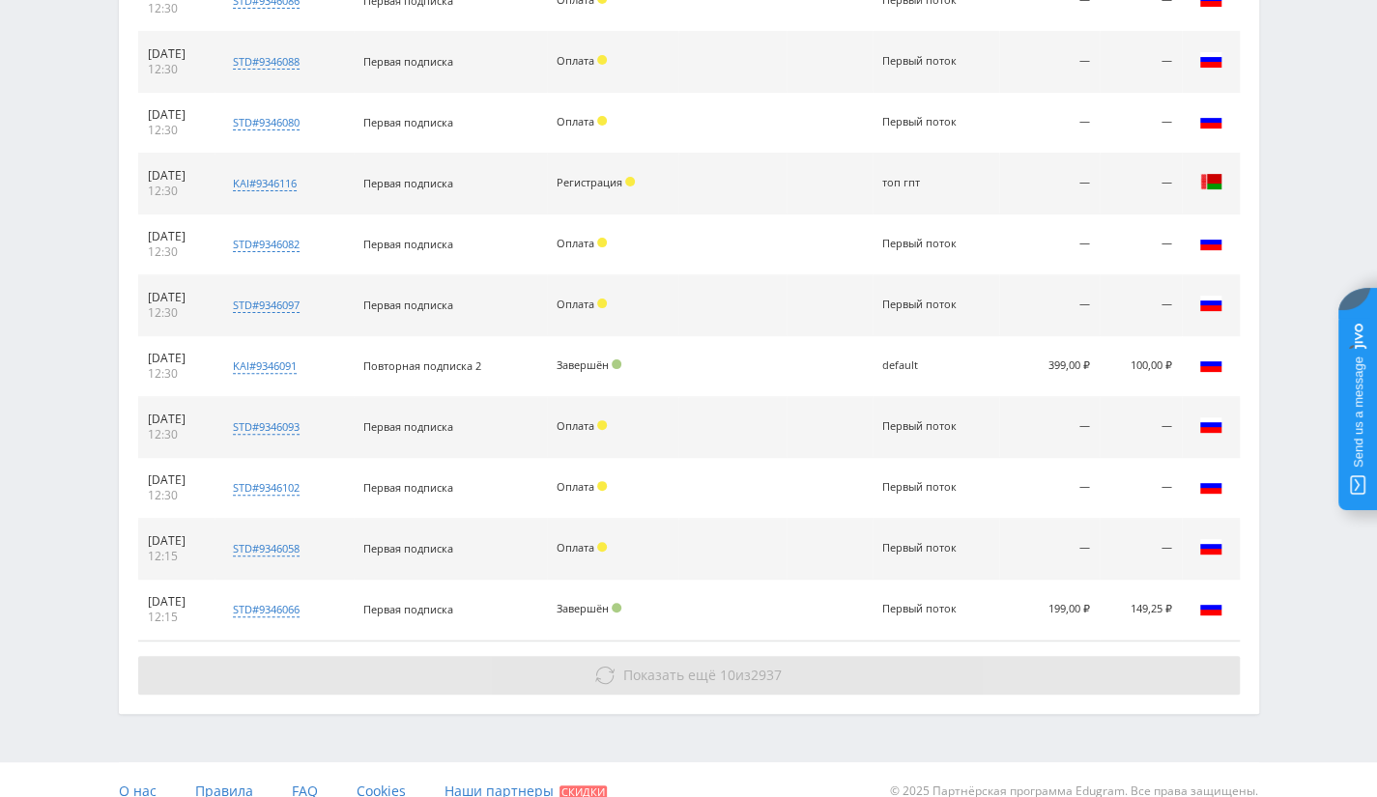
click at [721, 668] on button "Показать ещё 10 из 2937" at bounding box center [689, 675] width 1102 height 39
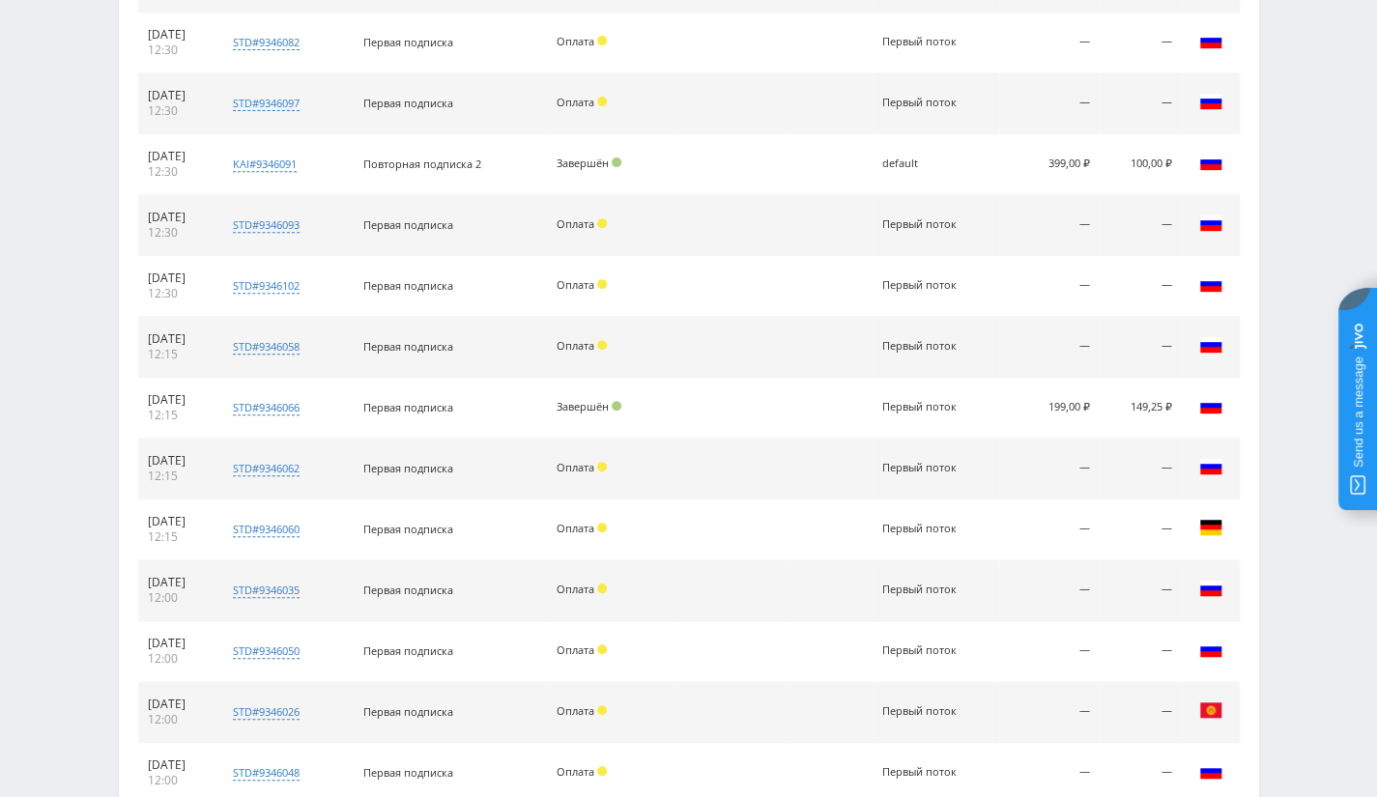
scroll to position [4817, 0]
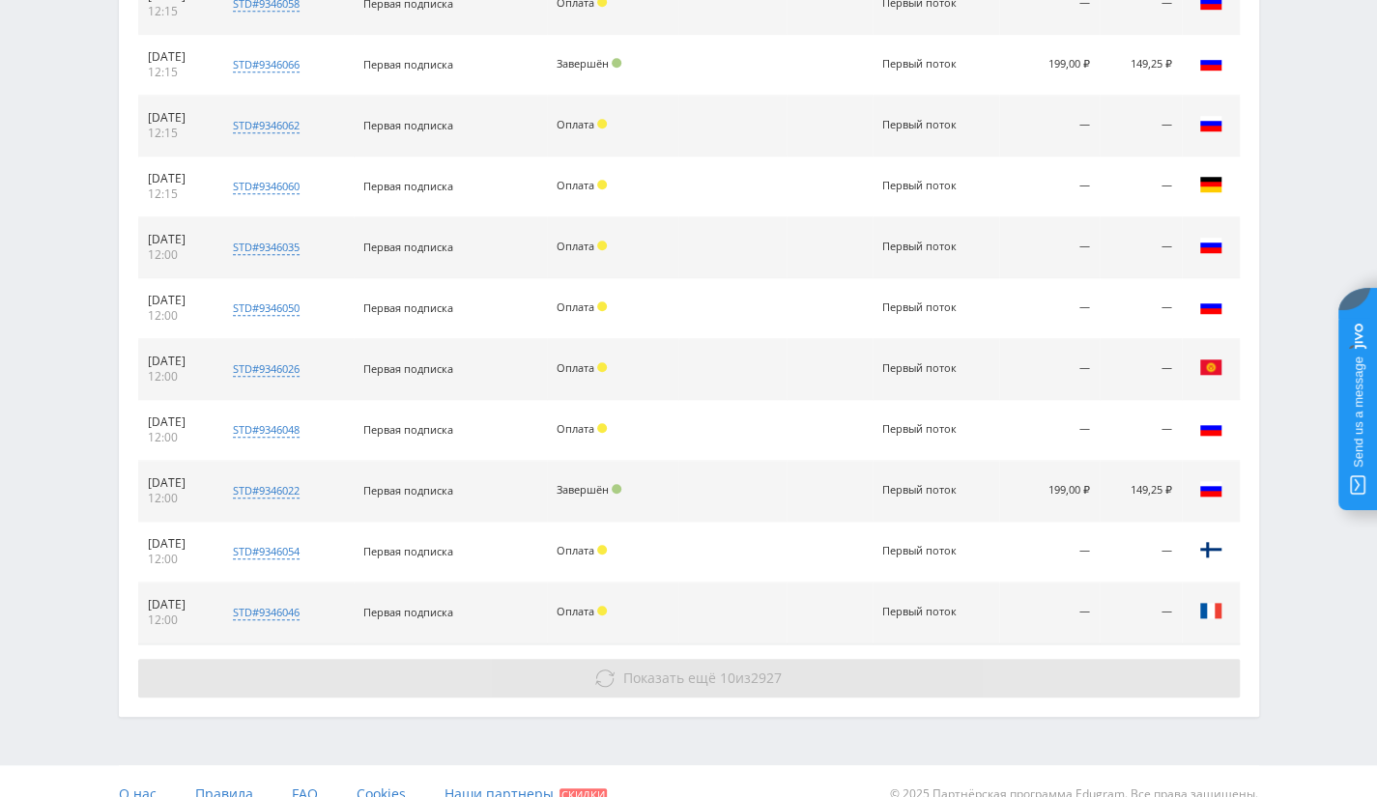
click at [714, 669] on span "Показать ещё 10 из 2927" at bounding box center [702, 678] width 158 height 18
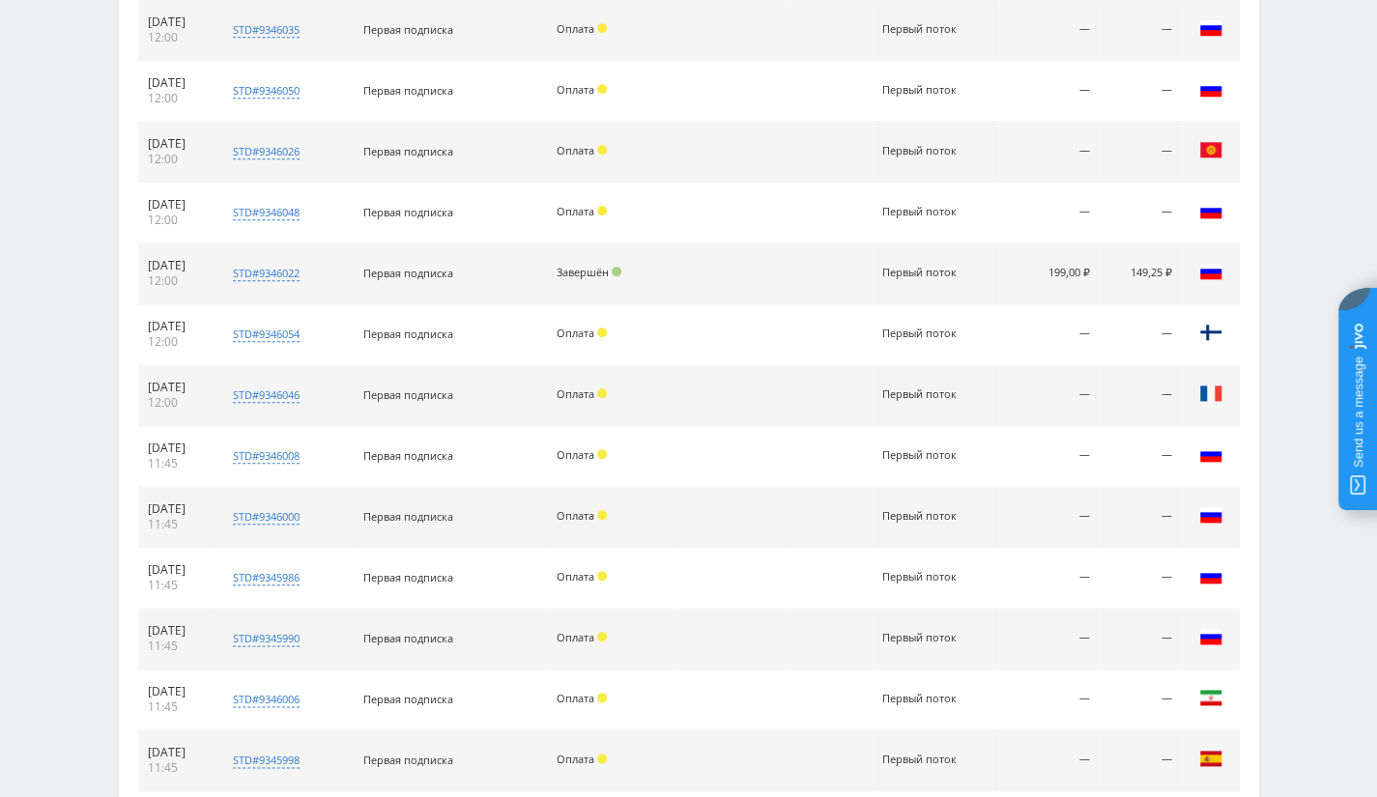
scroll to position [5301, 0]
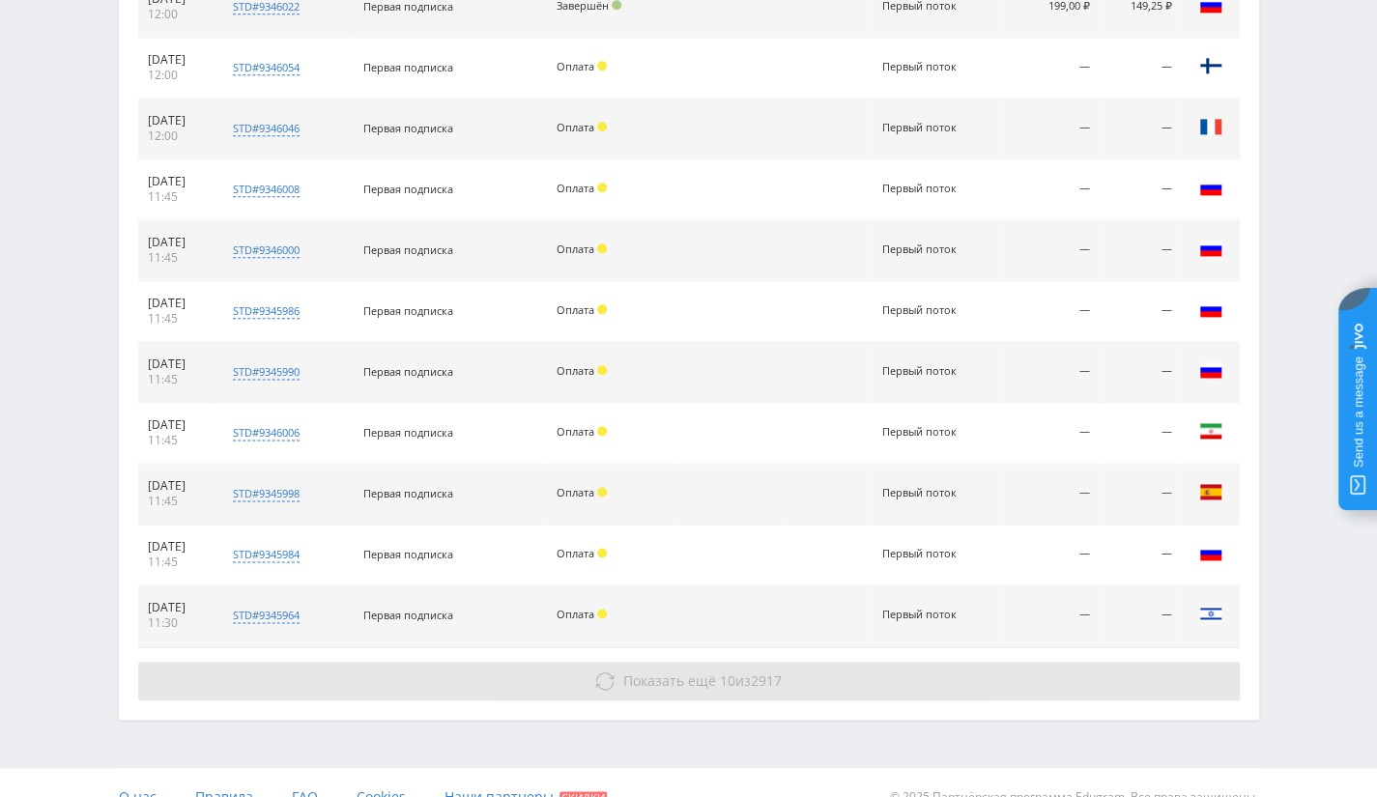
click at [628, 668] on button "Показать ещё 10 из 2917" at bounding box center [689, 681] width 1102 height 39
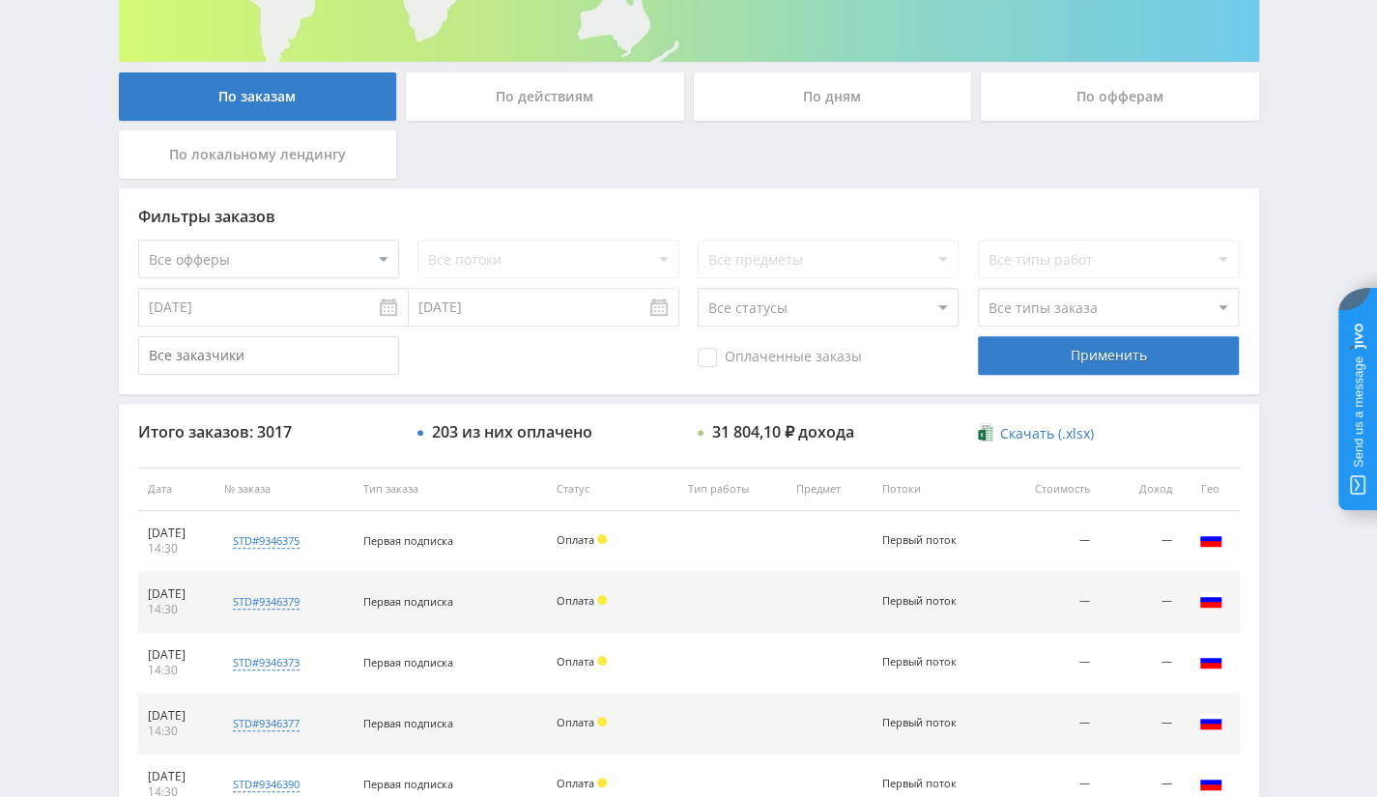
scroll to position [329, 0]
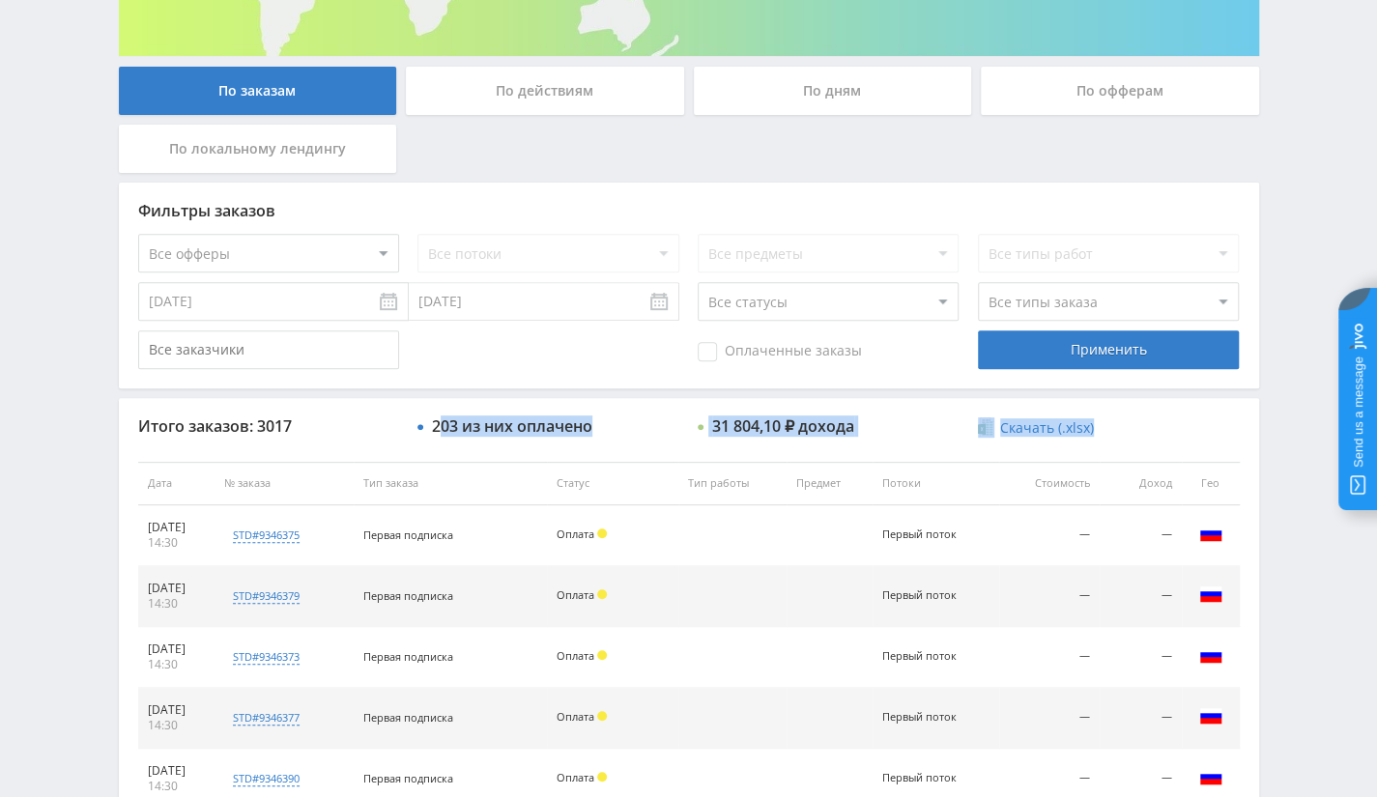
drag, startPoint x: 451, startPoint y: 421, endPoint x: 575, endPoint y: 440, distance: 125.0
click at [633, 430] on div "203 из них оплачено" at bounding box center [547, 425] width 261 height 17
click at [306, 276] on div "Фильтры заказов Все офферы MyStylus MyStylus - Revshare Кампус AI Studybay Авто…" at bounding box center [689, 286] width 1140 height 206
click at [327, 264] on select "Все офферы MyStylus MyStylus - Revshare Кампус AI Studybay Автор24 Studybay Bra…" at bounding box center [268, 253] width 261 height 39
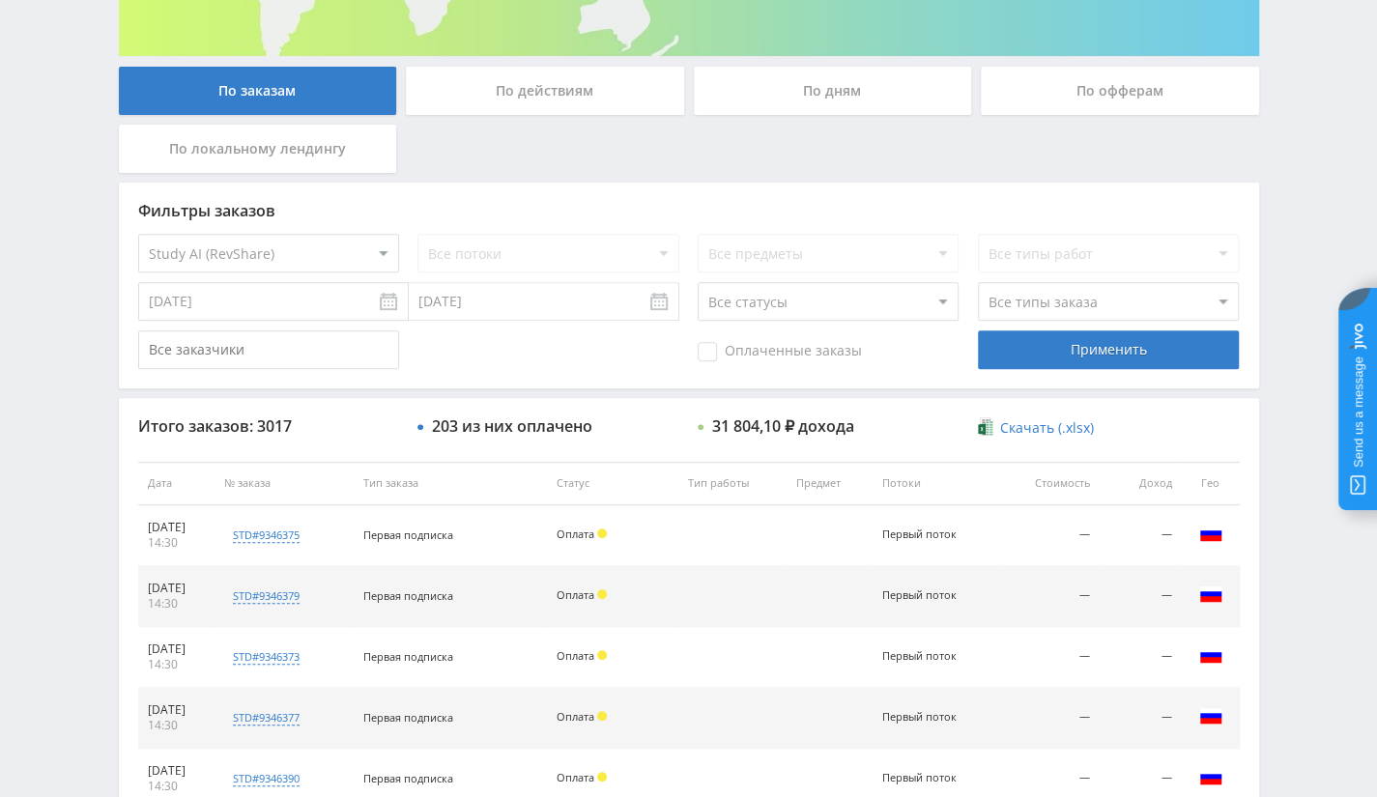
select select "376"
click at [1140, 351] on div "Применить" at bounding box center [1108, 349] width 261 height 39
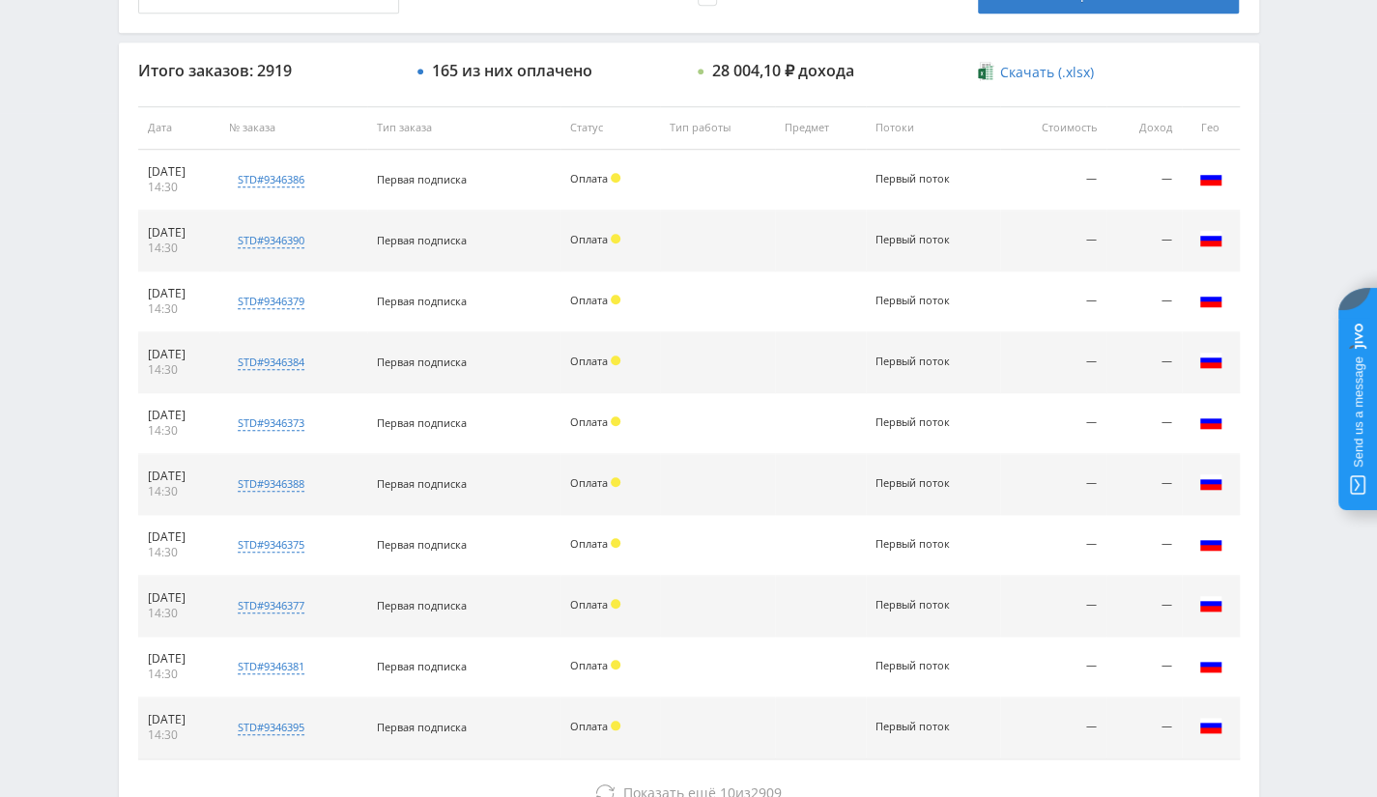
scroll to position [715, 0]
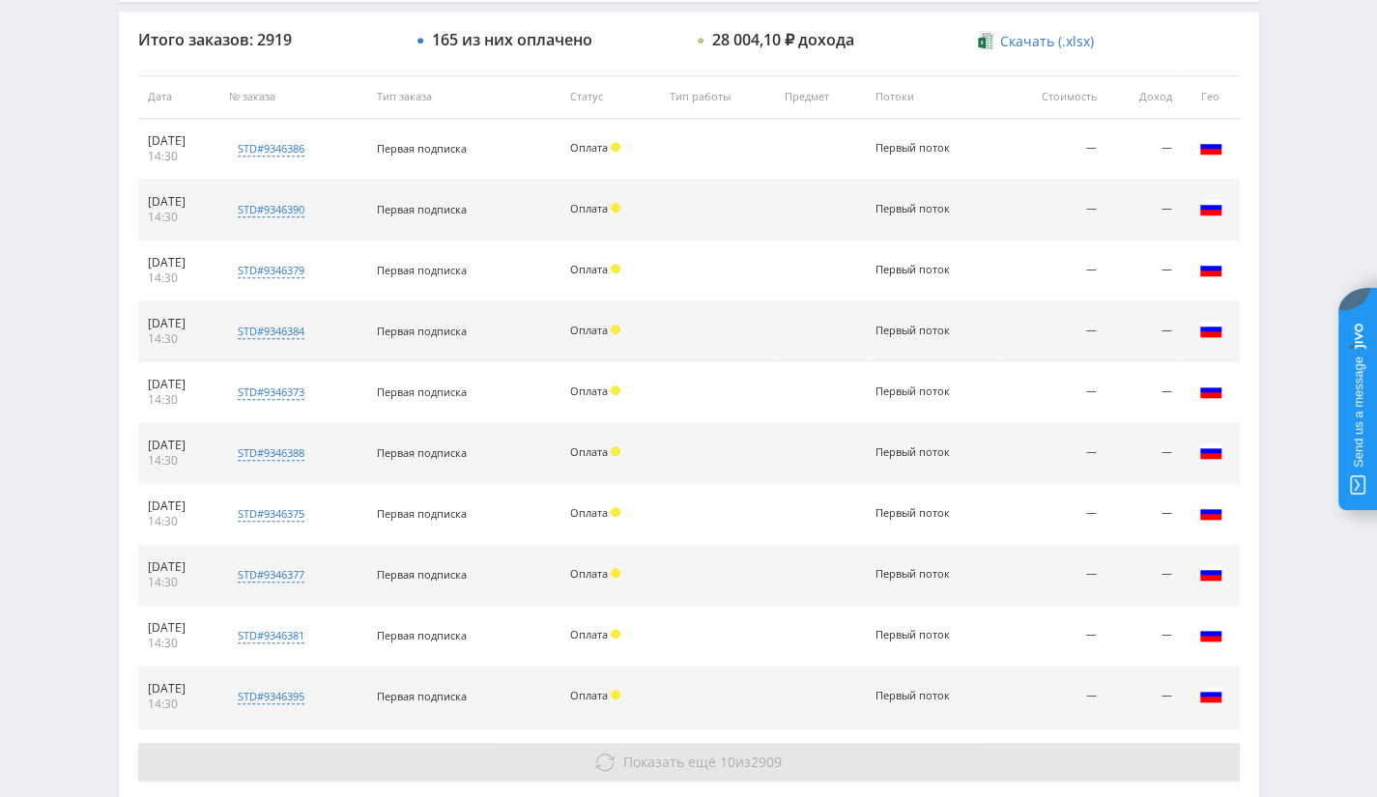
click at [695, 760] on span "Показать ещё" at bounding box center [669, 762] width 93 height 18
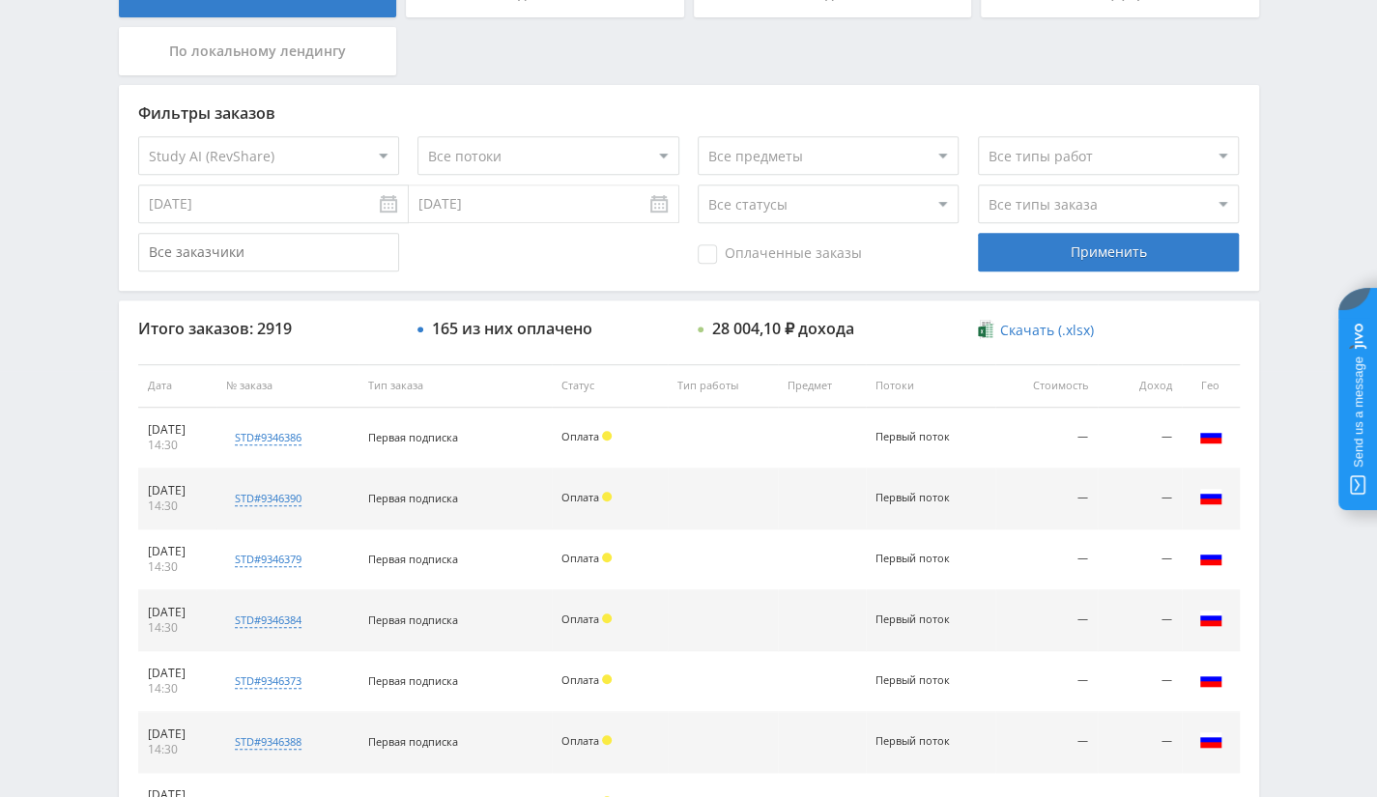
scroll to position [425, 0]
click at [528, 156] on select "Все потоки Первый поток" at bounding box center [547, 156] width 261 height 39
click at [537, 171] on select "Все потоки Первый поток" at bounding box center [547, 156] width 261 height 39
click at [736, 150] on select "Все предметы" at bounding box center [828, 156] width 261 height 39
click at [758, 111] on div "Фильтры заказов" at bounding box center [689, 113] width 1102 height 17
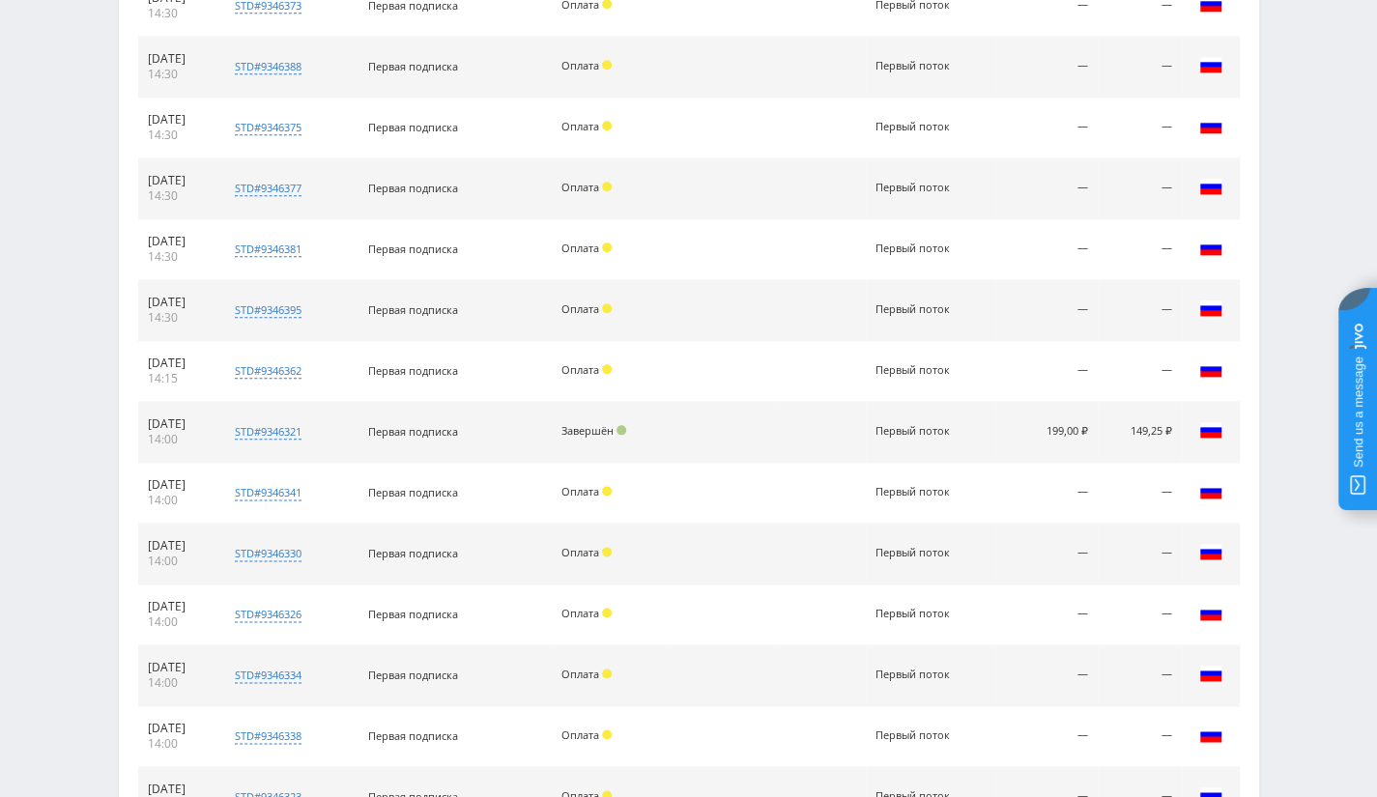
scroll to position [1426, 0]
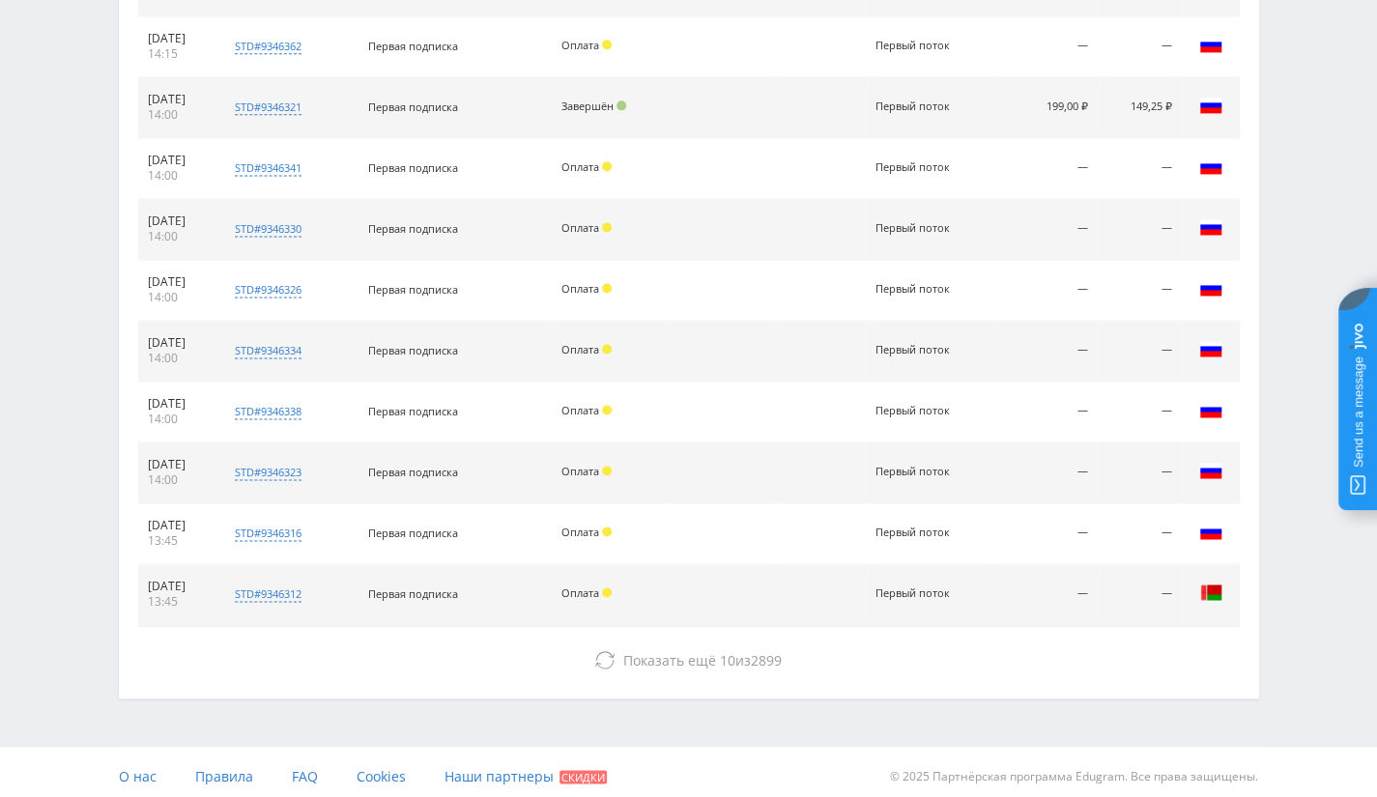
click at [719, 587] on td at bounding box center [723, 594] width 110 height 61
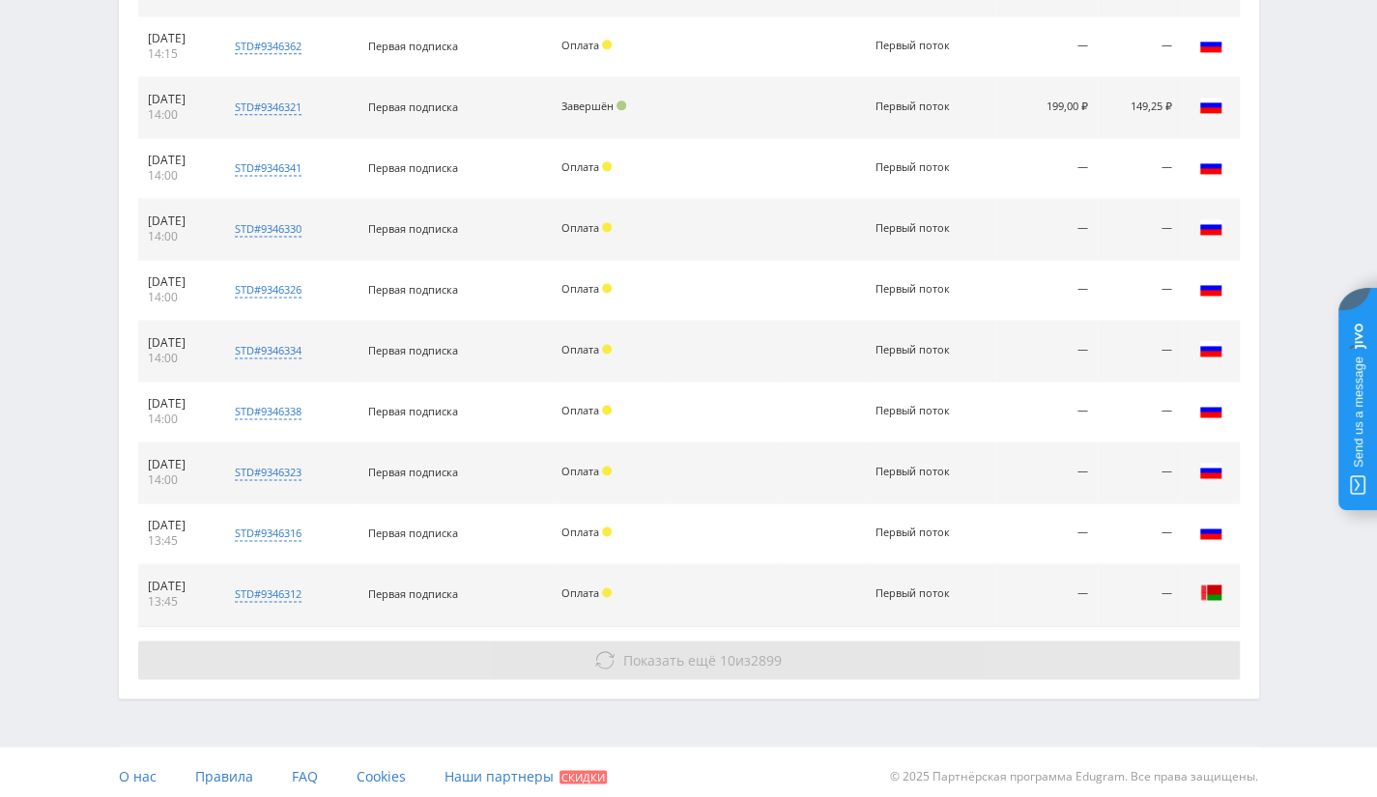
click at [738, 666] on button "Показать ещё 10 из 2899" at bounding box center [689, 660] width 1102 height 39
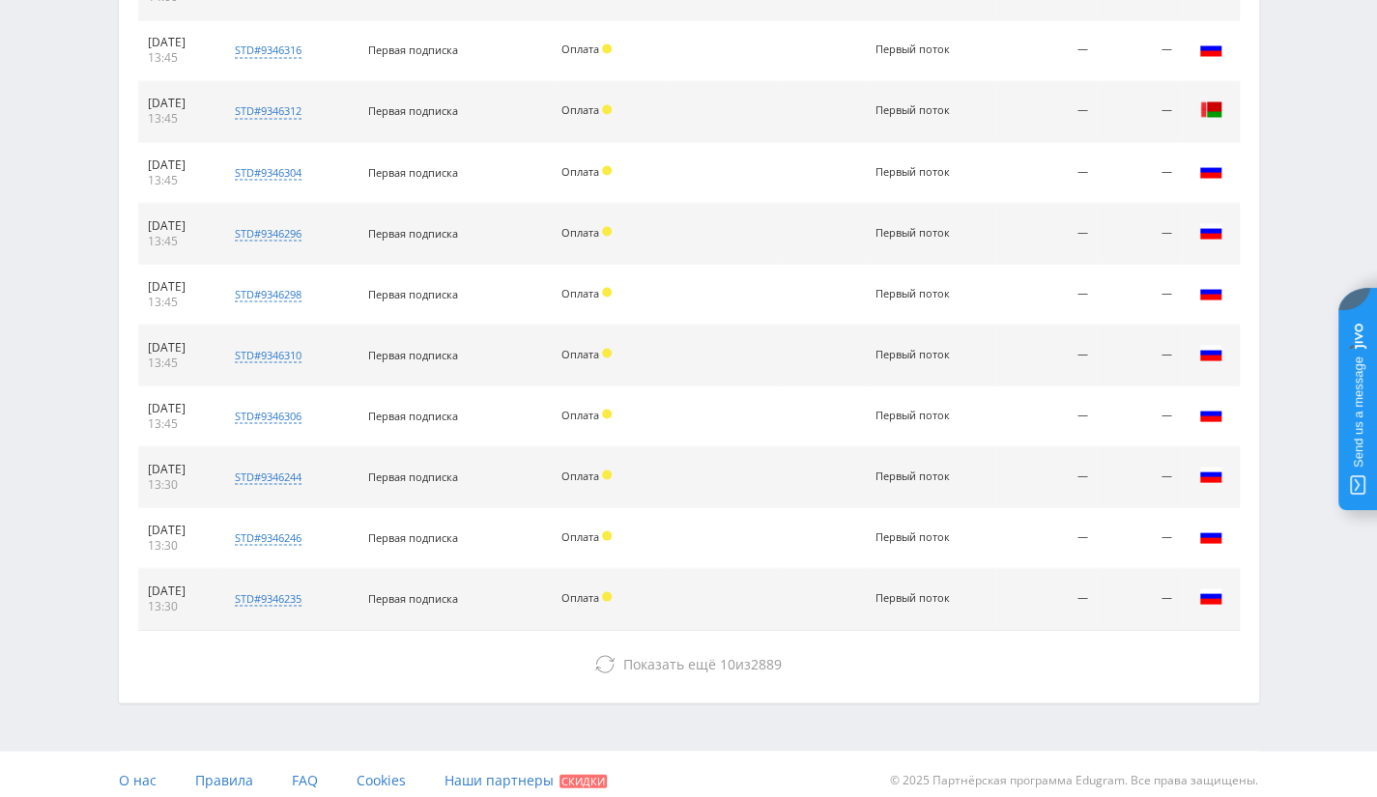
scroll to position [1910, 0]
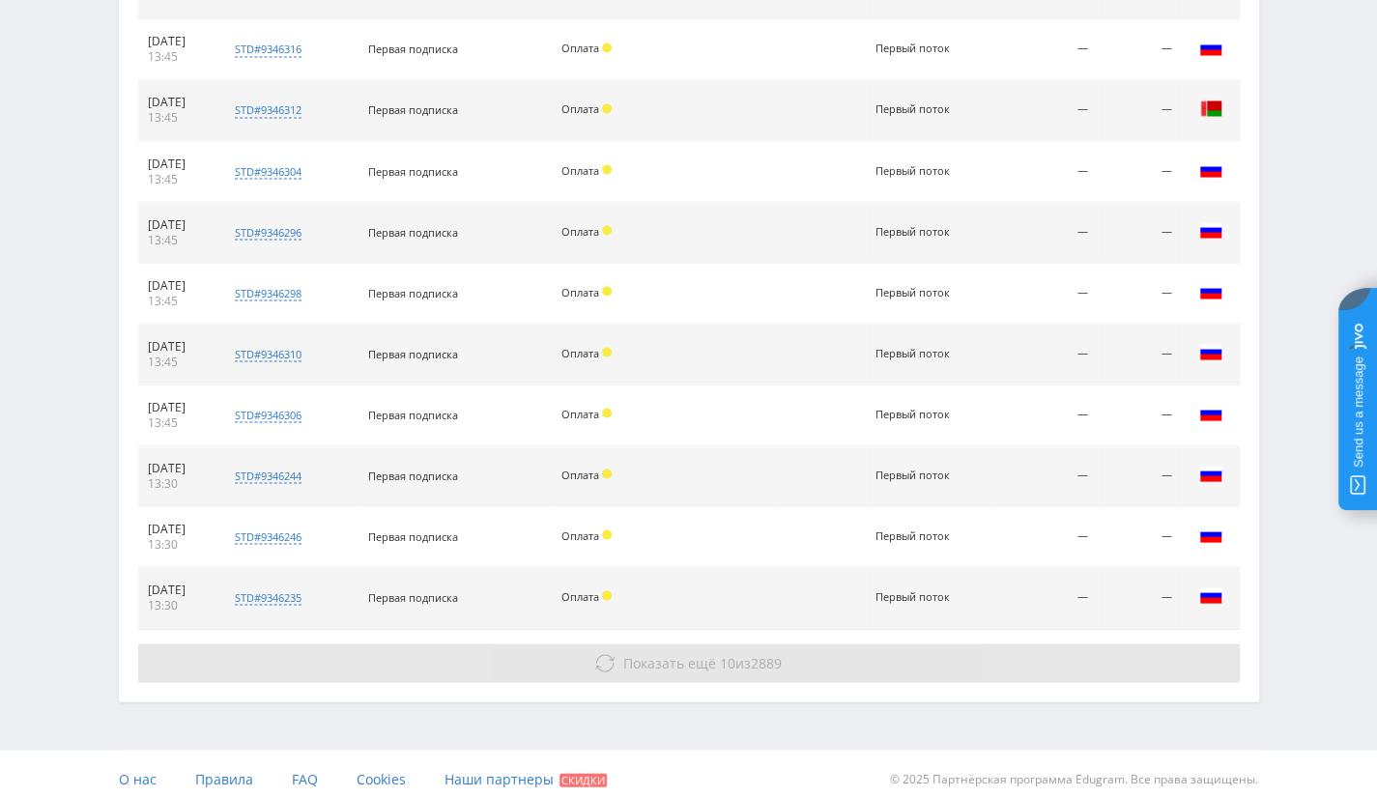
click at [758, 662] on button "Показать ещё 10 из 2889" at bounding box center [689, 663] width 1102 height 39
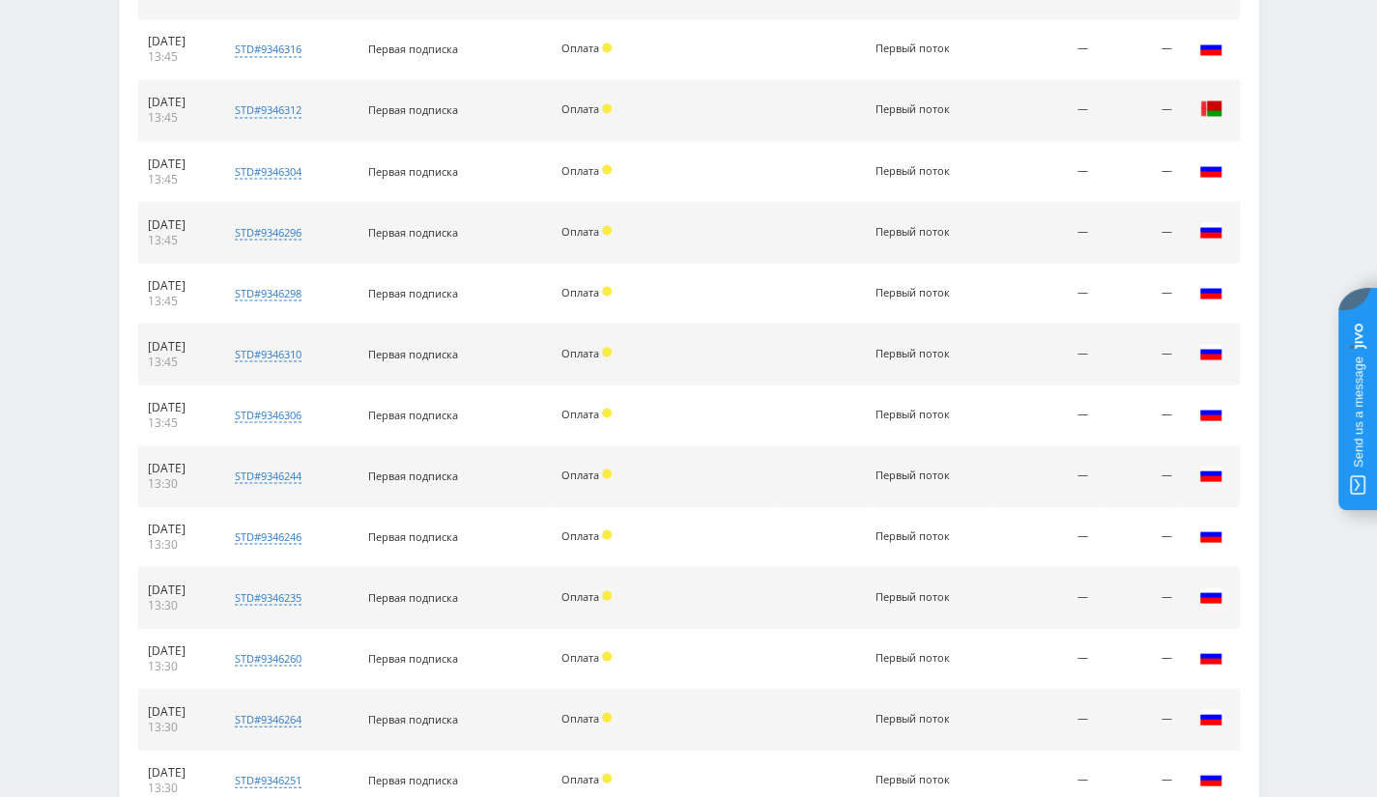
click at [804, 647] on td at bounding box center [822, 658] width 88 height 61
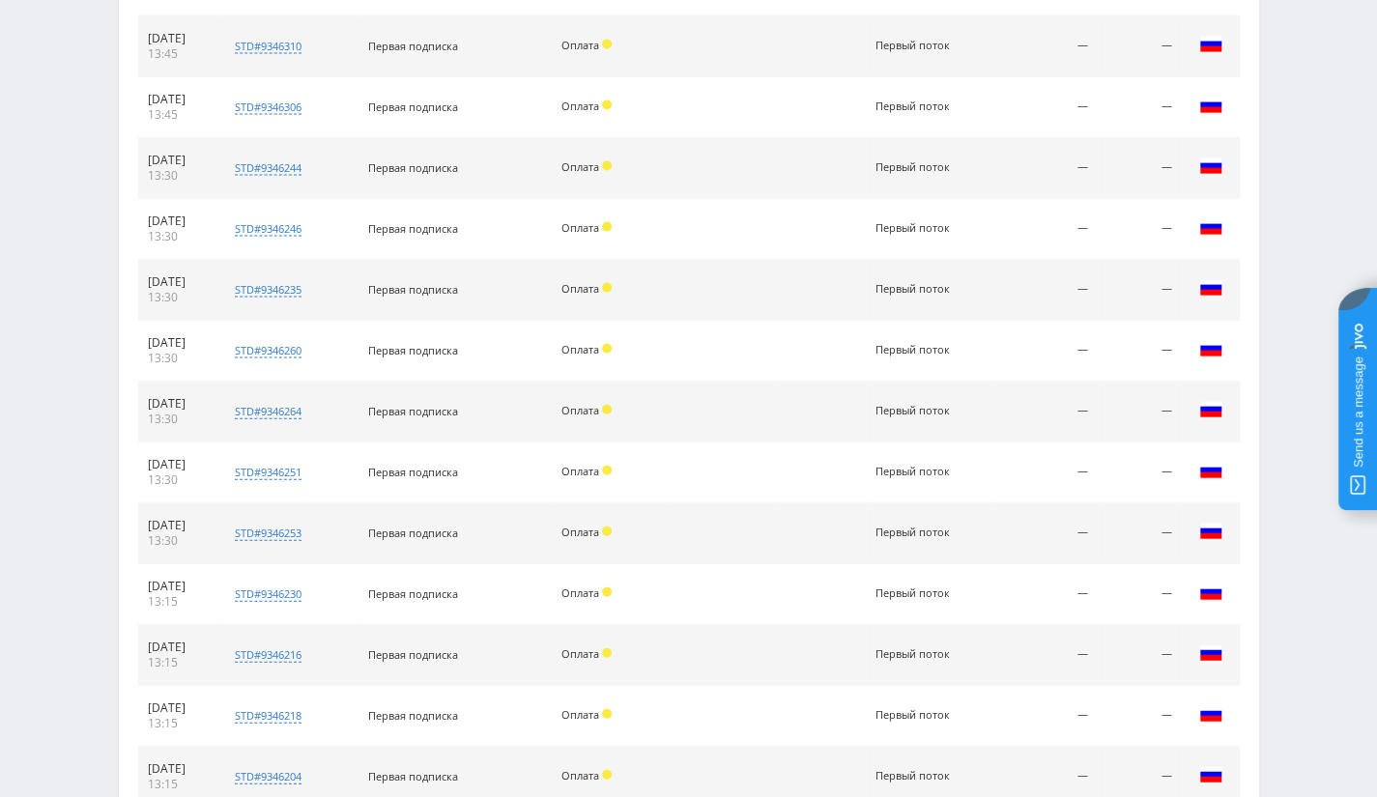
scroll to position [2394, 0]
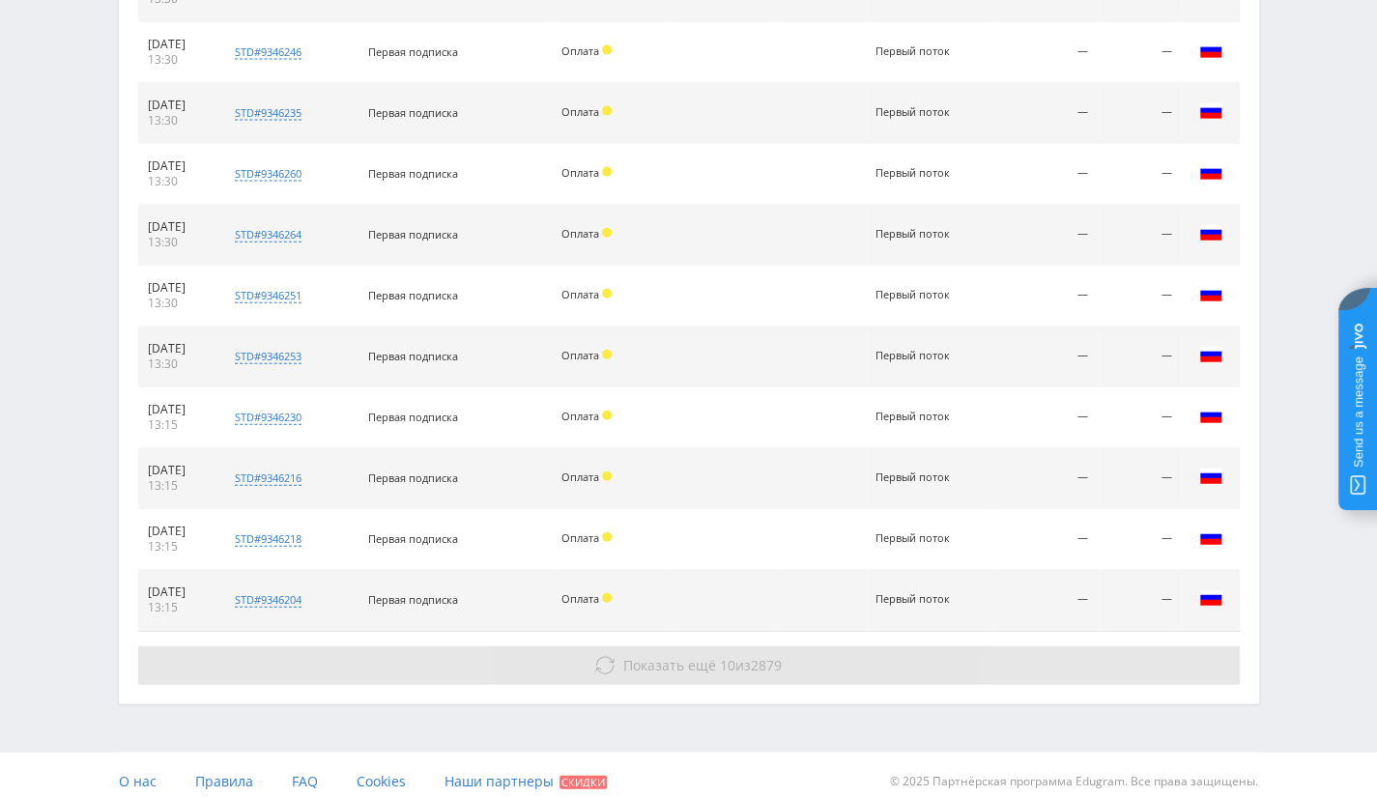
click at [834, 648] on button "Показать ещё 10 из 2879" at bounding box center [689, 665] width 1102 height 39
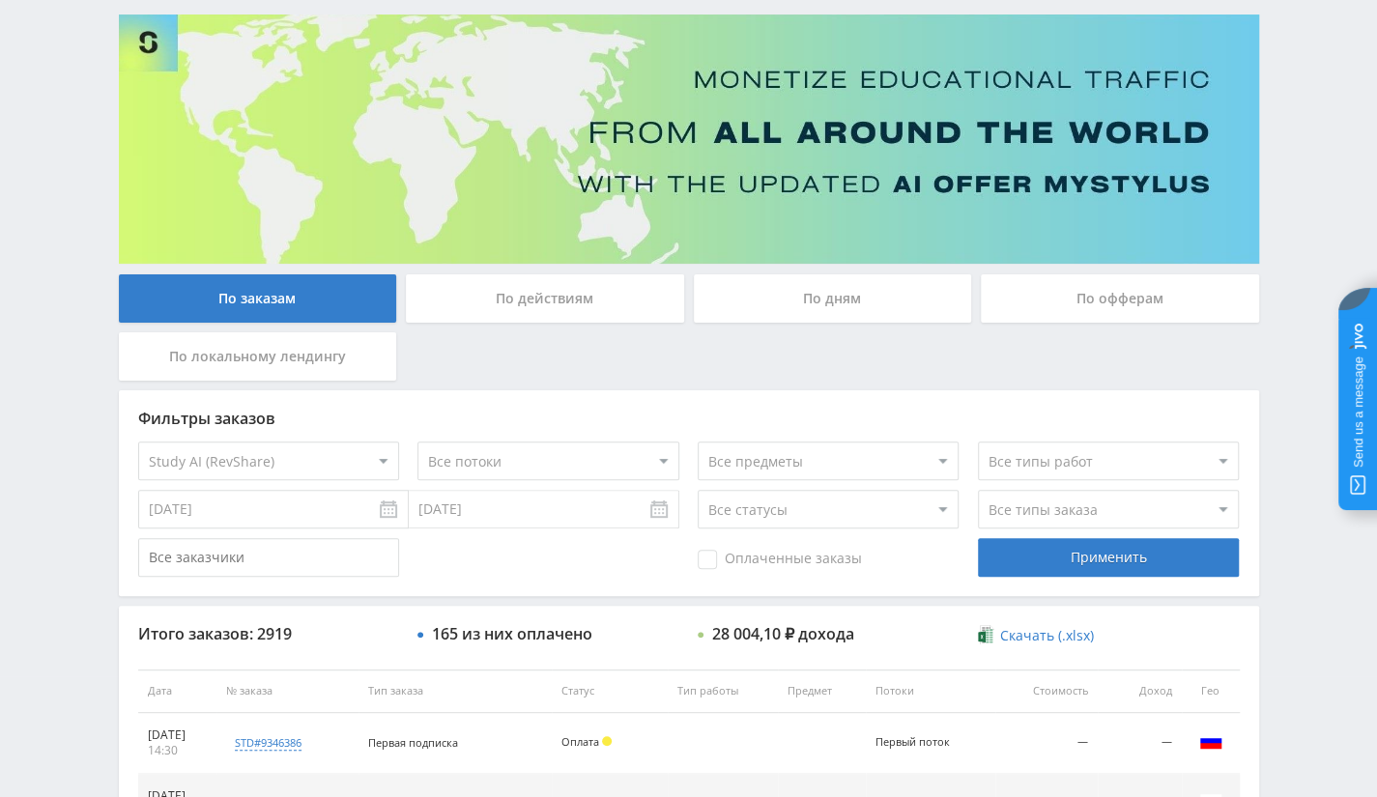
scroll to position [122, 0]
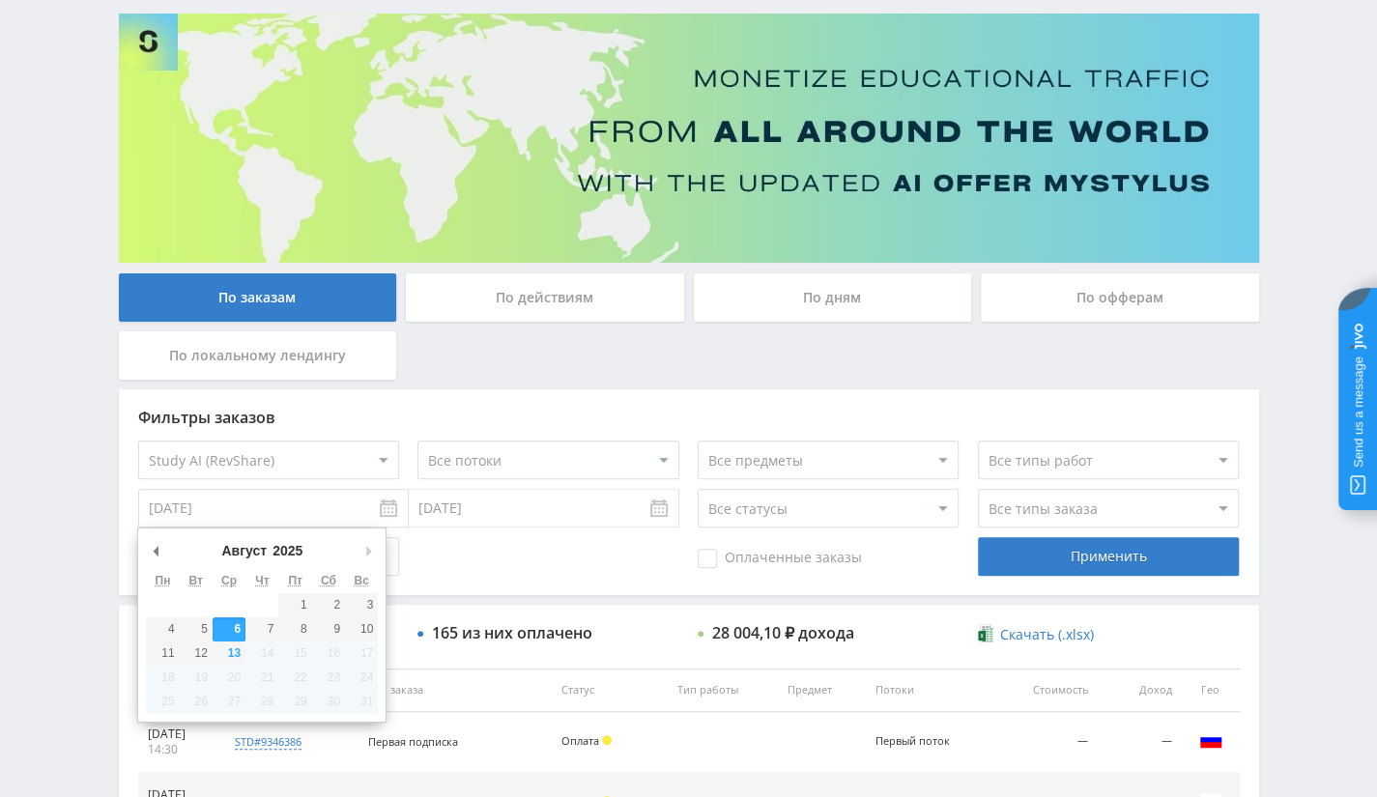
click at [278, 511] on input "06.08.2025" at bounding box center [273, 508] width 271 height 39
type input "01.08.2025"
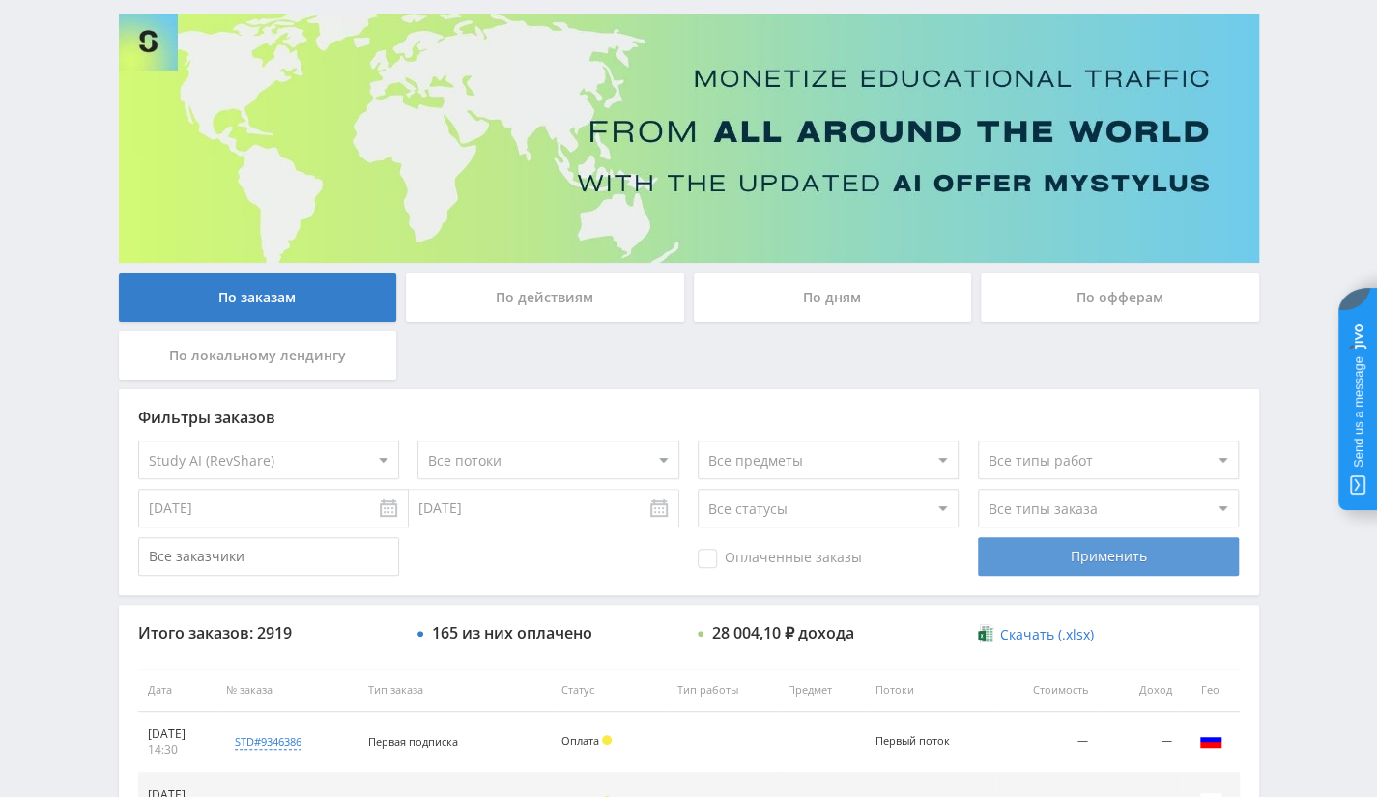
click at [1160, 567] on div "Применить" at bounding box center [1108, 556] width 261 height 39
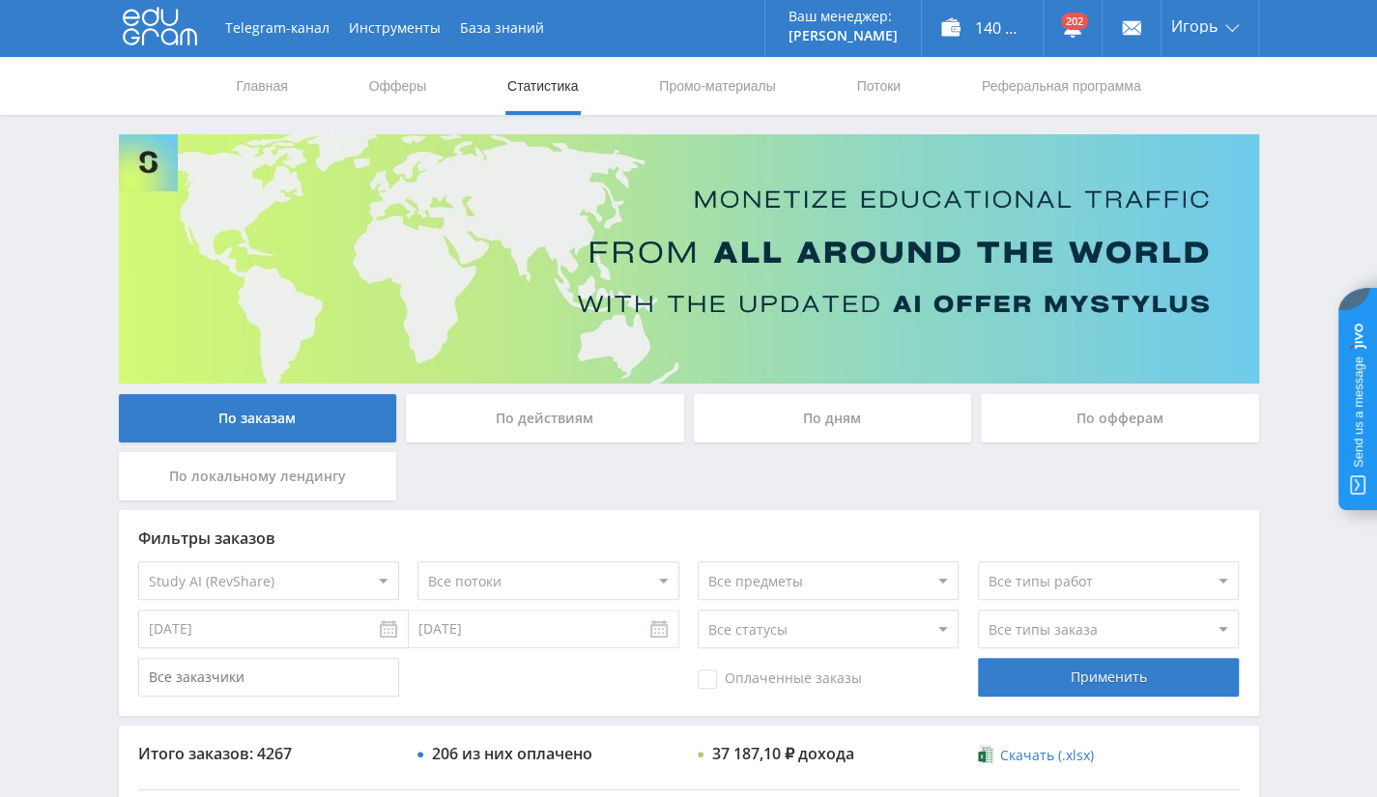
scroll to position [2, 0]
click at [839, 421] on div "По дням" at bounding box center [833, 417] width 278 height 48
click at [0, 0] on input "По дням" at bounding box center [0, 0] width 0 height 0
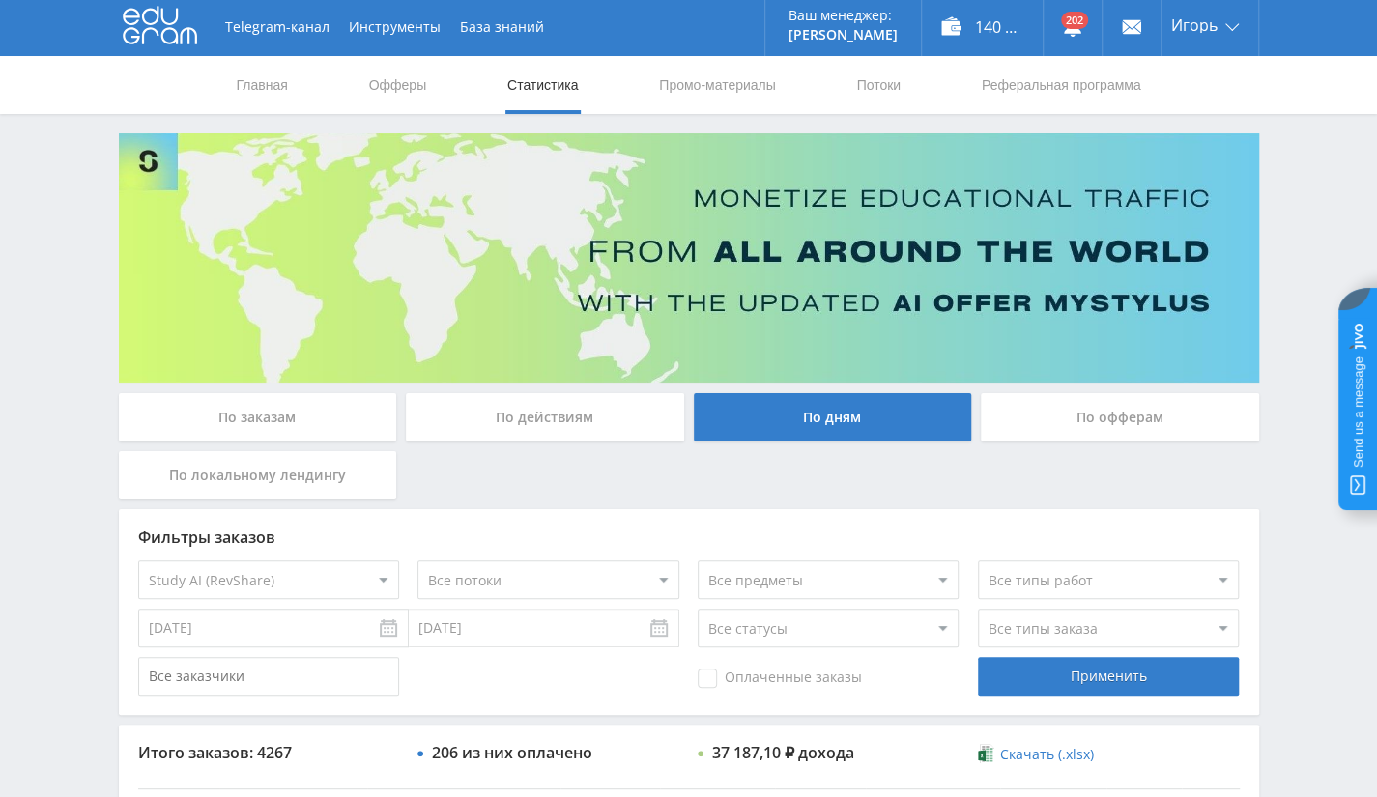
scroll to position [0, 0]
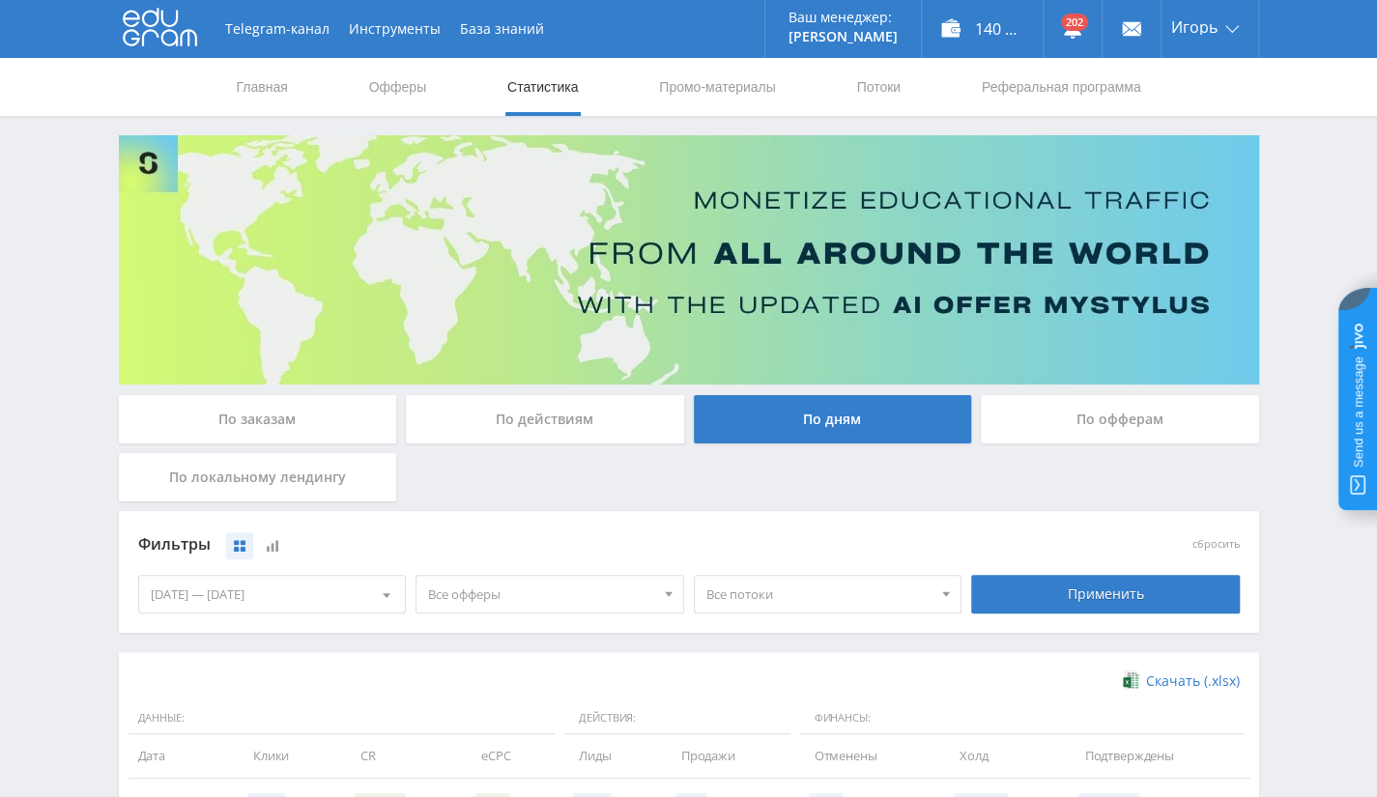
click at [1124, 429] on div "По офферам" at bounding box center [1120, 419] width 278 height 48
click at [0, 0] on input "По офферам" at bounding box center [0, 0] width 0 height 0
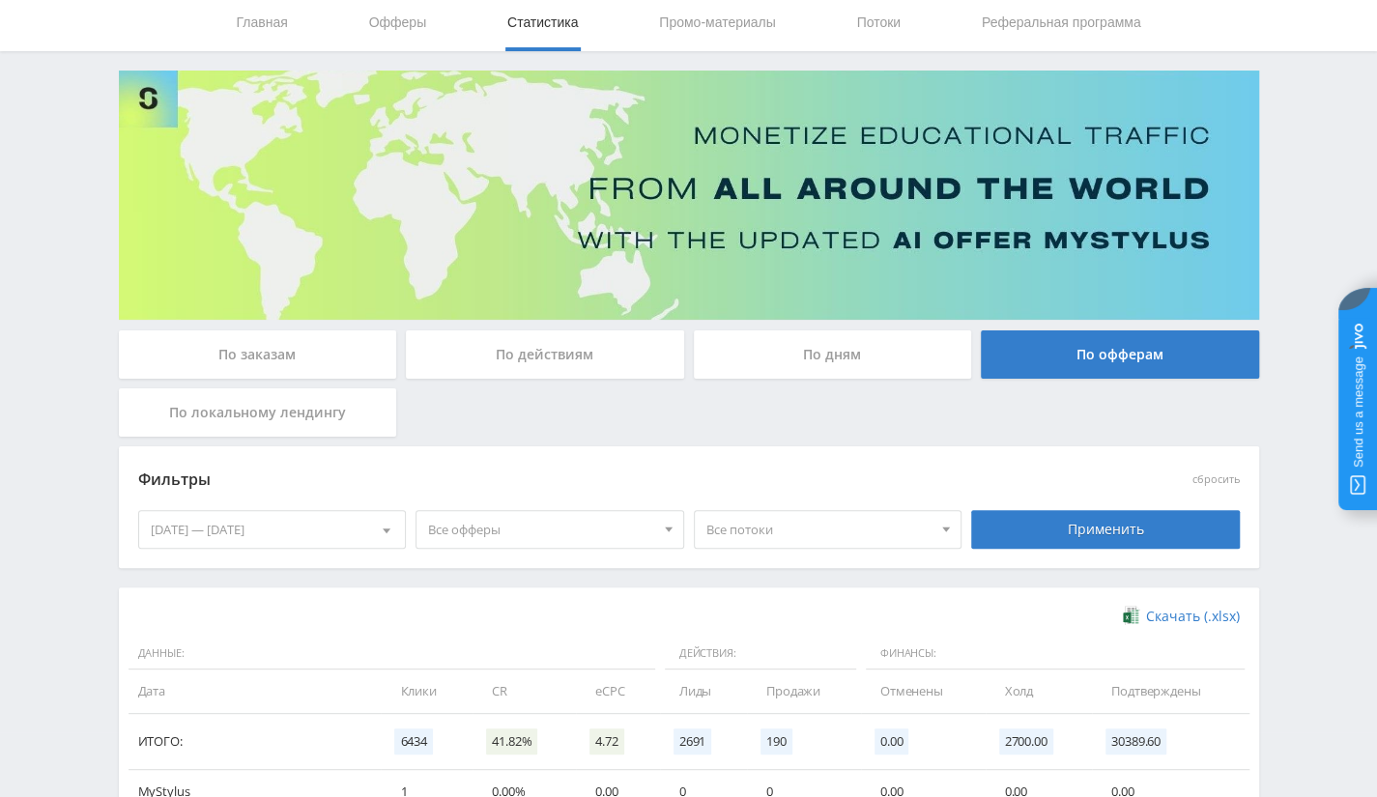
scroll to position [64, 0]
click at [734, 382] on div "По дням" at bounding box center [833, 360] width 288 height 58
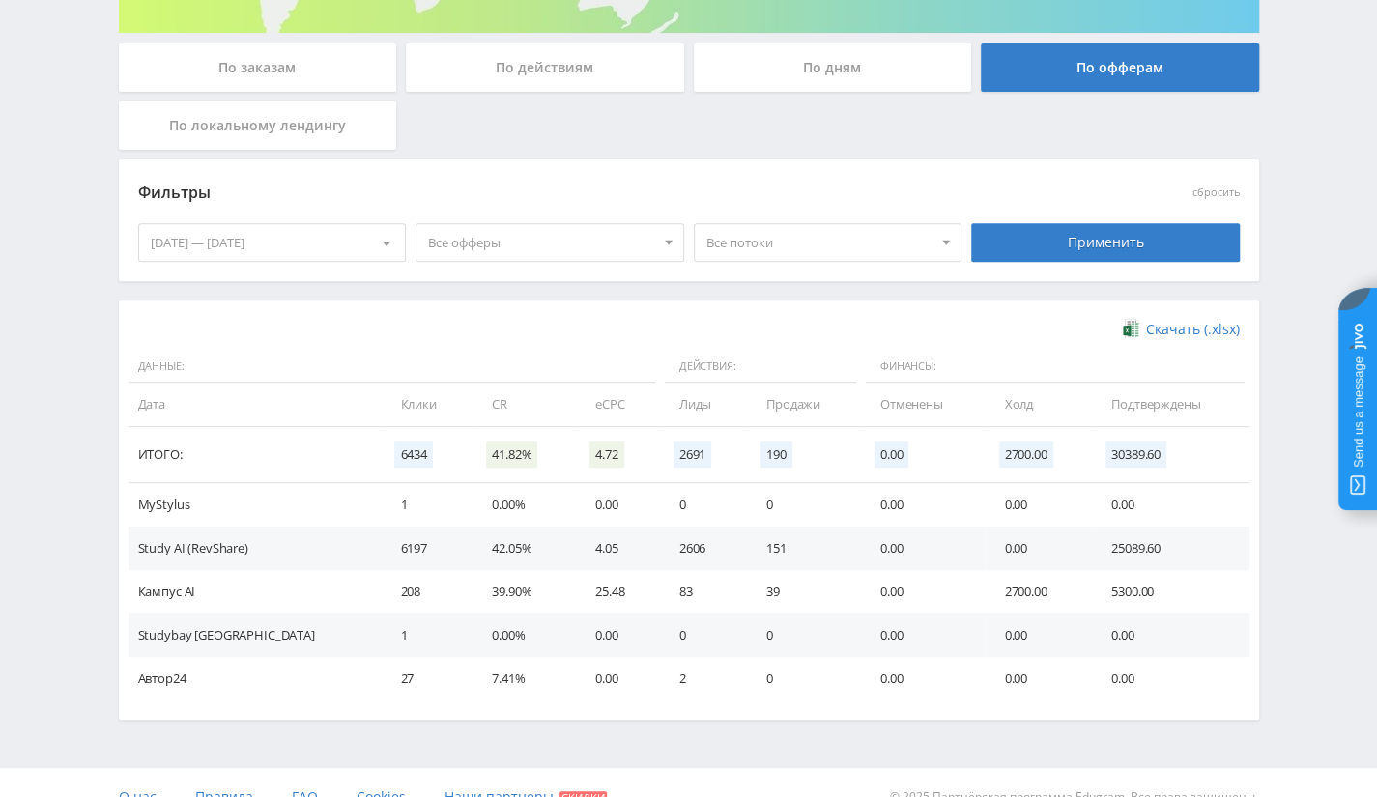
scroll to position [354, 0]
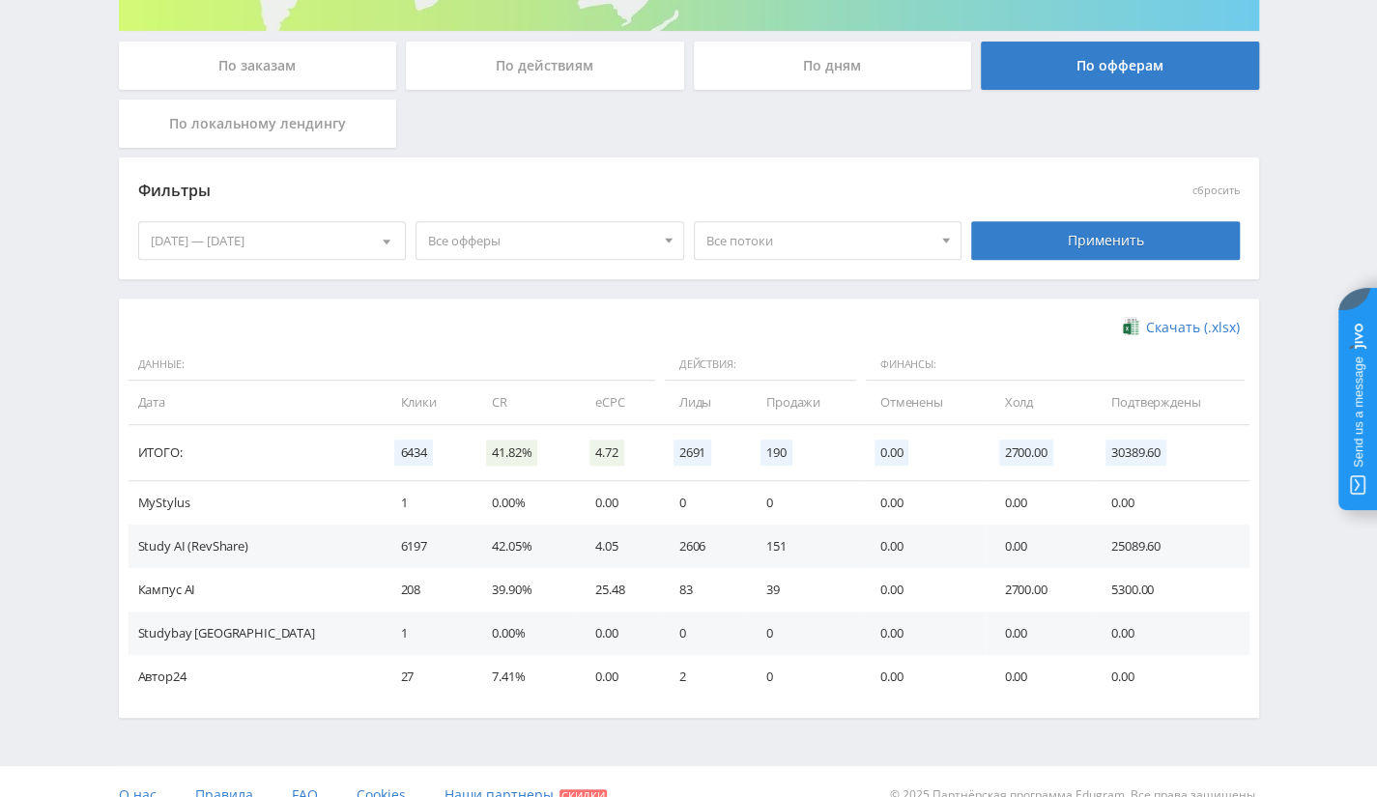
drag, startPoint x: 274, startPoint y: 214, endPoint x: 282, endPoint y: 231, distance: 19.0
click at [273, 214] on div "07.08.2025 — 13.08.2025 Календарь Период Август, 2025 Пн Вт Ср Чт Пт Сб Вс 28 2…" at bounding box center [272, 241] width 278 height 54
click at [286, 235] on div "07.08.2025 — 13.08.2025" at bounding box center [272, 240] width 267 height 37
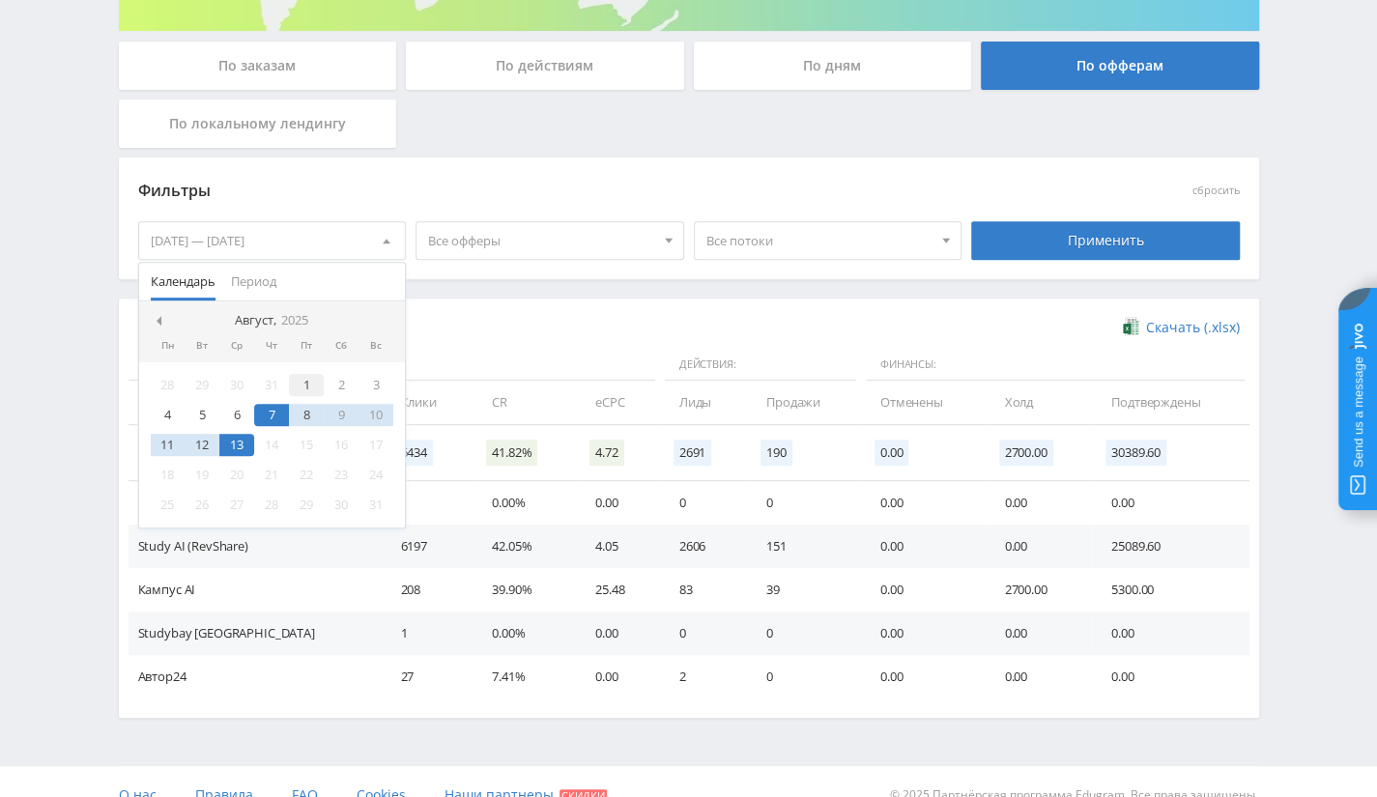
click at [301, 374] on div "1" at bounding box center [306, 385] width 35 height 22
click at [239, 448] on div "13" at bounding box center [236, 445] width 35 height 22
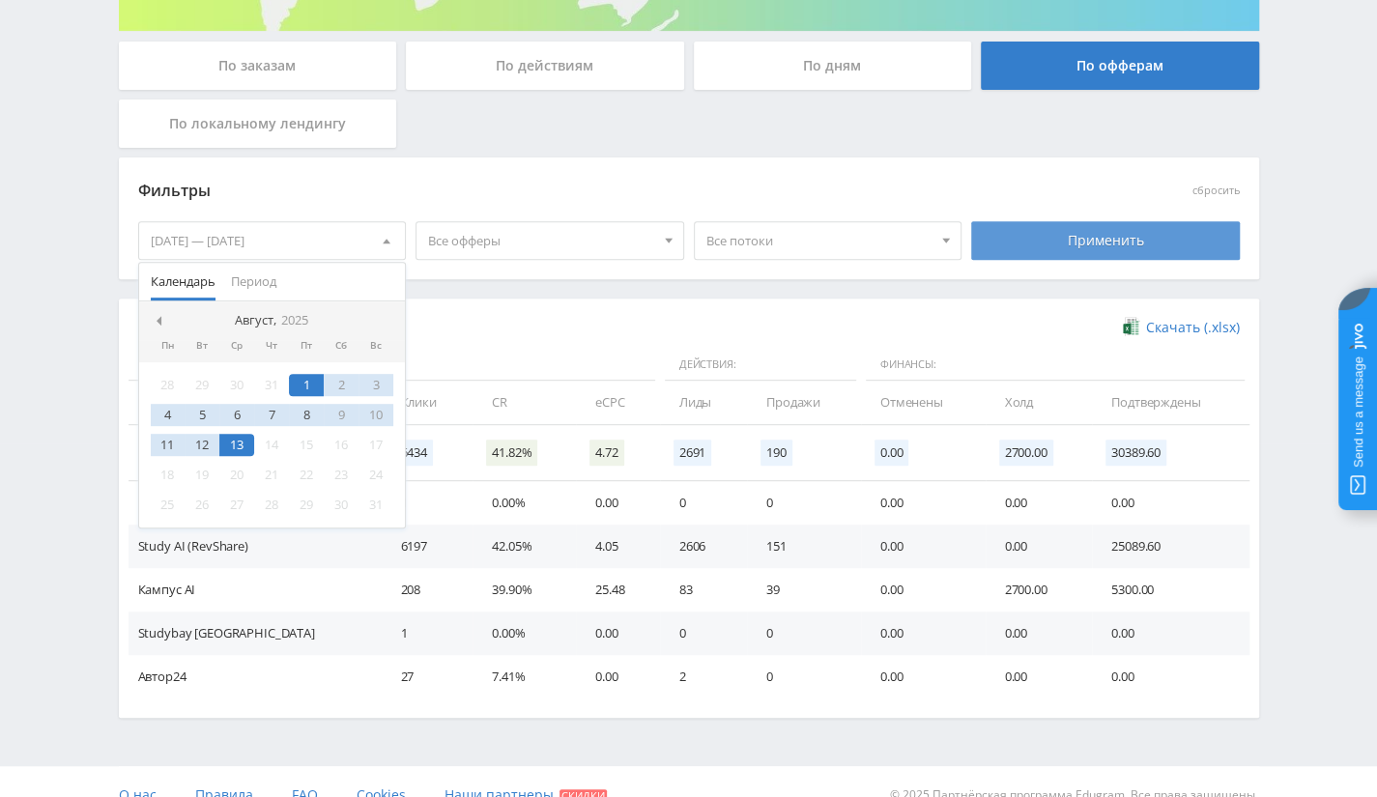
click at [1063, 244] on div "Применить" at bounding box center [1105, 240] width 269 height 39
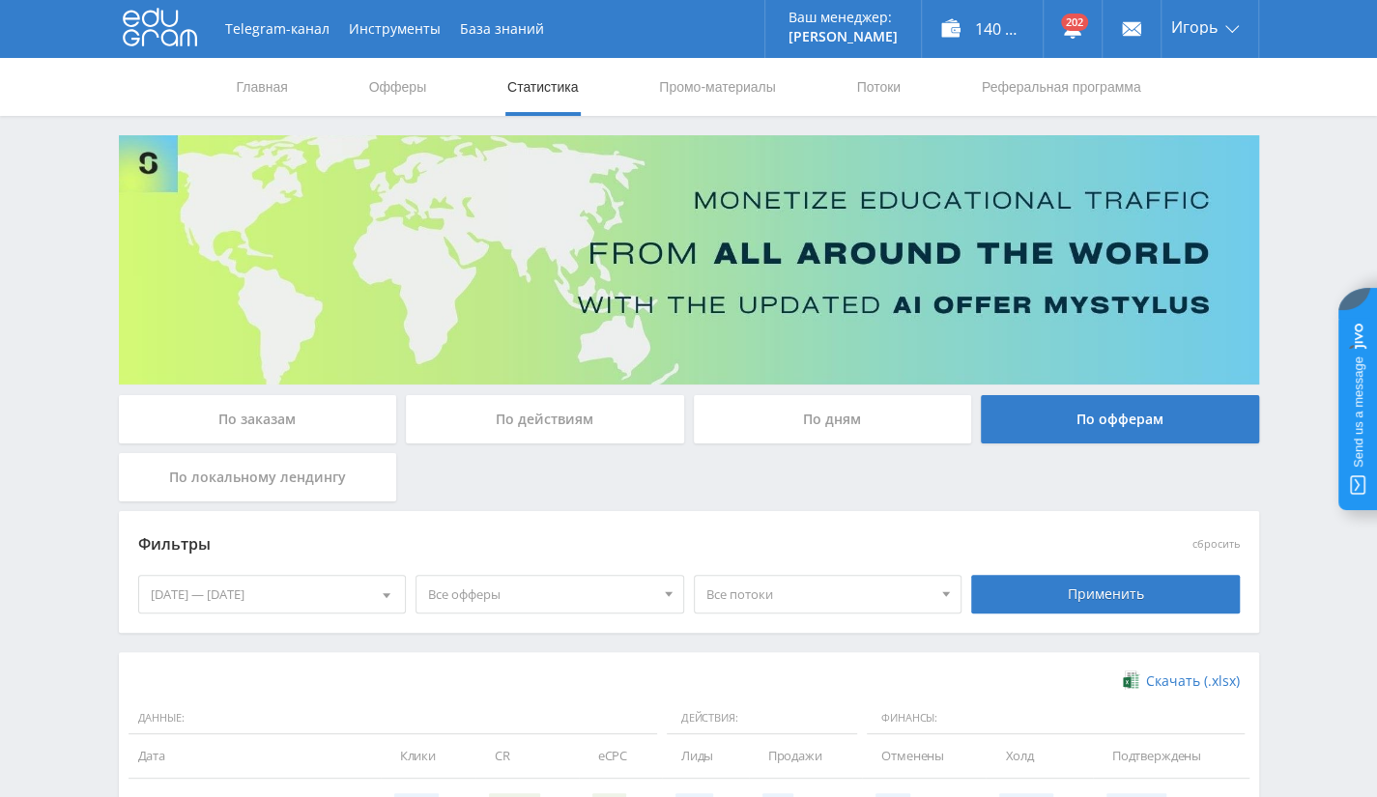
scroll to position [387, 0]
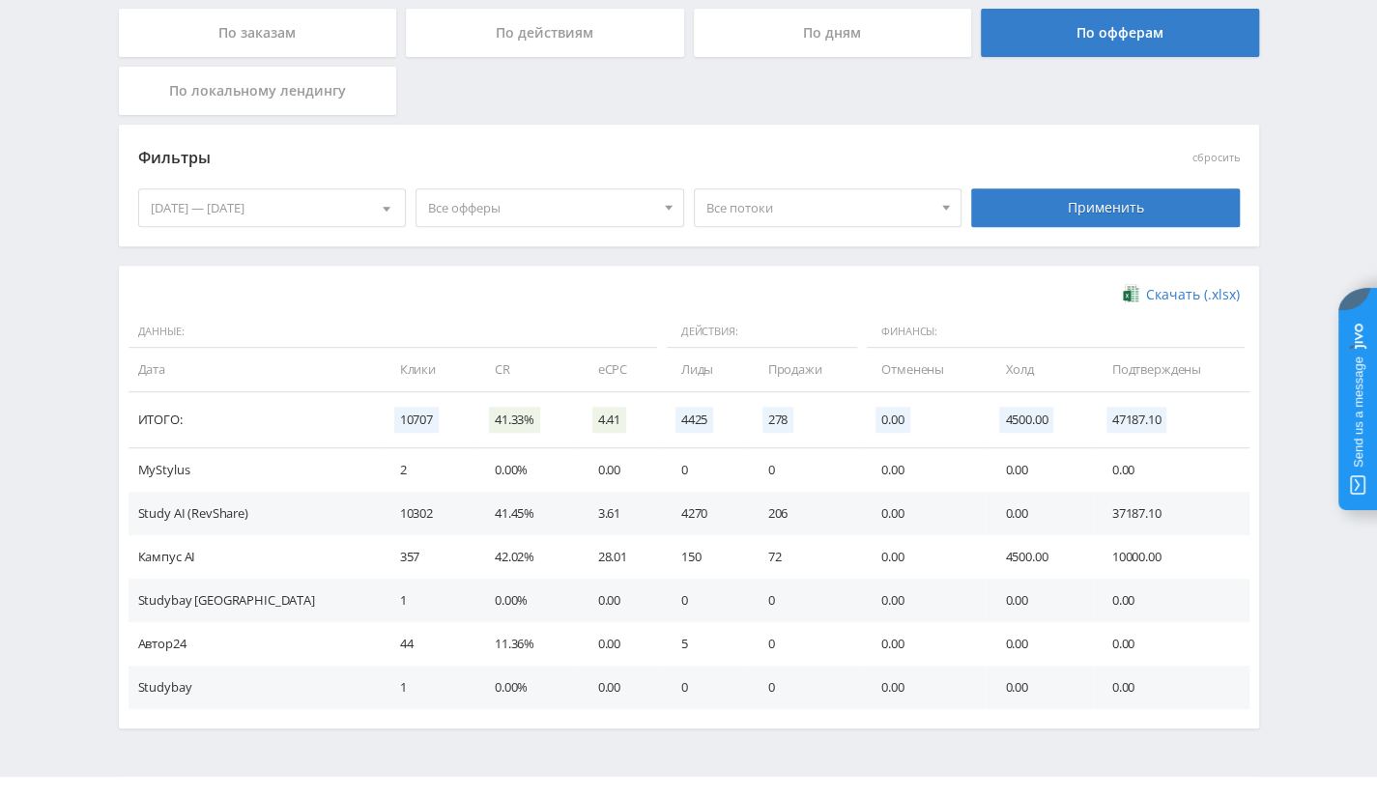
click at [595, 204] on span "Все офферы" at bounding box center [541, 207] width 226 height 37
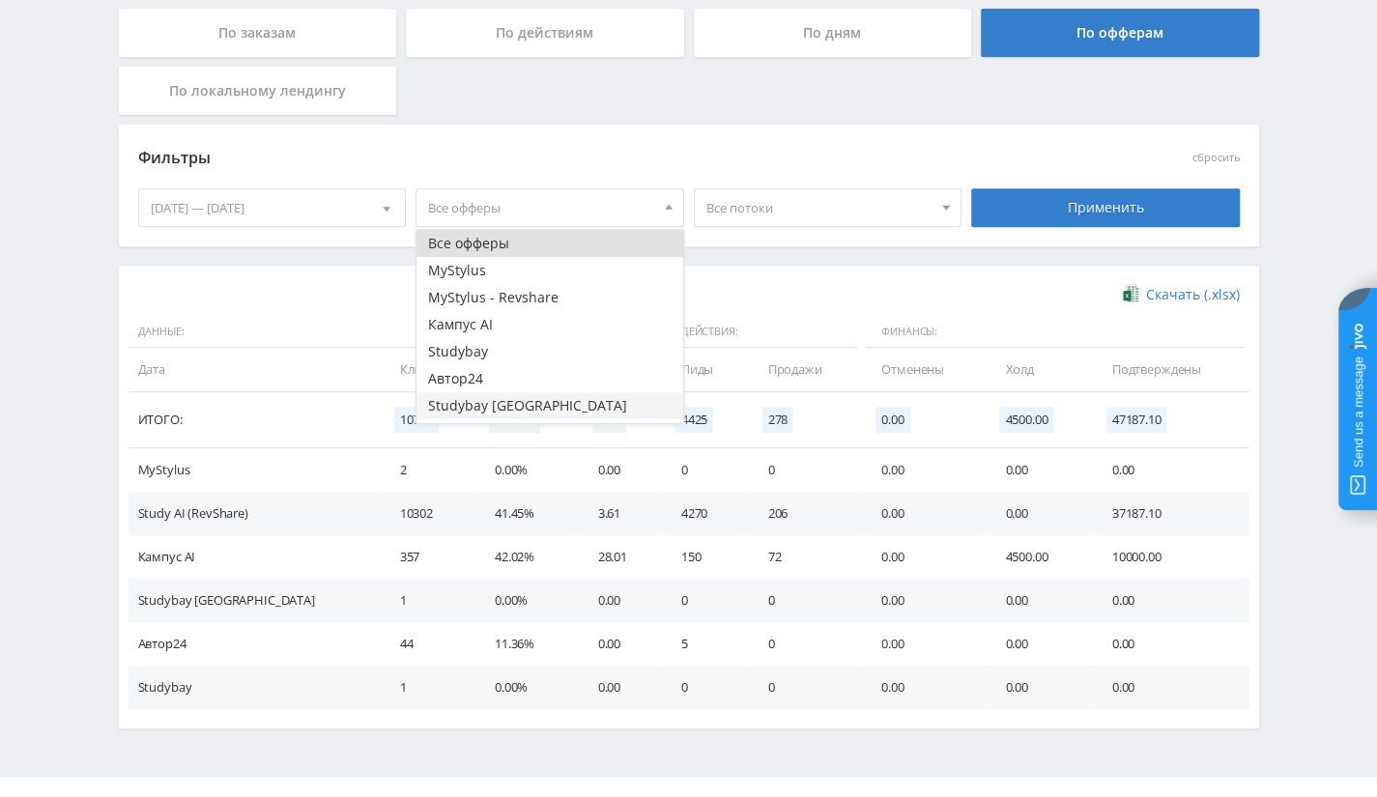
scroll to position [23, 0]
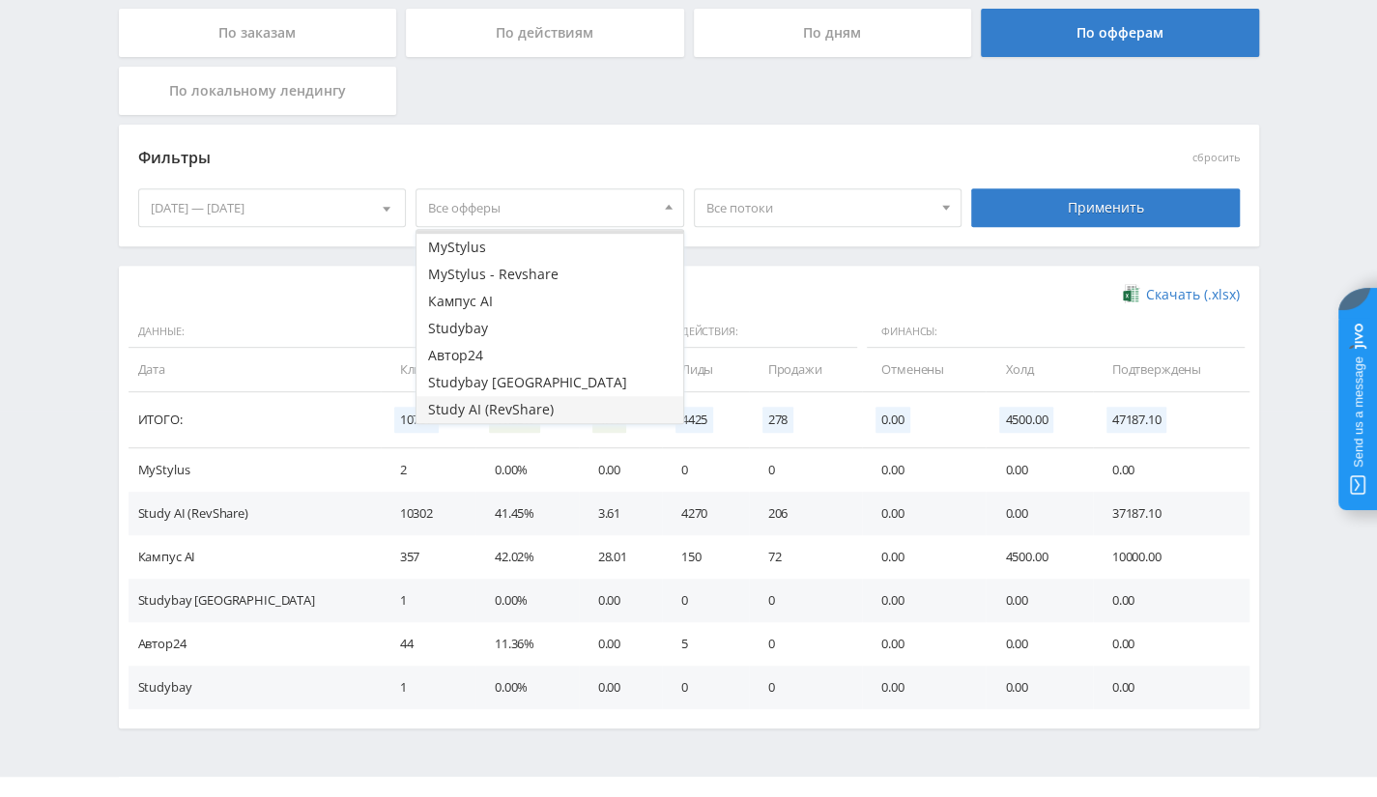
click at [528, 413] on button "Study AI (RevShare)" at bounding box center [549, 409] width 267 height 27
drag, startPoint x: 1129, startPoint y: 217, endPoint x: 1034, endPoint y: 289, distance: 118.7
click at [1127, 218] on div "Применить" at bounding box center [1105, 207] width 269 height 39
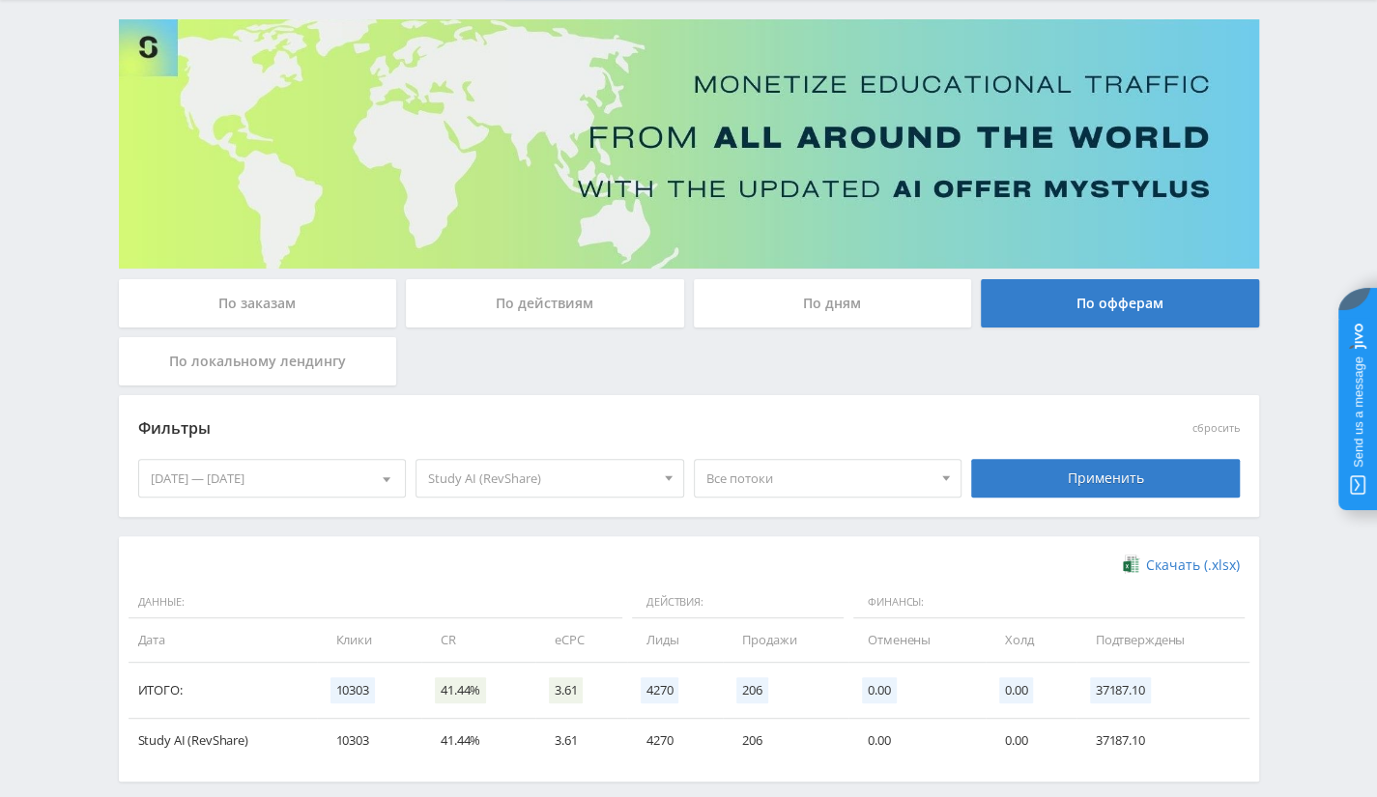
scroll to position [205, 0]
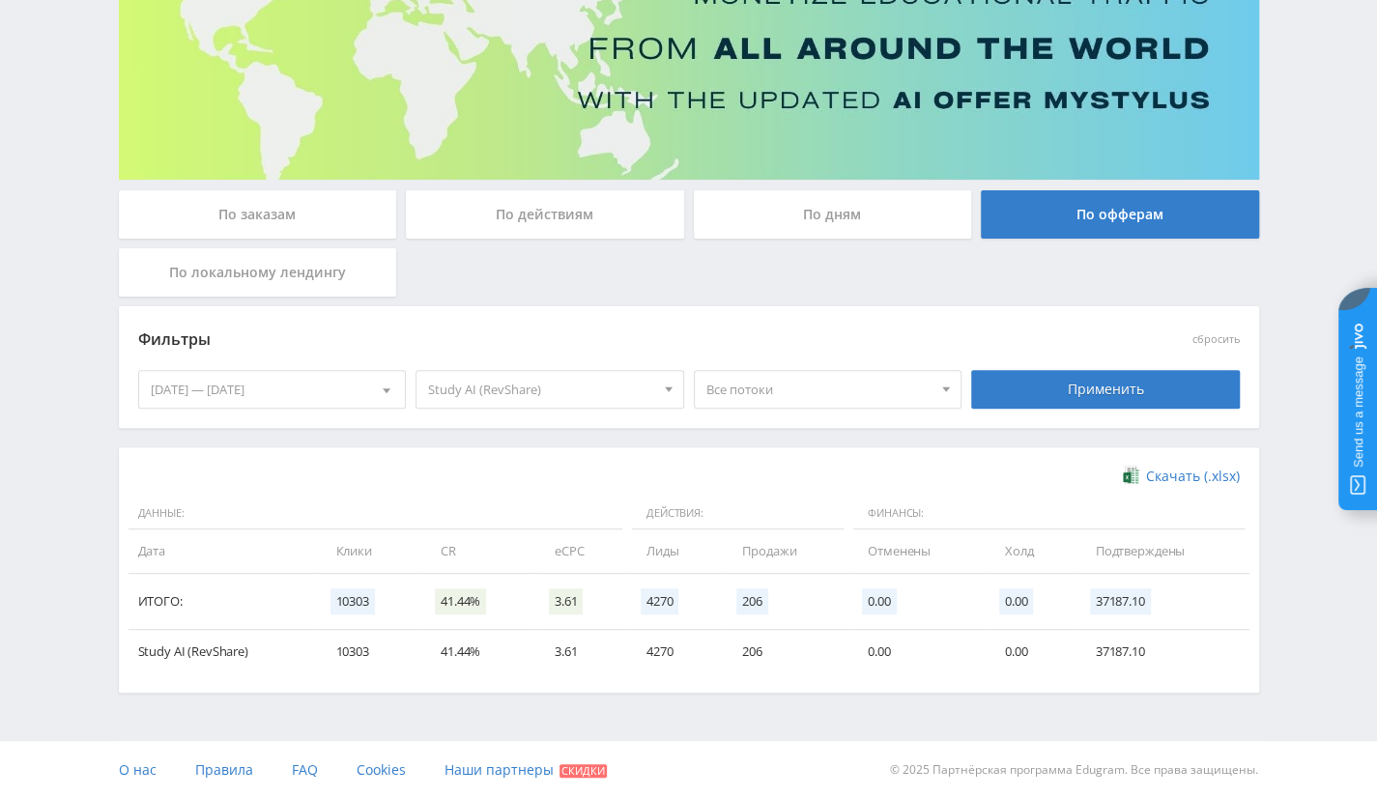
click at [748, 646] on td "206" at bounding box center [786, 651] width 126 height 43
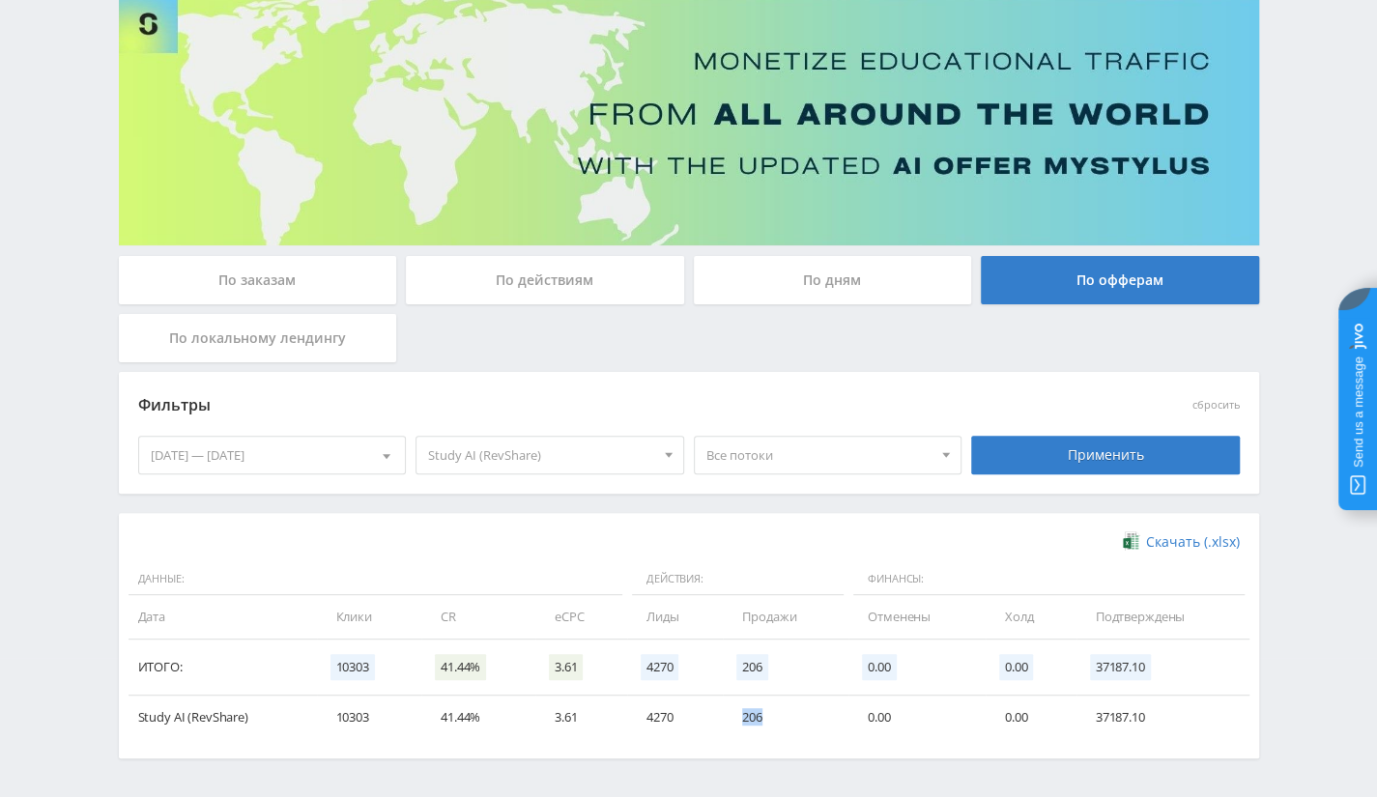
scroll to position [108, 0]
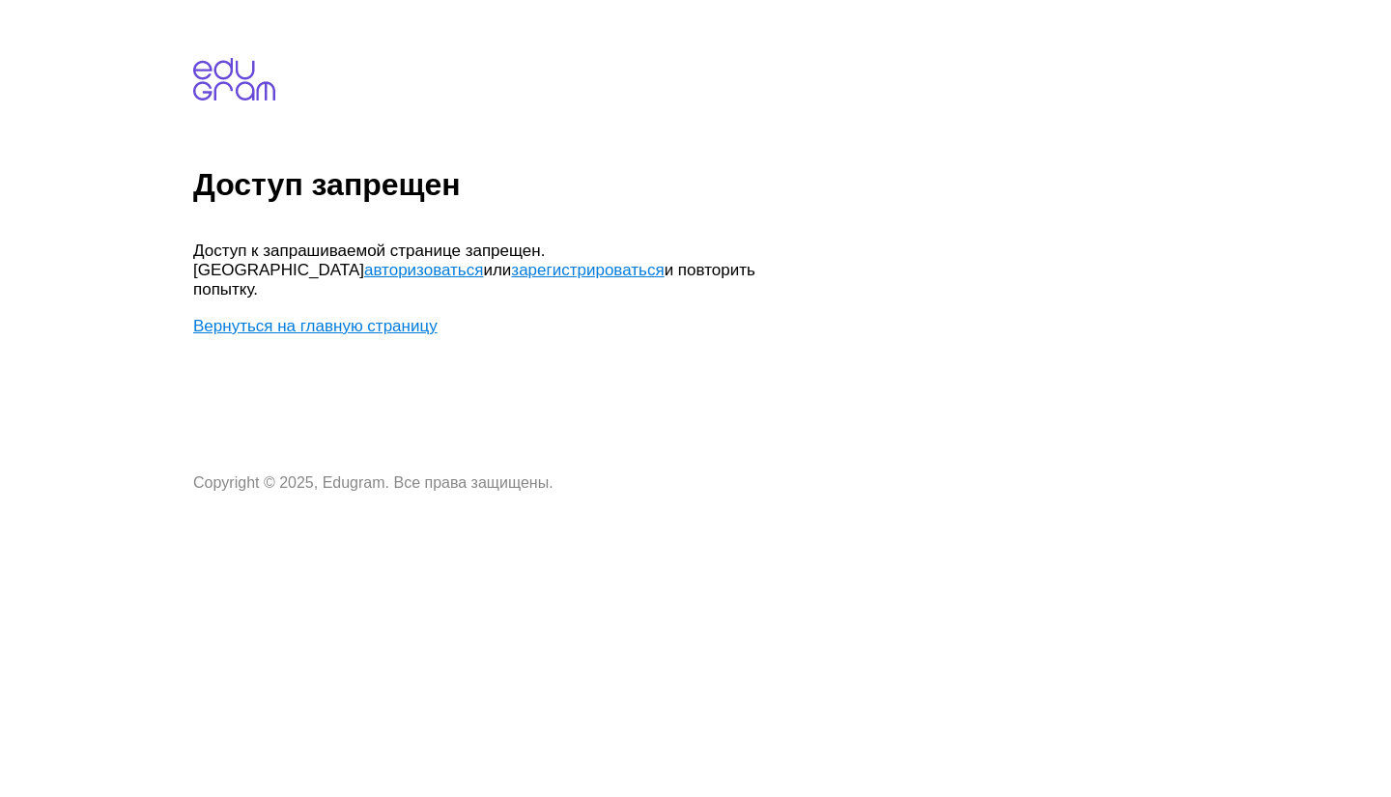
click at [396, 317] on link "Вернуться на главную страницу" at bounding box center [315, 326] width 244 height 18
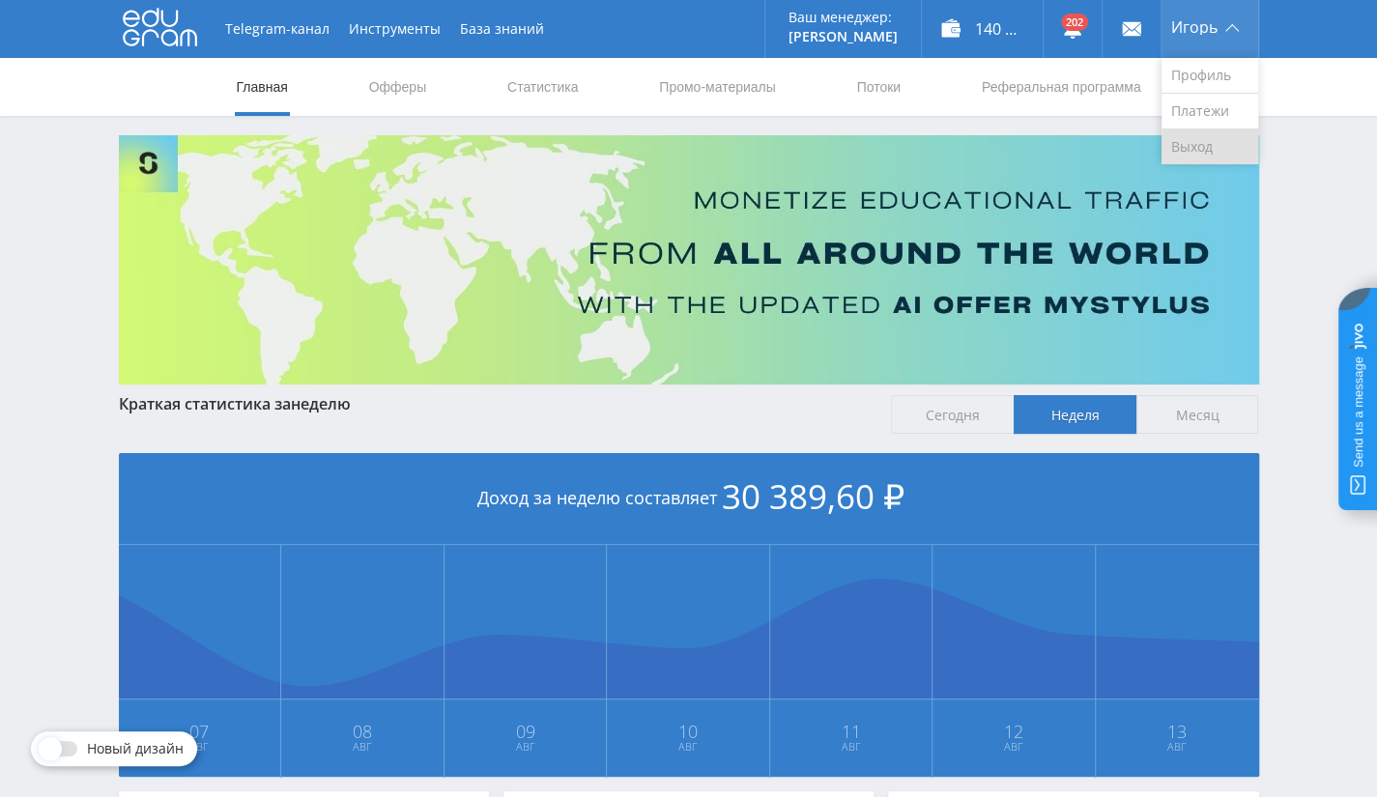
click at [1183, 158] on link "Выход" at bounding box center [1209, 146] width 97 height 35
click at [1195, 137] on link "Выход" at bounding box center [1209, 146] width 97 height 35
